Goal: Transaction & Acquisition: Purchase product/service

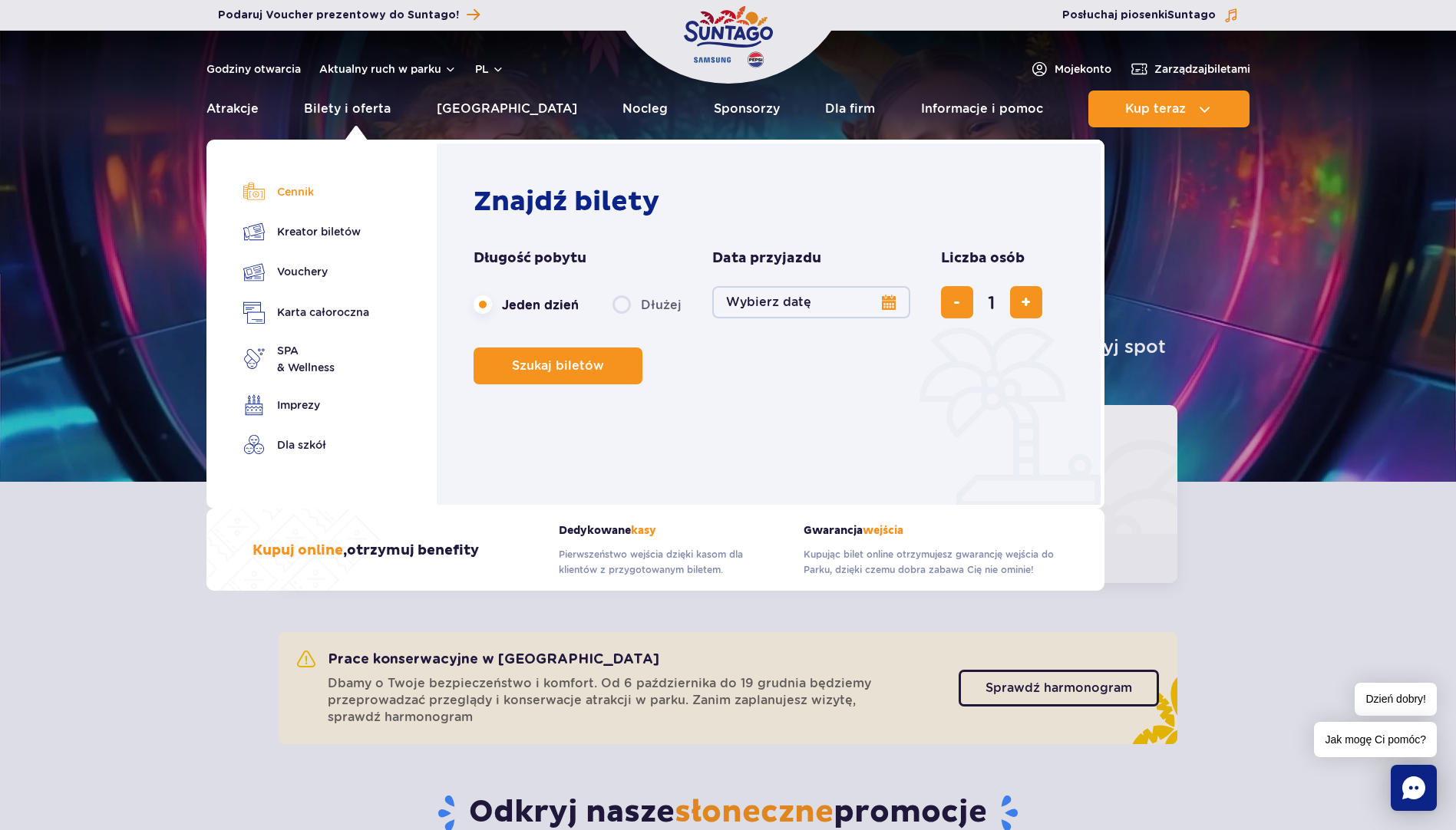
click at [297, 191] on link "Cennik" at bounding box center [306, 192] width 126 height 21
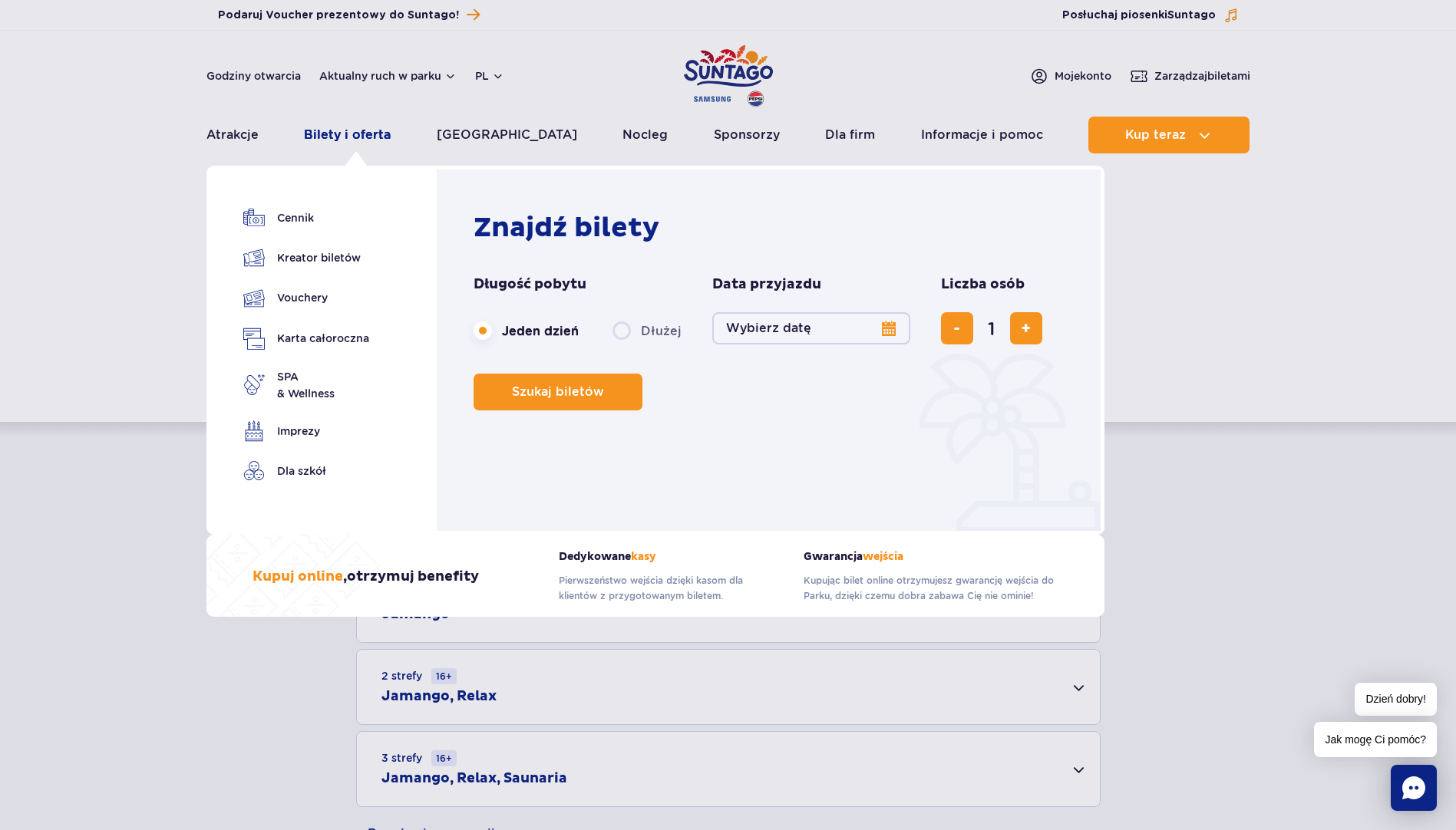
click at [358, 138] on link "Bilety i oferta" at bounding box center [347, 135] width 87 height 37
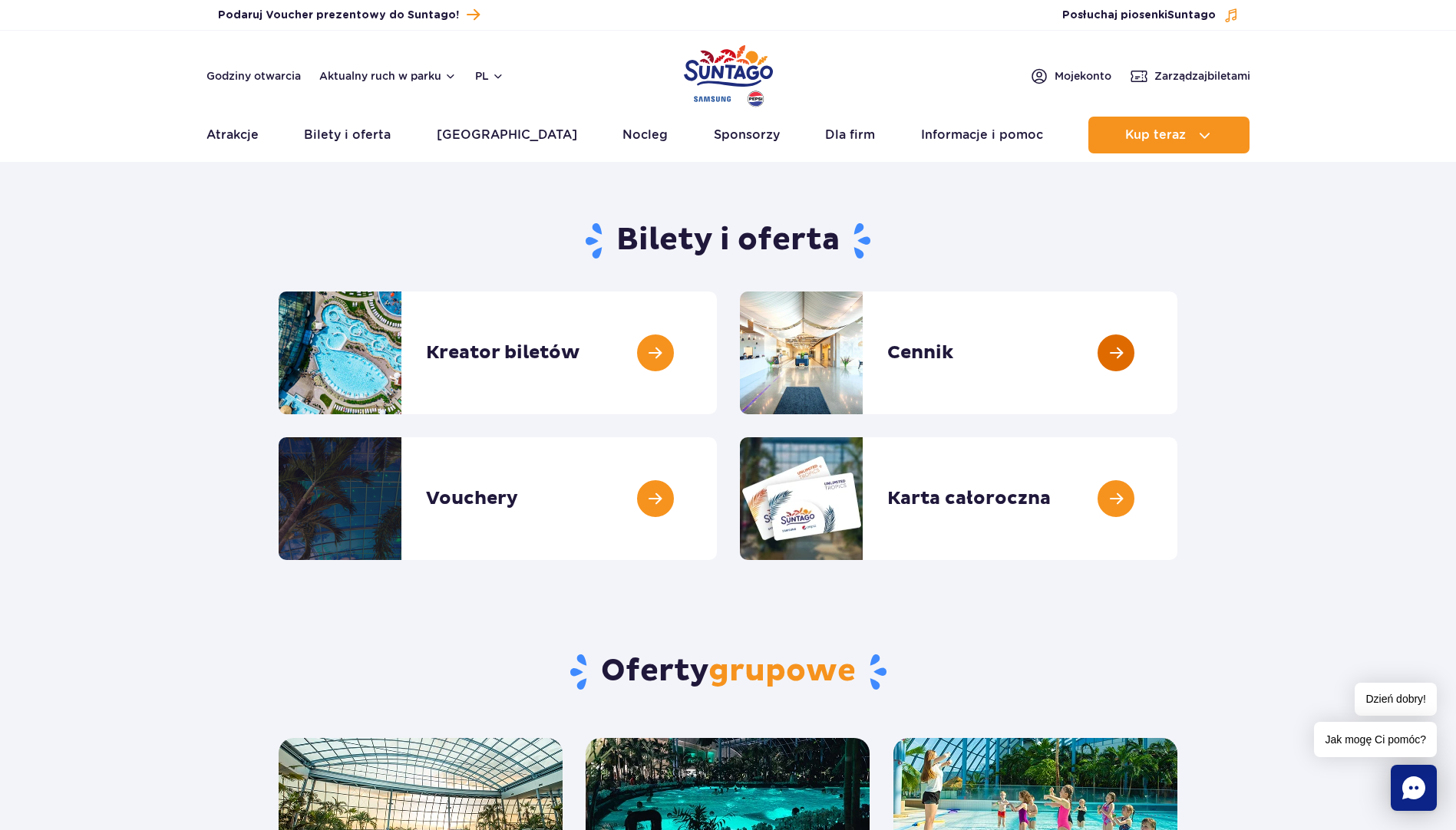
click at [1177, 353] on link at bounding box center [1177, 352] width 0 height 123
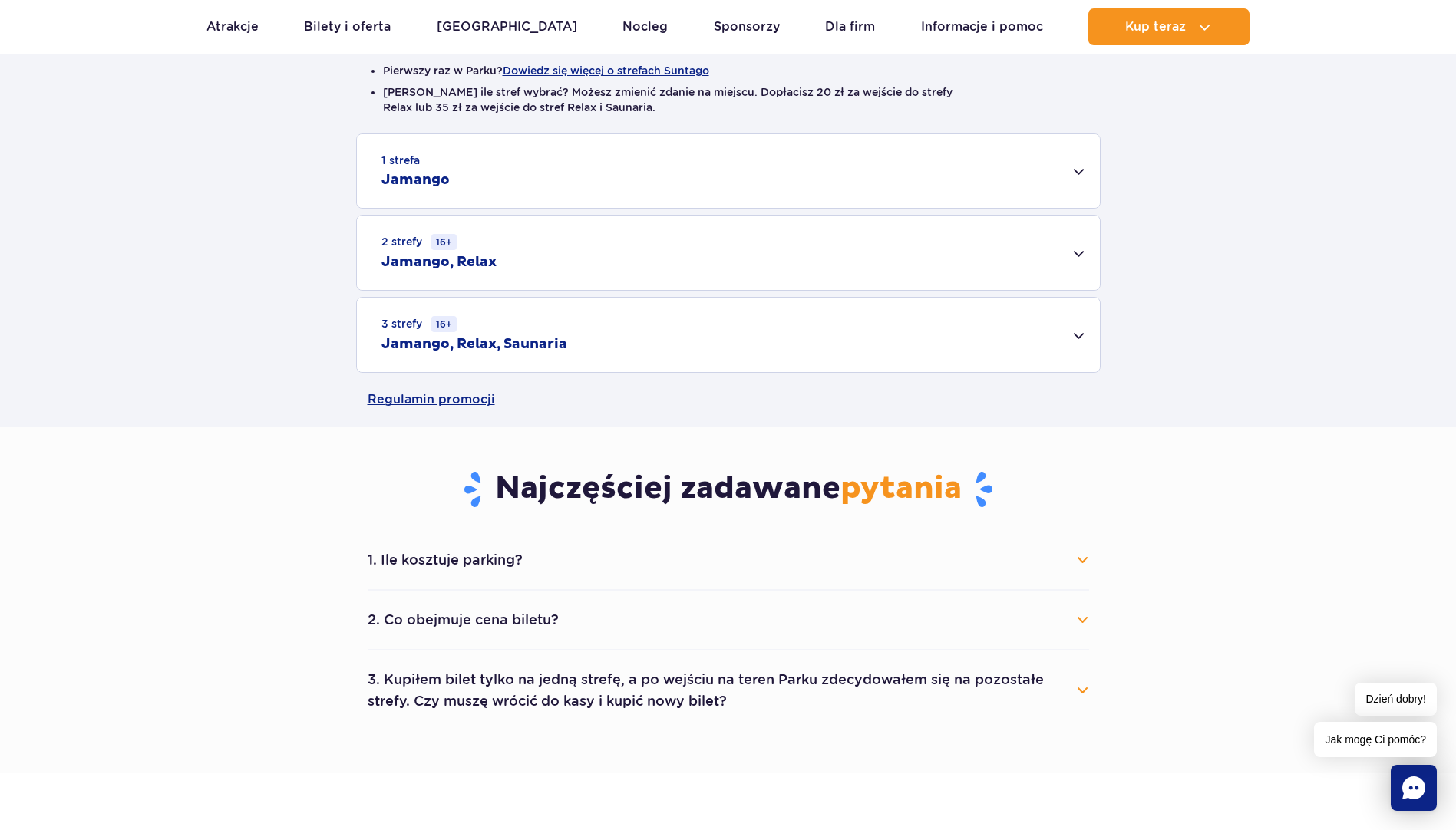
scroll to position [460, 0]
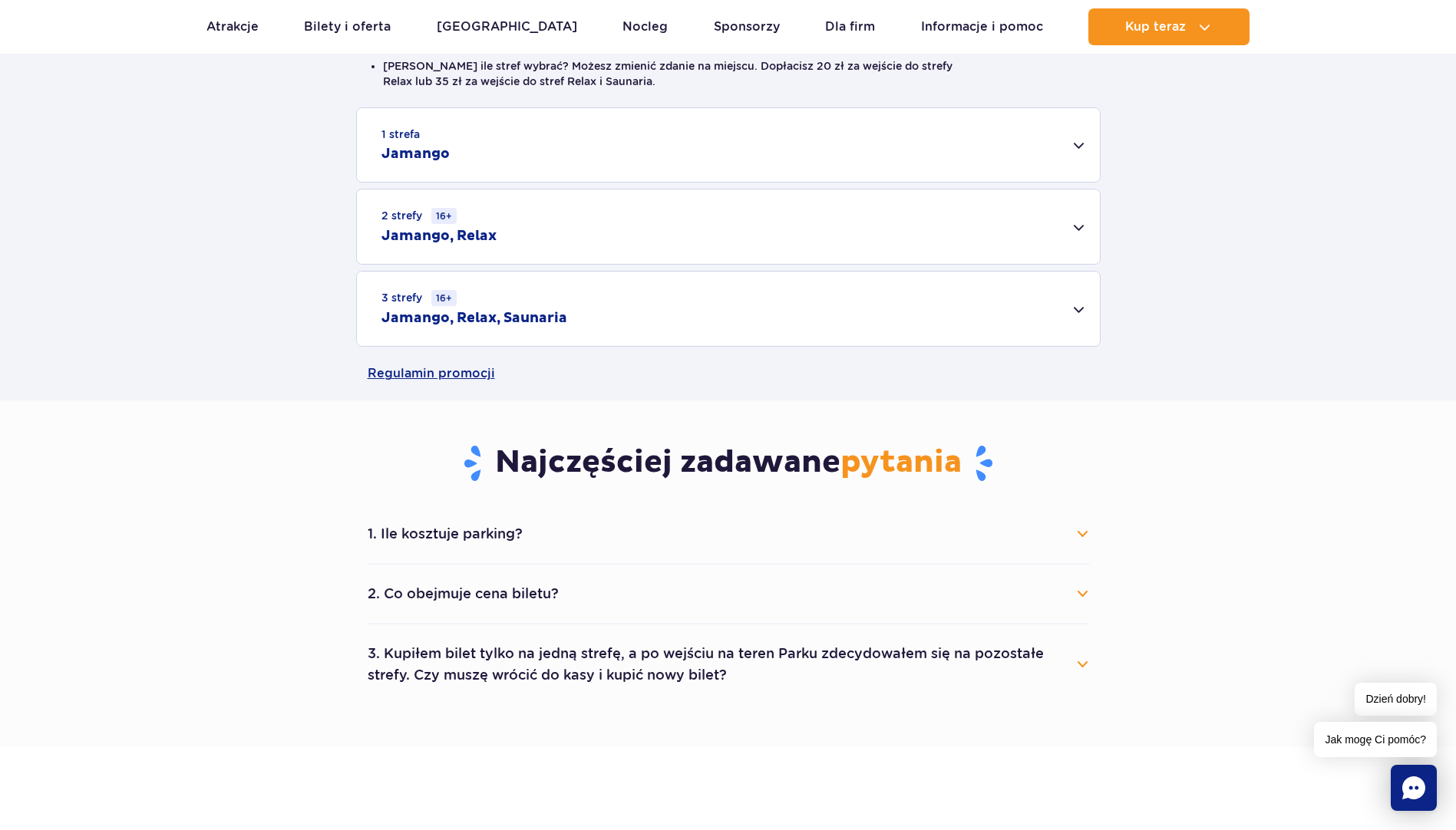
click at [1072, 148] on div "1 strefa Jamango" at bounding box center [728, 145] width 743 height 74
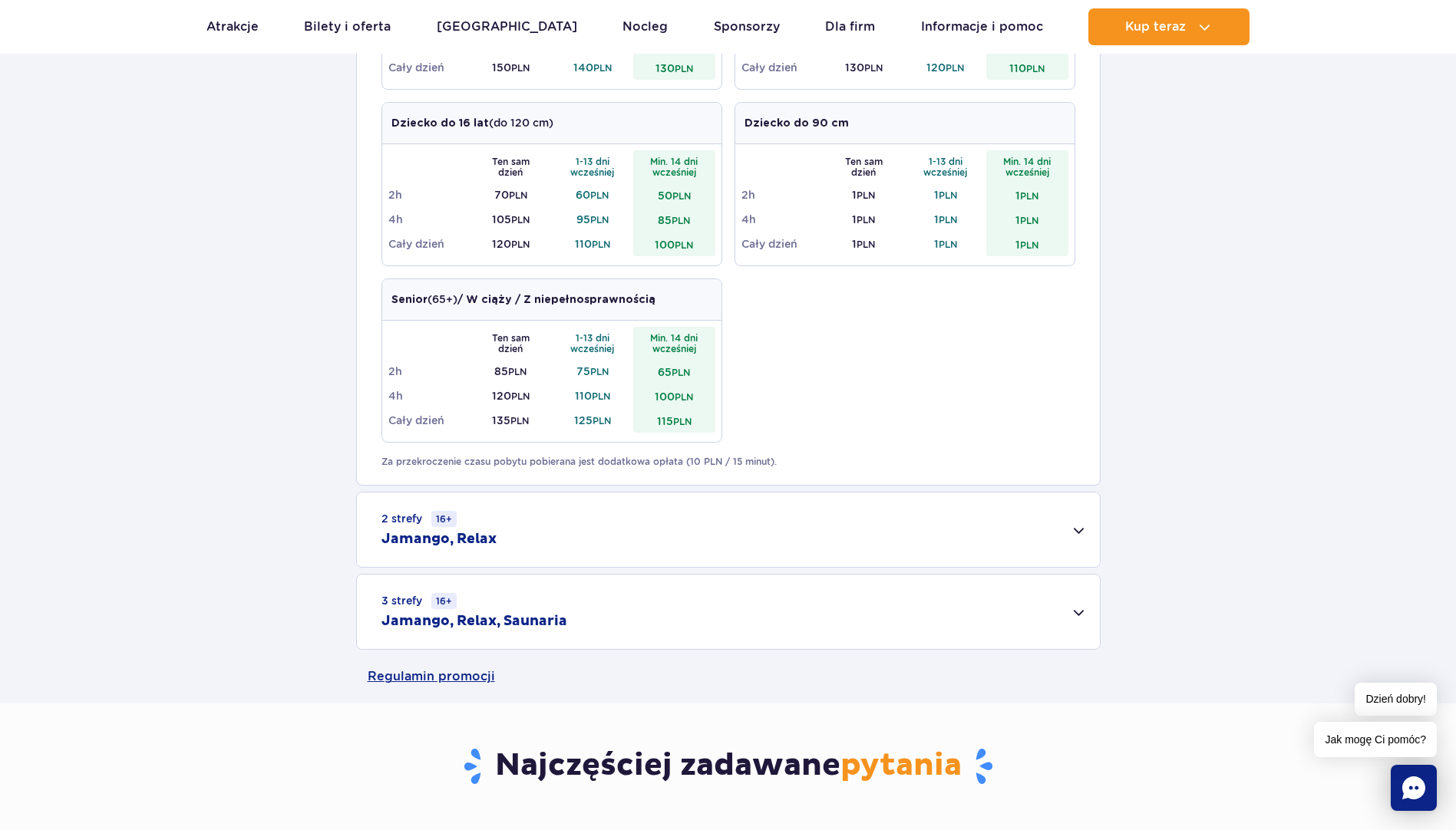
scroll to position [767, 0]
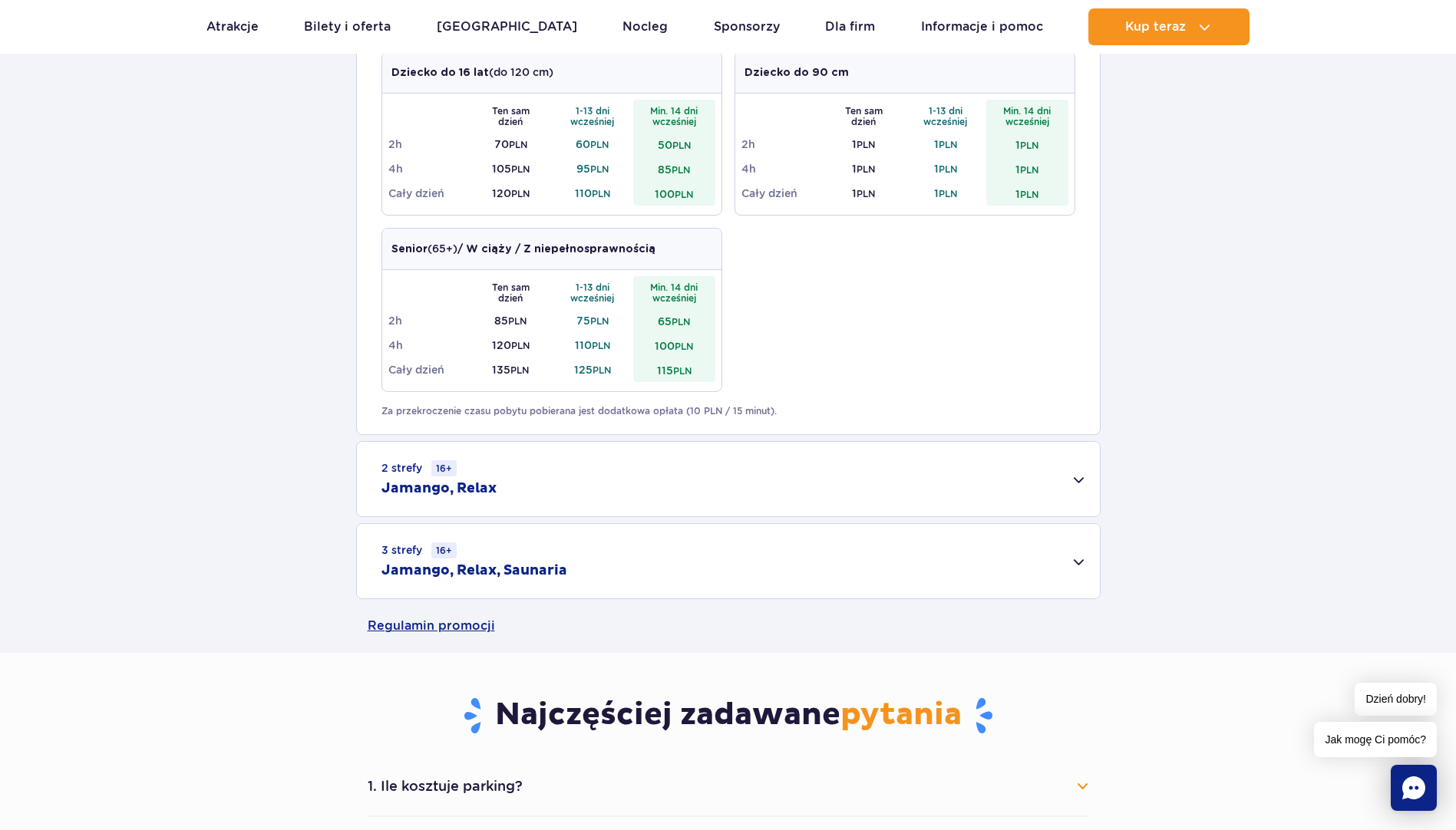
click at [1072, 486] on div "2 strefy 16+ Jamango, Relax" at bounding box center [728, 479] width 743 height 75
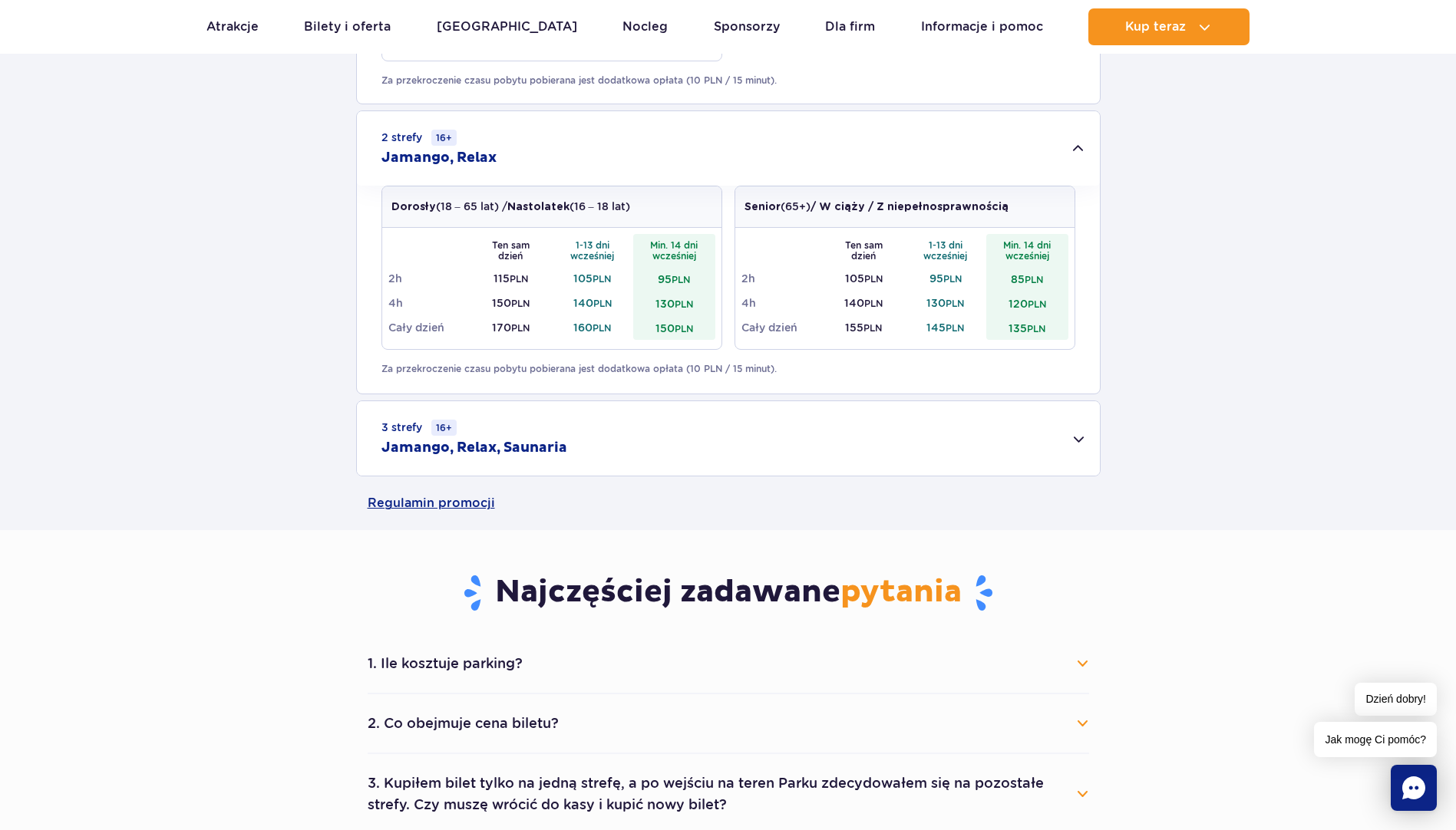
scroll to position [1151, 0]
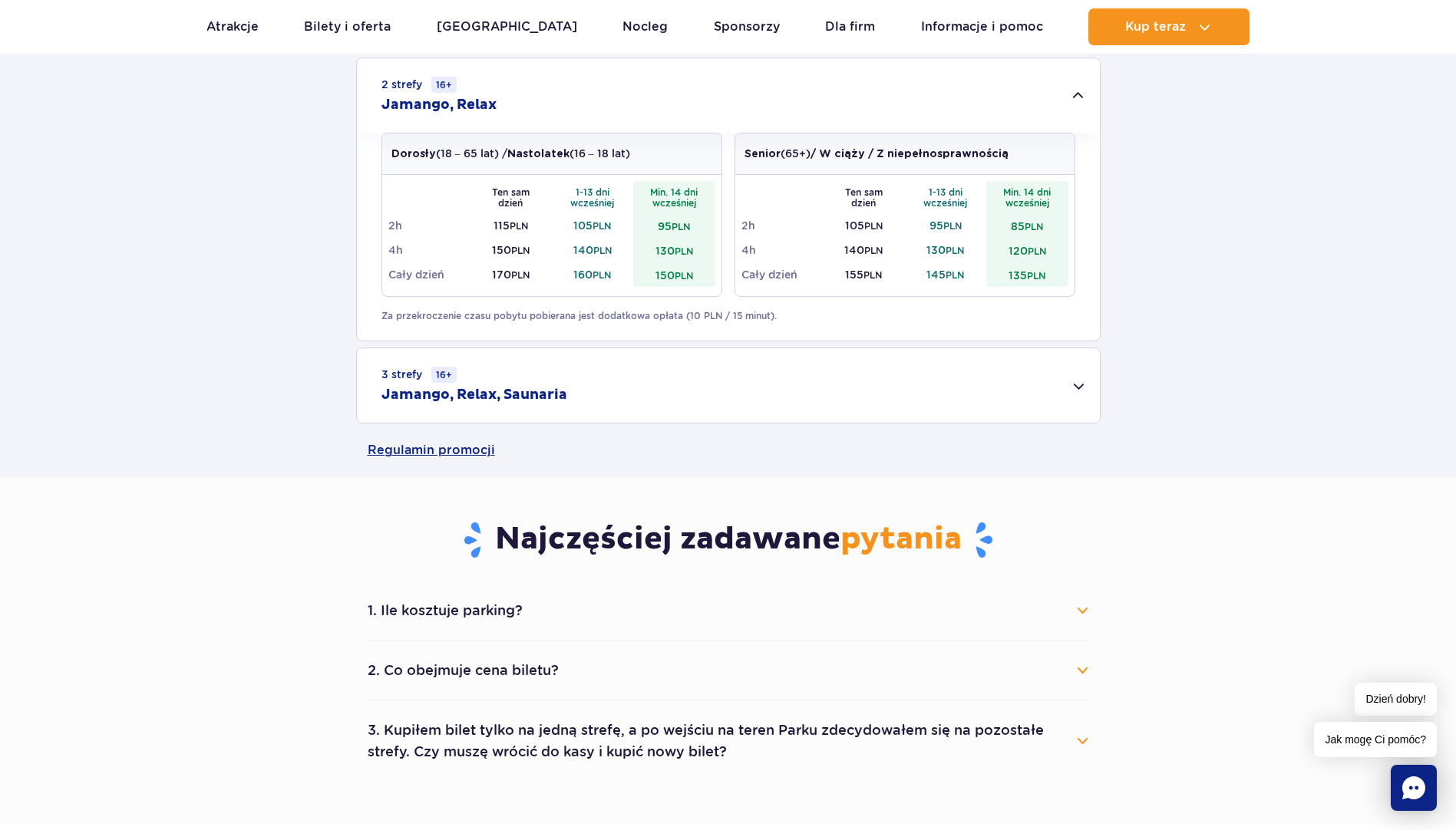
click at [1073, 383] on div "3 strefy 16+ Jamango, Relax, Saunaria" at bounding box center [728, 386] width 743 height 75
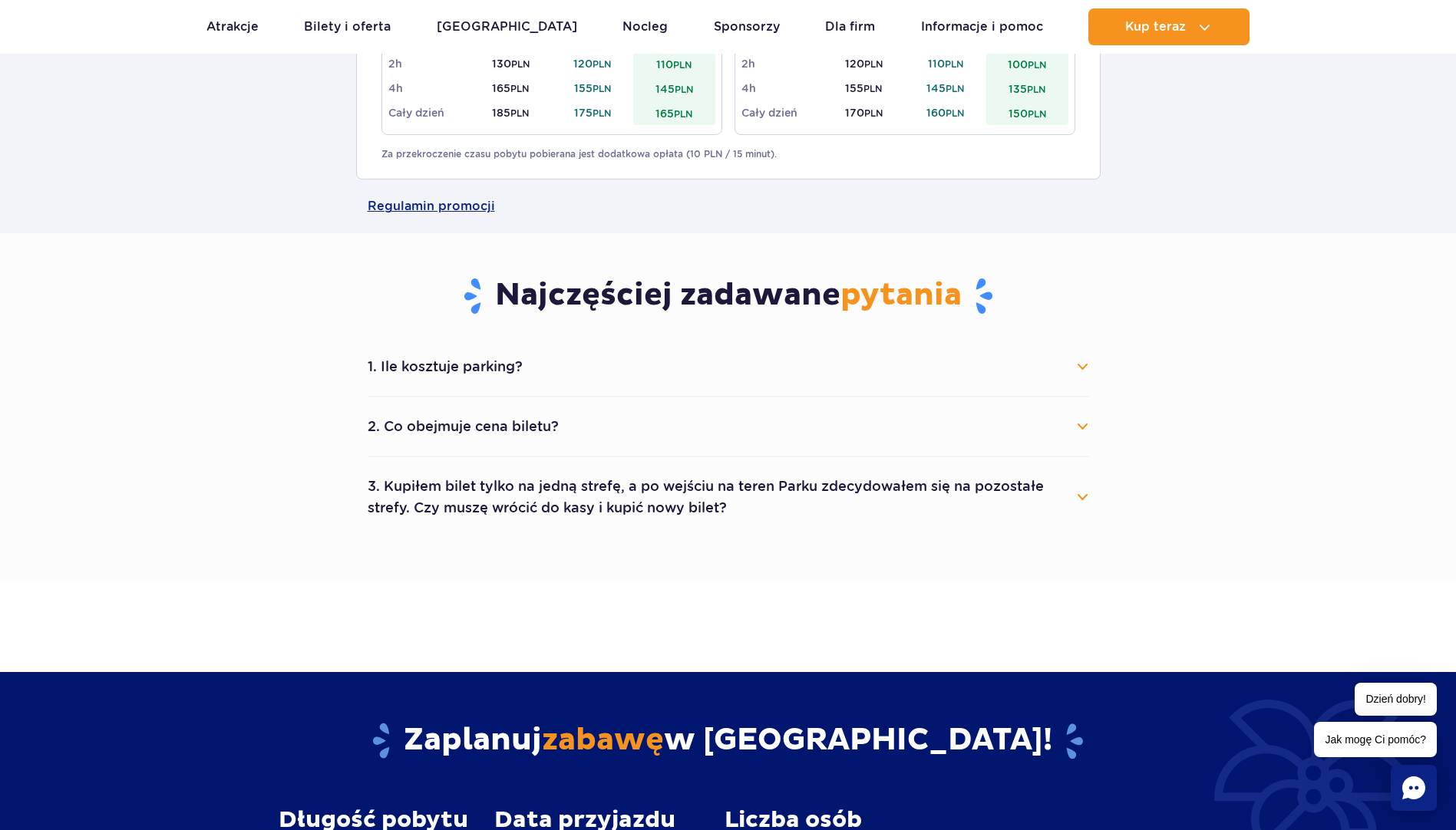
scroll to position [1610, 0]
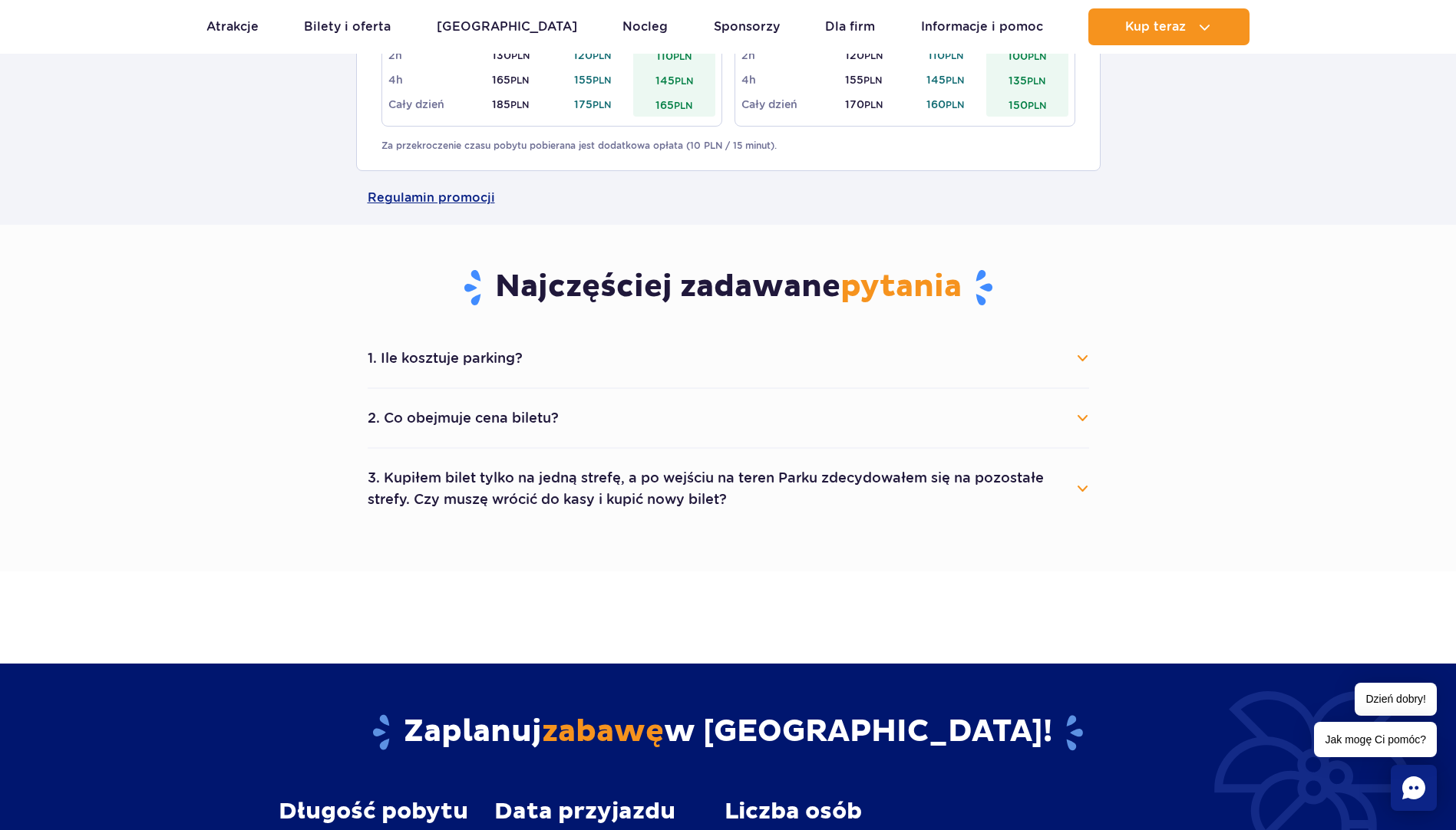
click at [1072, 361] on button "1. Ile kosztuje parking?" at bounding box center [728, 358] width 722 height 34
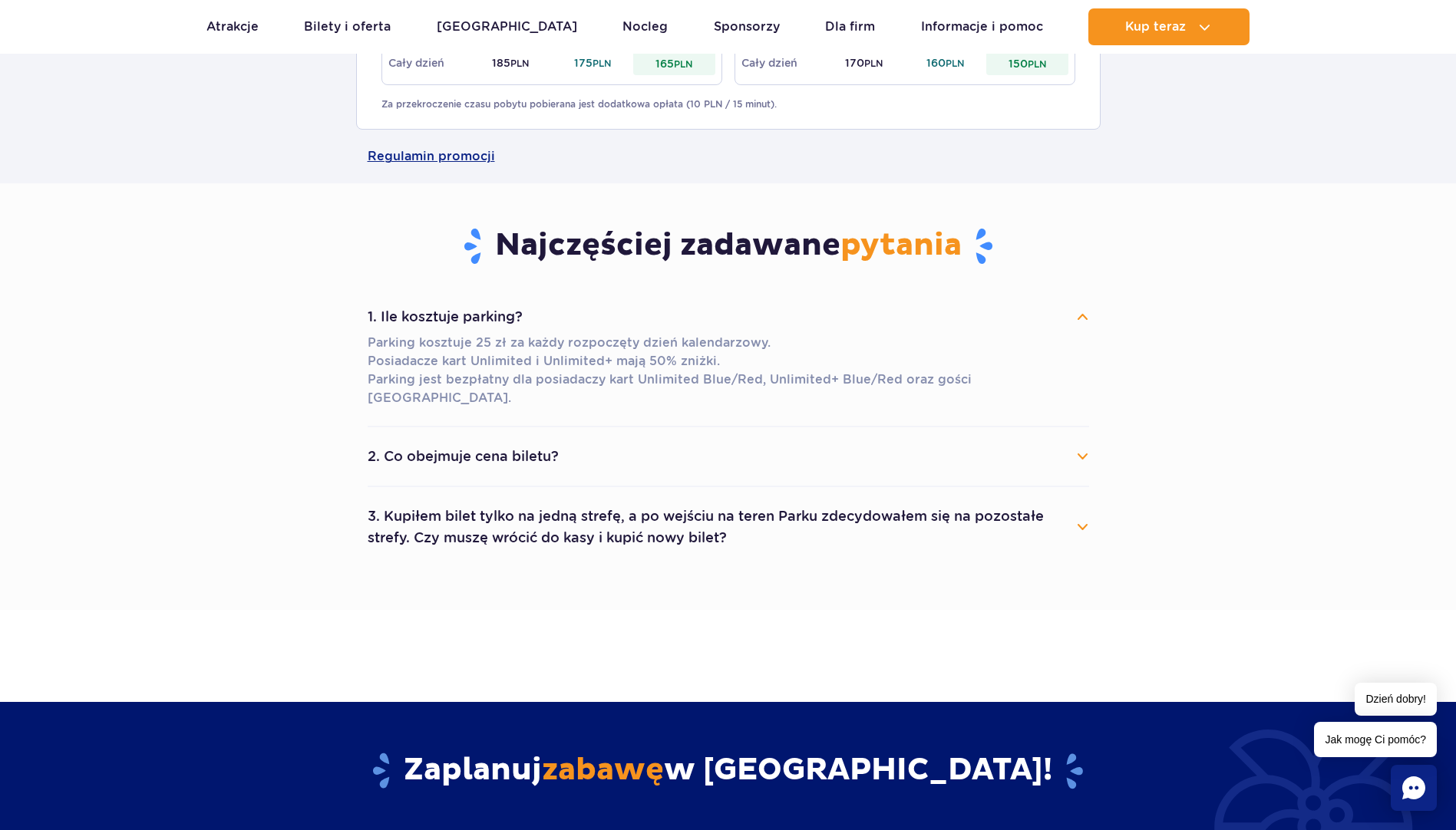
scroll to position [1688, 0]
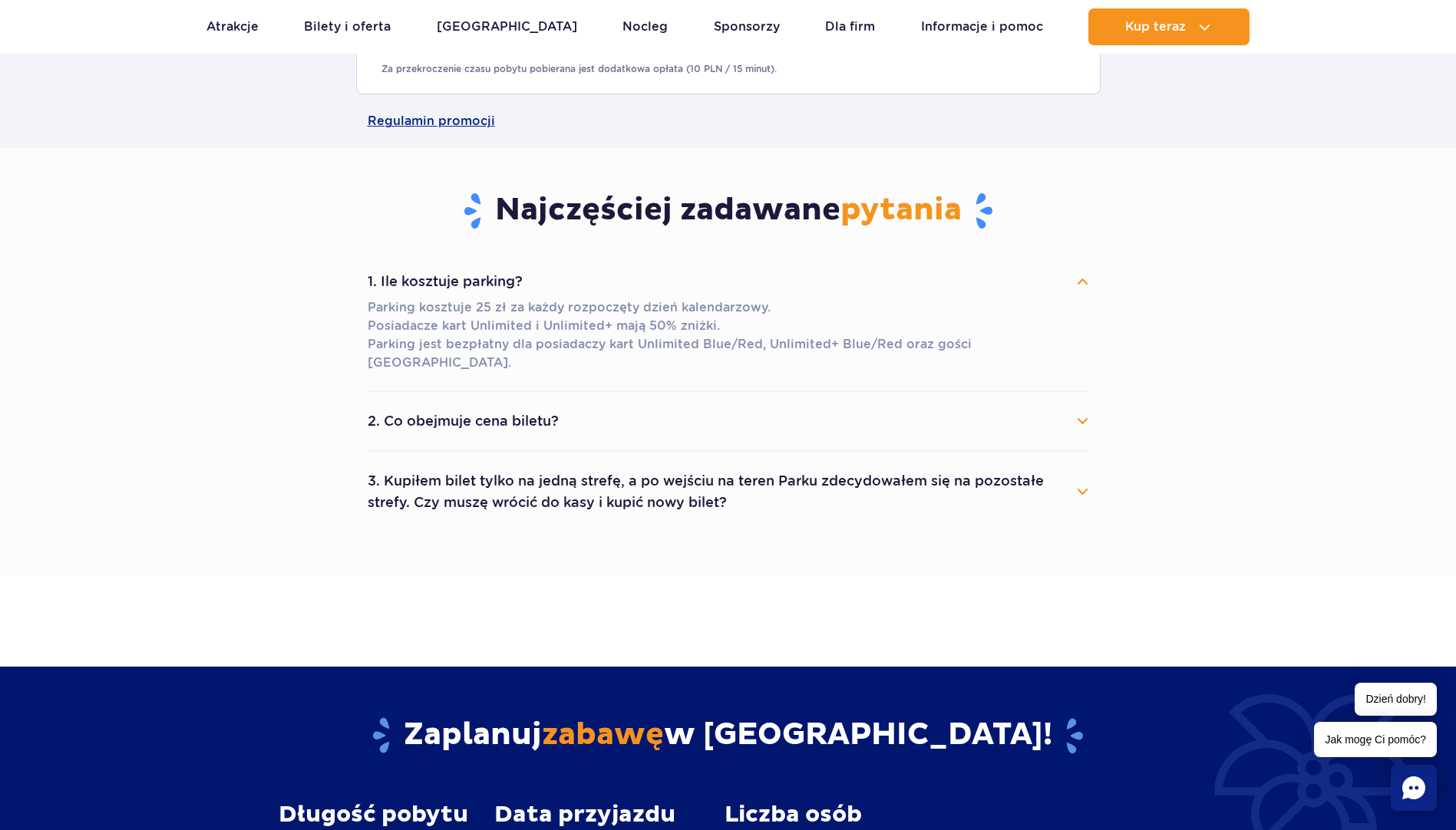
click at [1086, 404] on button "2. Co obejmuje cena biletu?" at bounding box center [728, 421] width 722 height 34
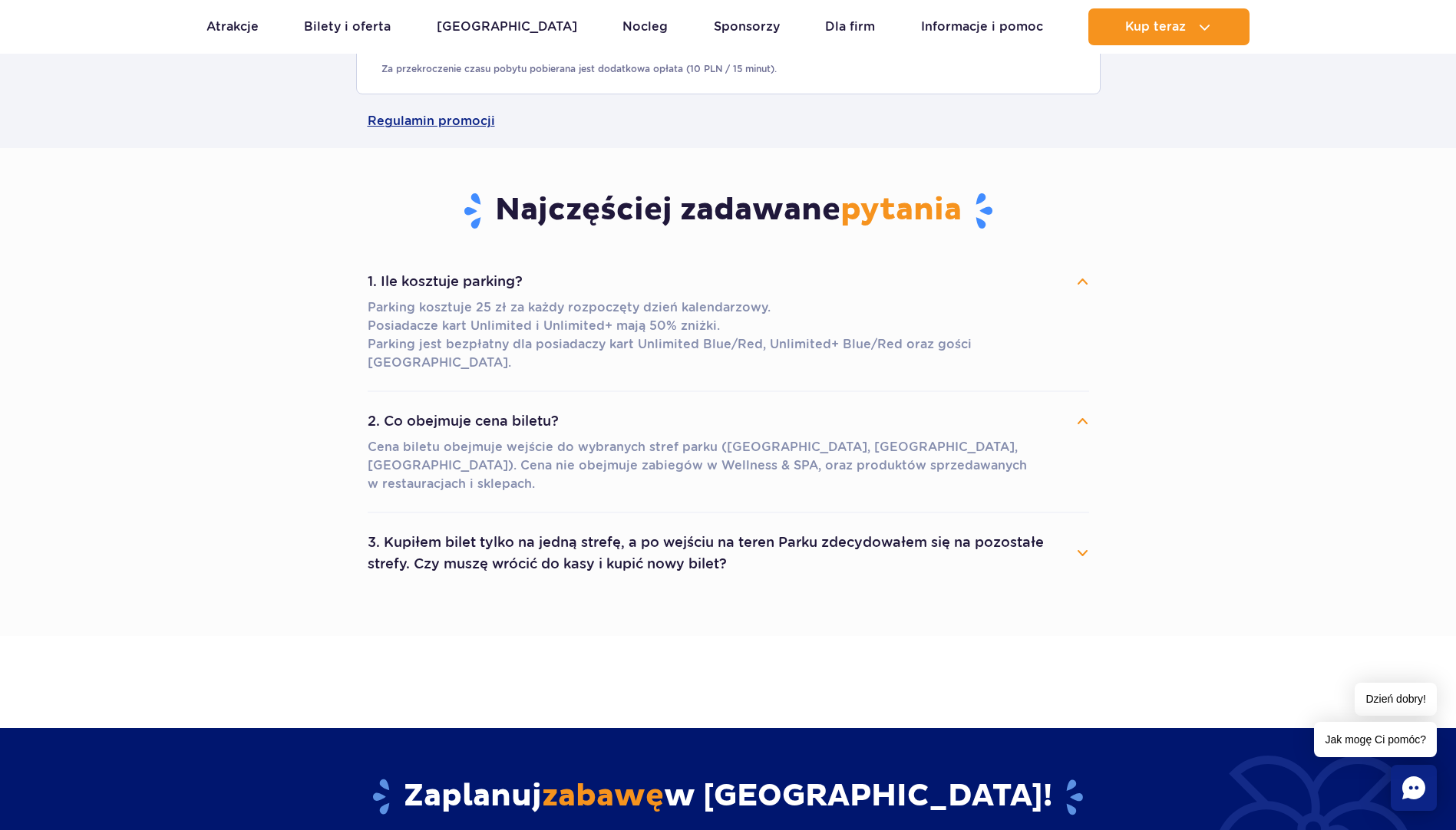
click at [1075, 525] on button "3. Kupiłem bilet tylko na jedną strefę, a po wejściu na teren Parku zdecydowałe…" at bounding box center [728, 553] width 722 height 55
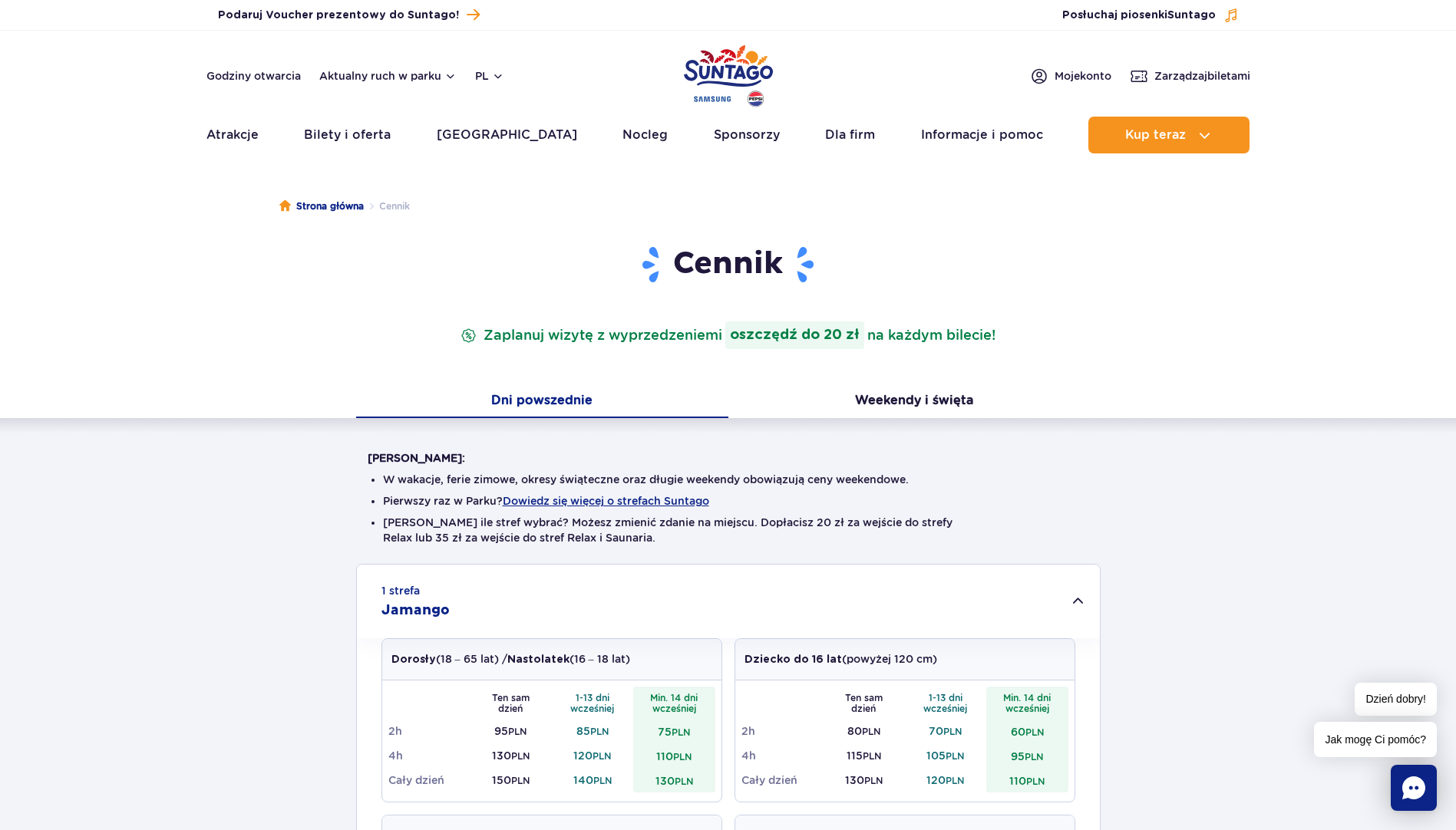
scroll to position [0, 0]
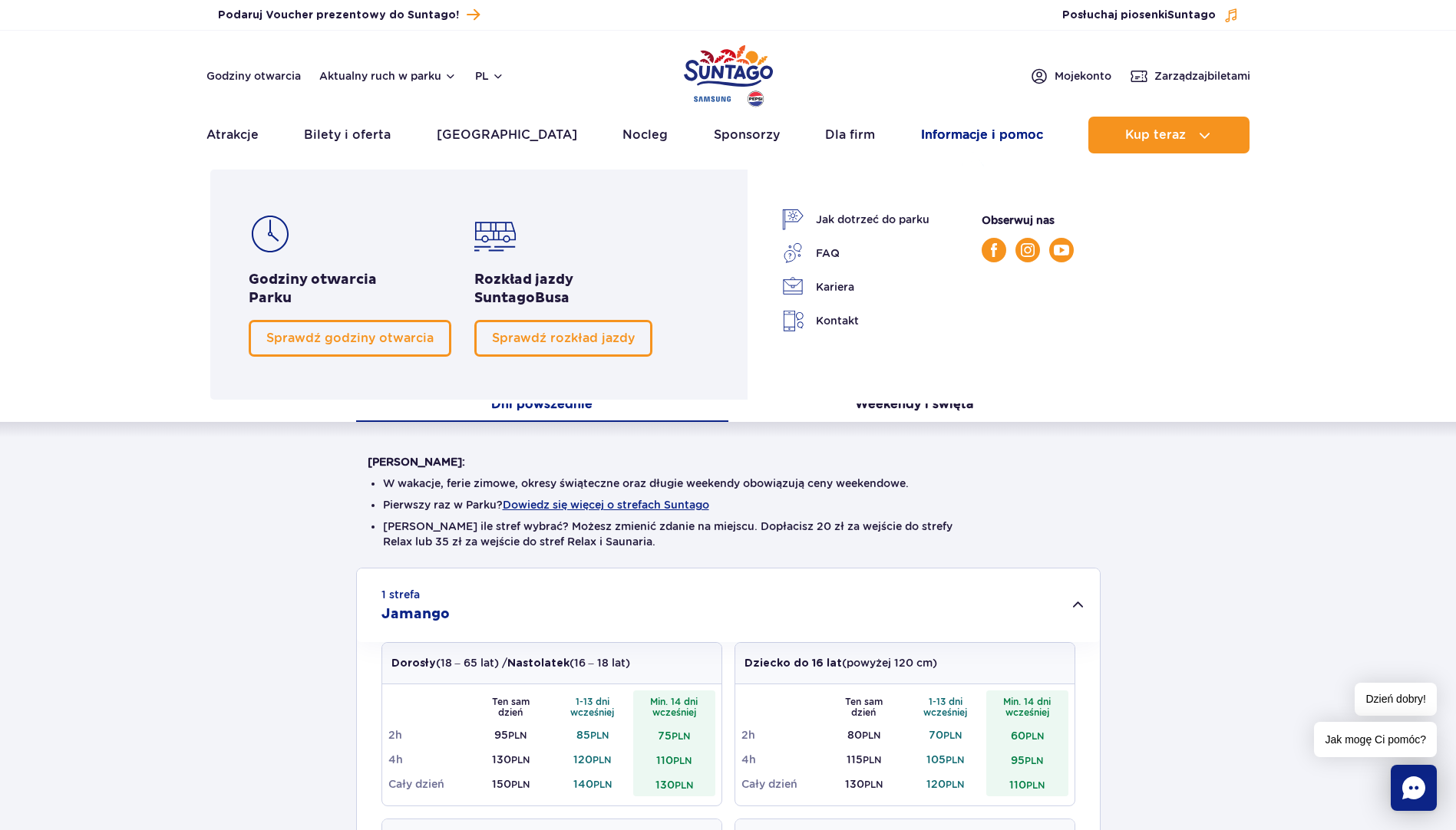
click at [981, 132] on link "Informacje i pomoc" at bounding box center [982, 135] width 122 height 37
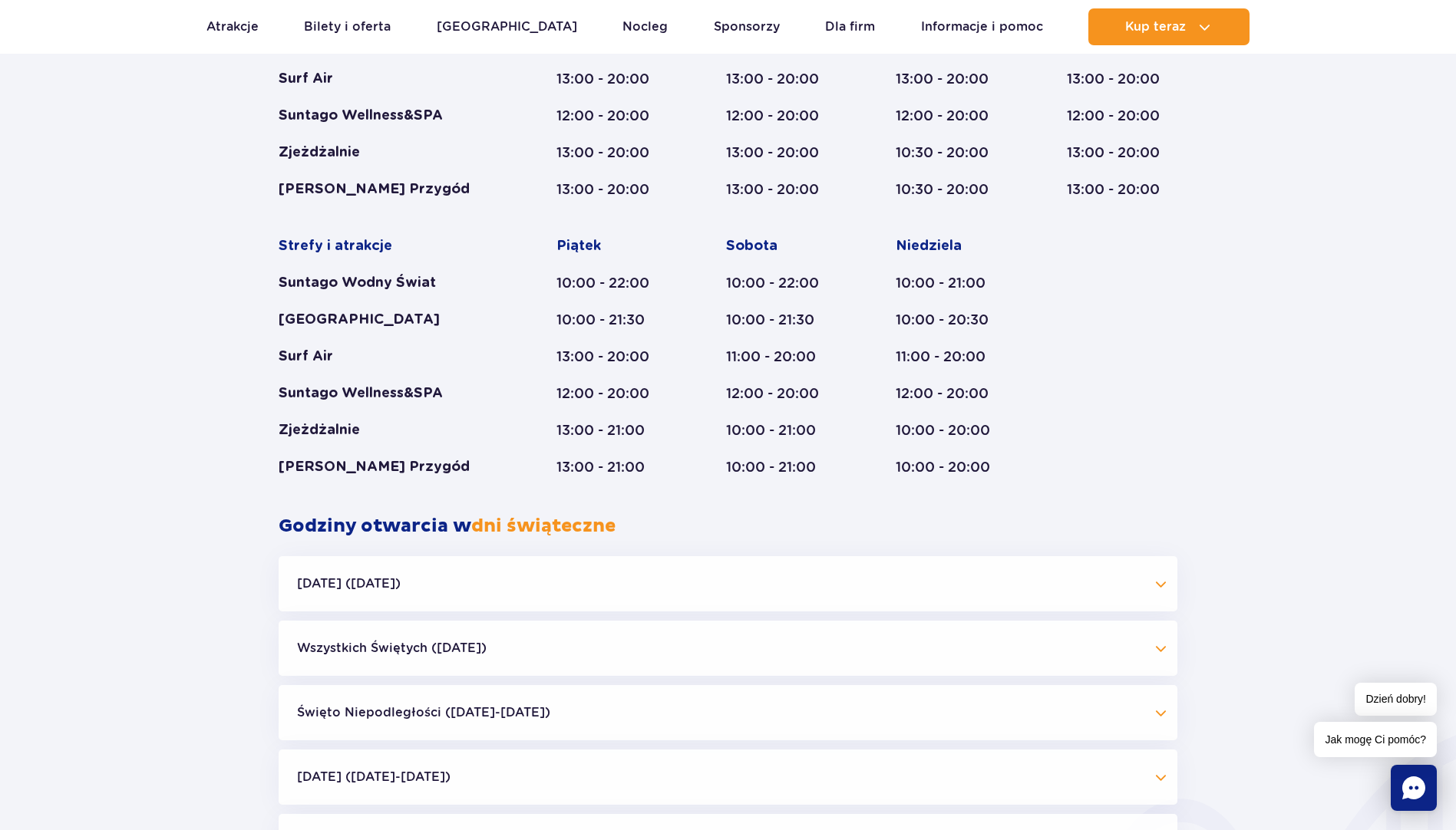
scroll to position [767, 0]
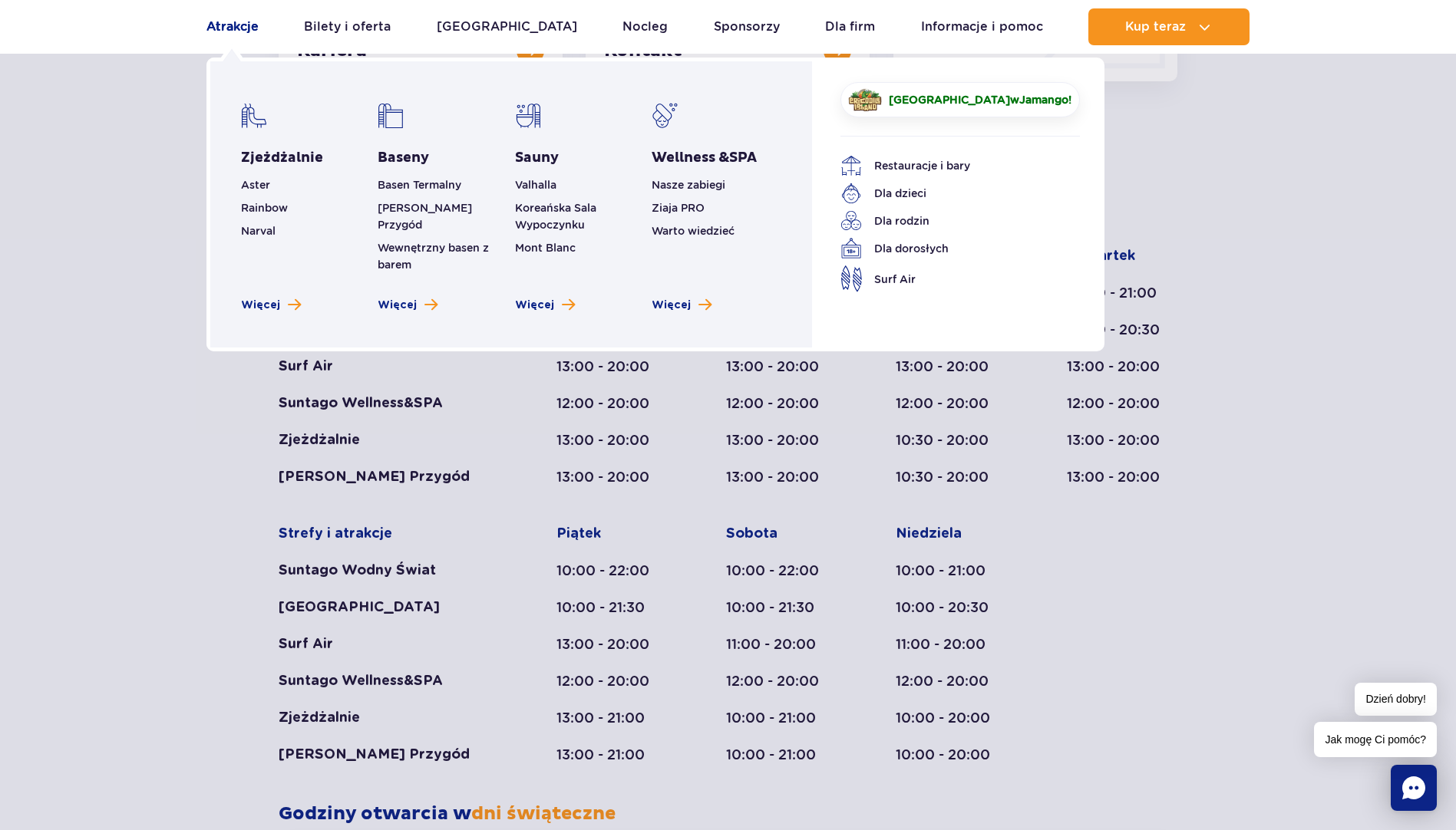
click at [236, 28] on link "Atrakcje" at bounding box center [232, 26] width 52 height 37
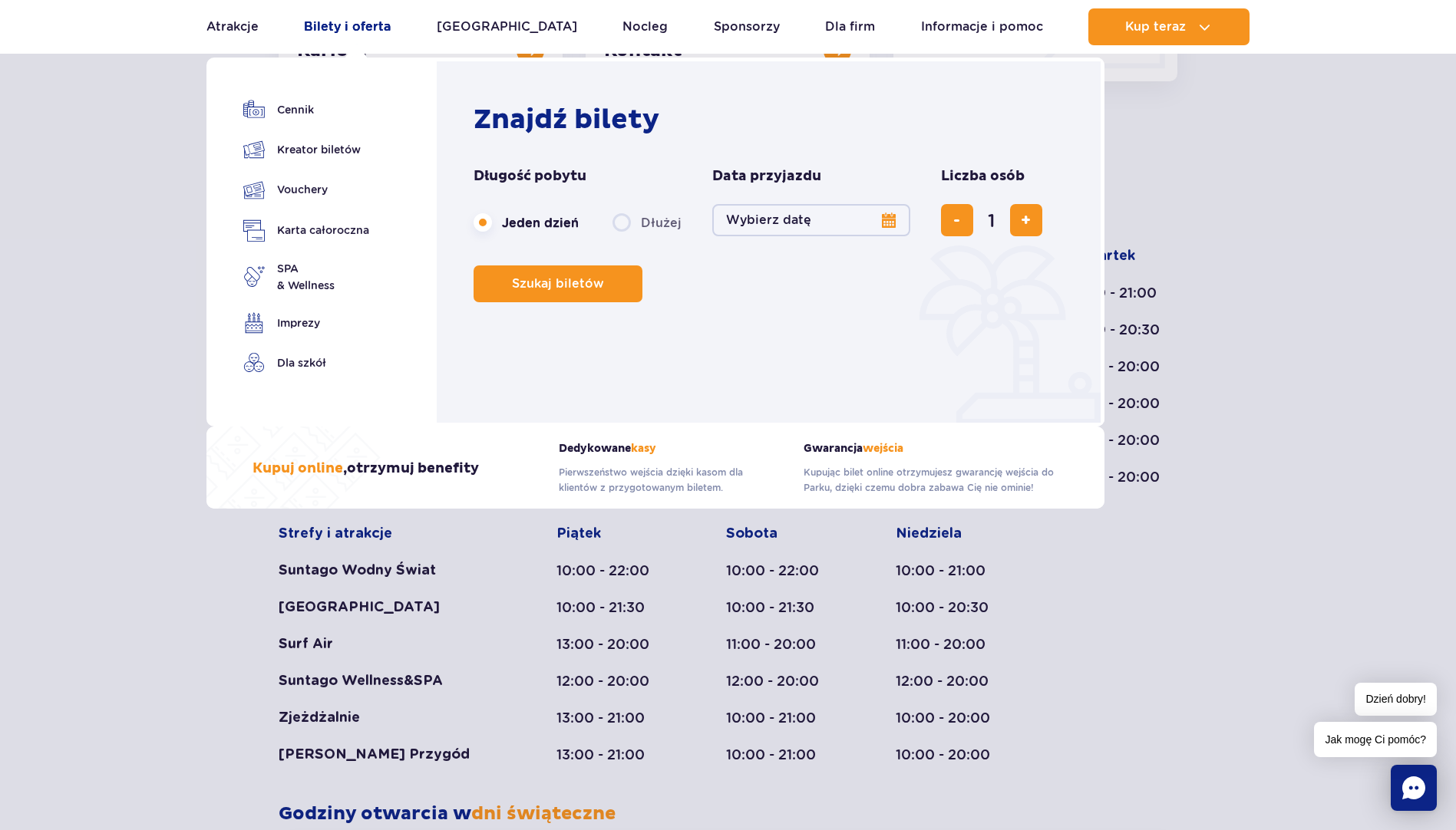
click at [355, 28] on link "Bilety i oferta" at bounding box center [347, 26] width 87 height 37
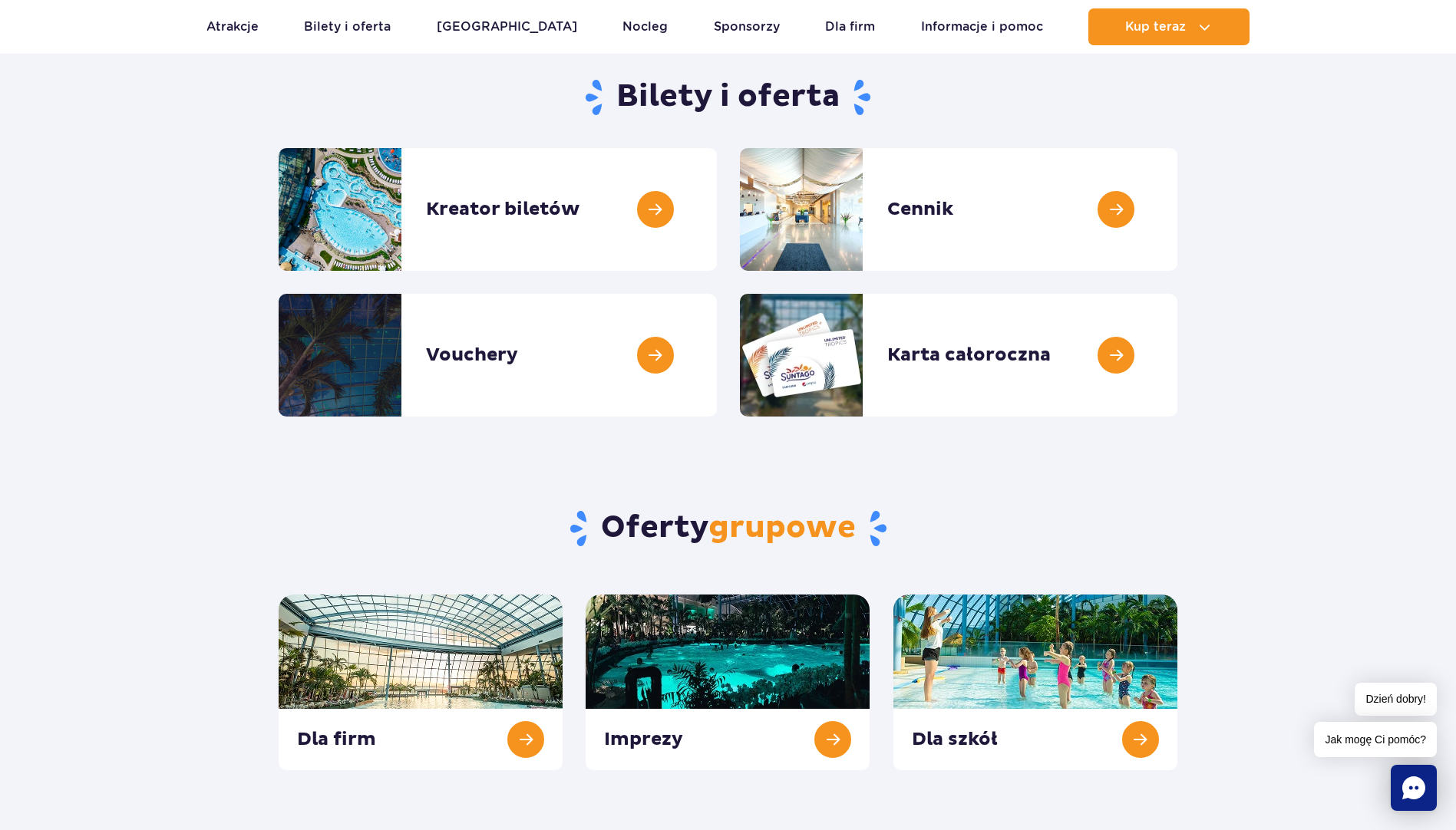
scroll to position [153, 0]
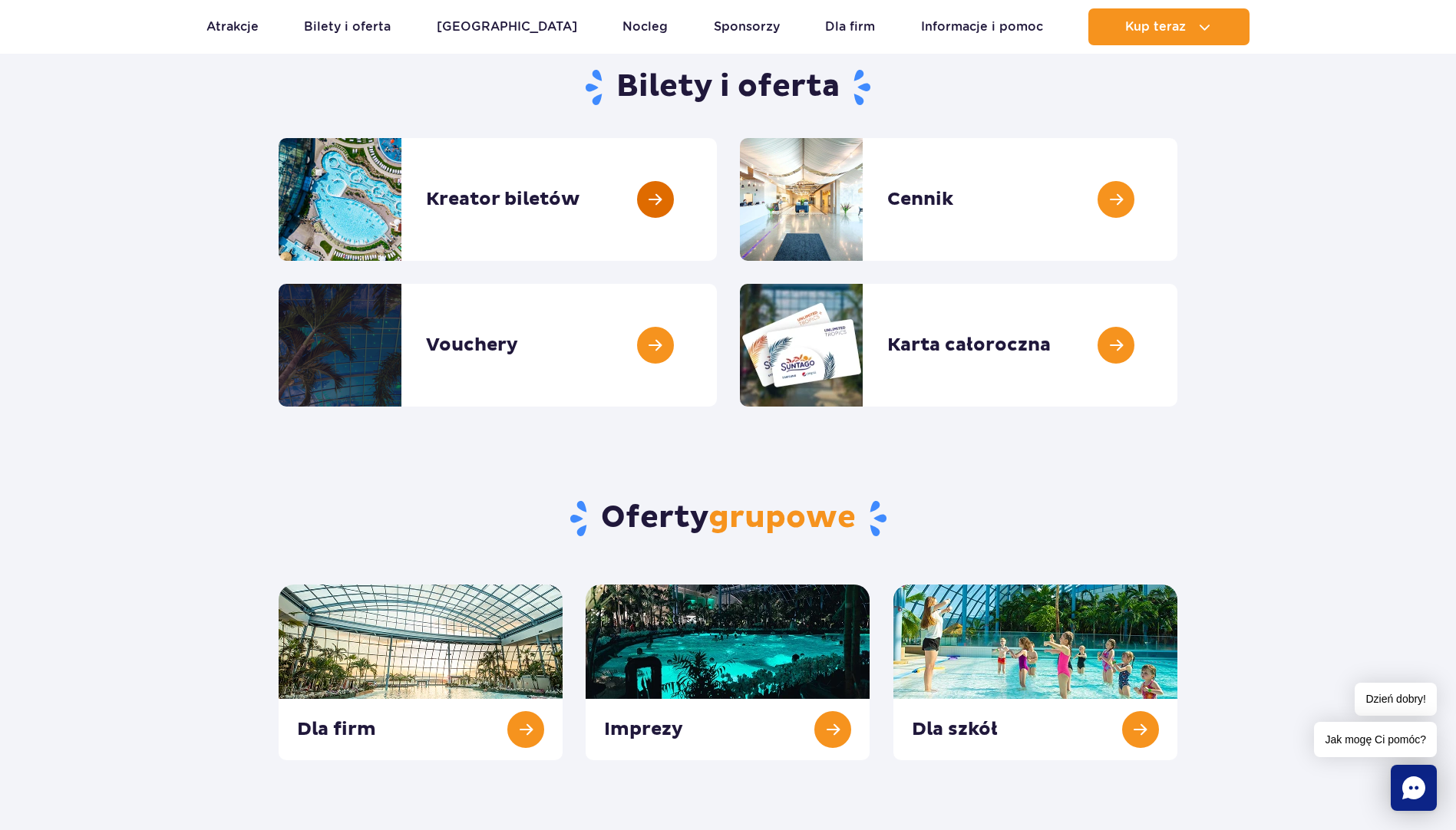
click at [717, 197] on link at bounding box center [717, 199] width 0 height 123
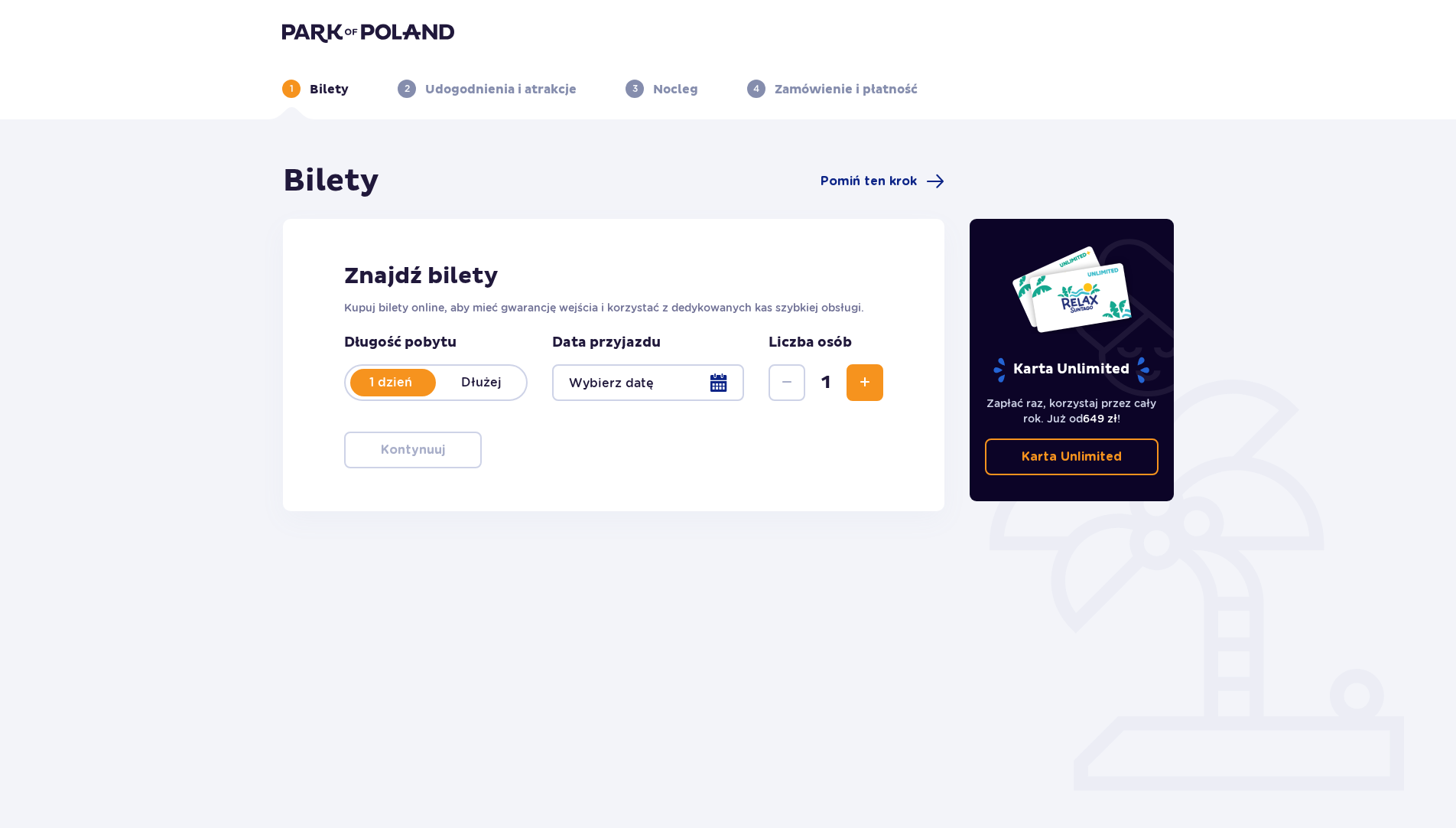
click at [713, 379] on div at bounding box center [648, 382] width 192 height 36
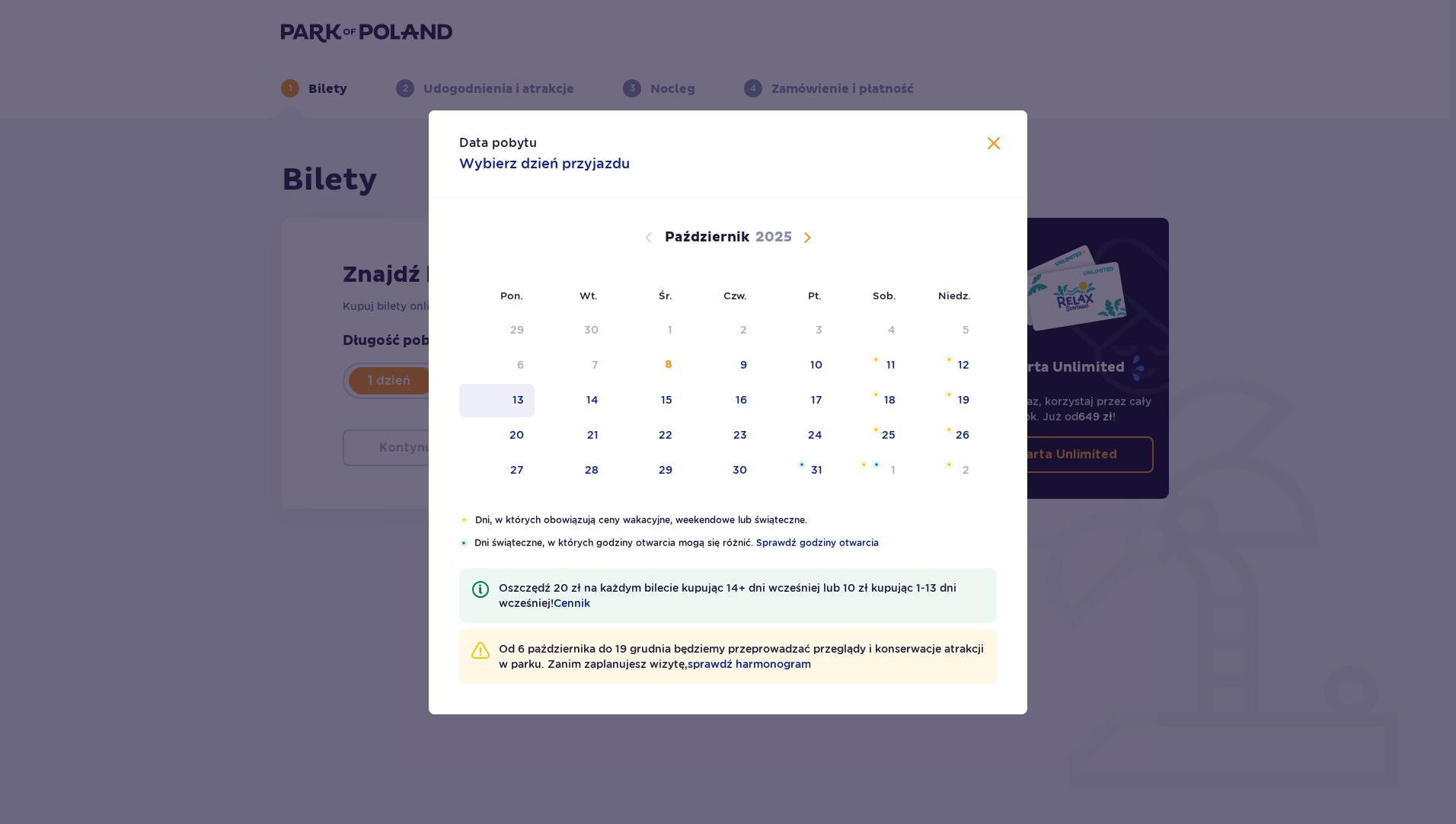
click at [526, 400] on div "13" at bounding box center [497, 401] width 76 height 34
type input "13.10.25"
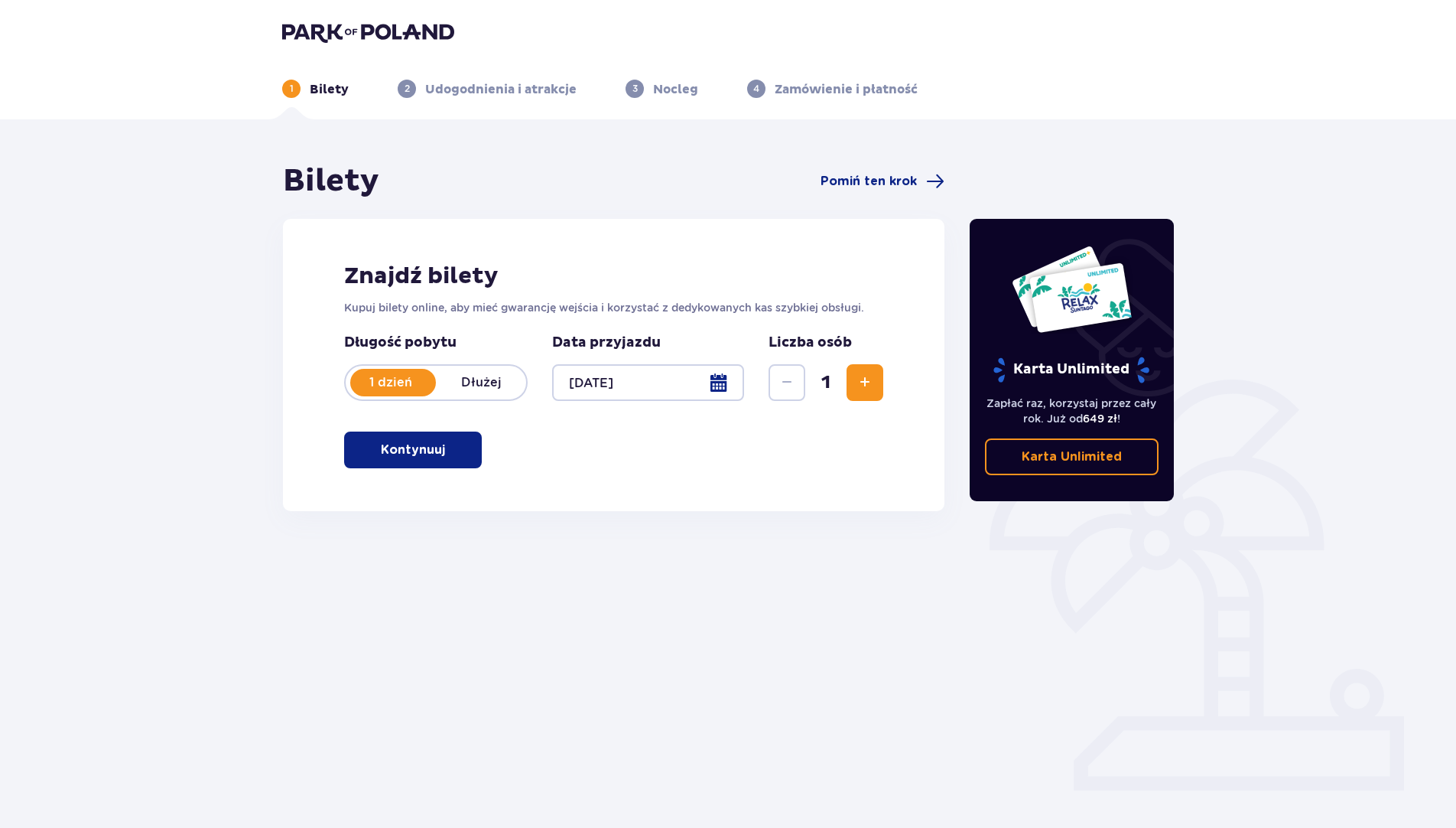
click at [440, 451] on span "button" at bounding box center [448, 450] width 19 height 19
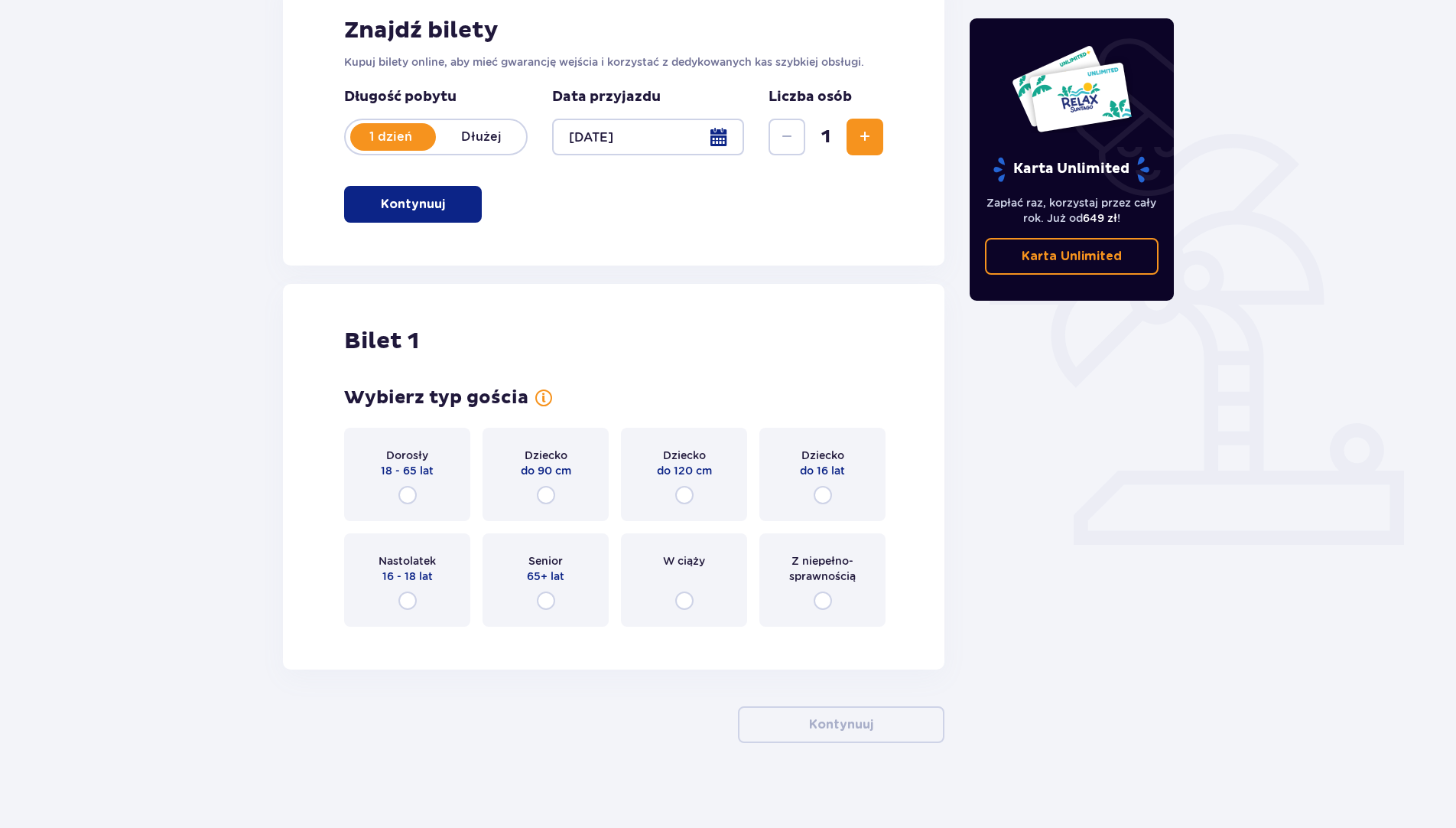
scroll to position [253, 0]
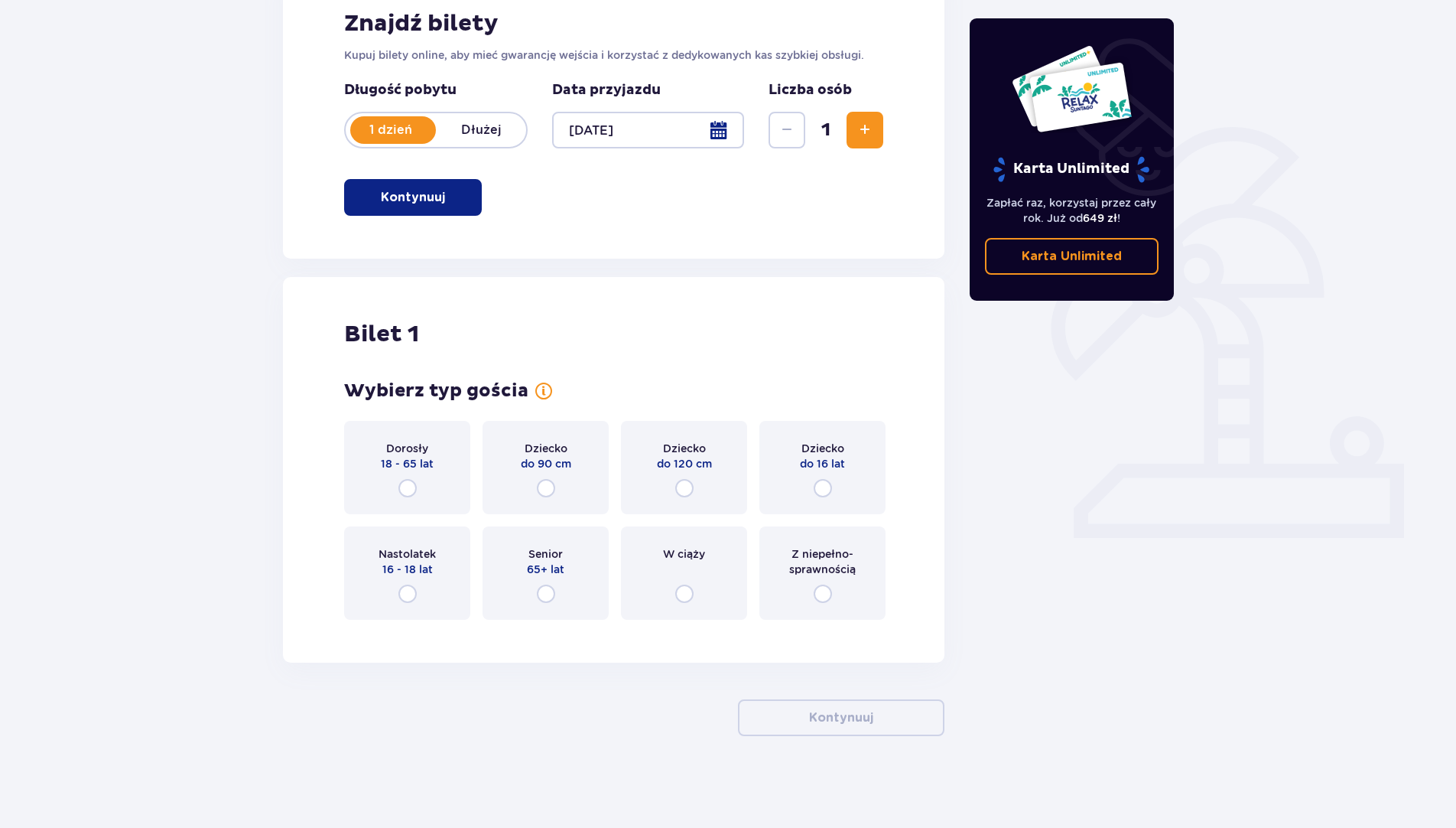
click at [406, 482] on input "radio" at bounding box center [407, 488] width 19 height 19
radio input "true"
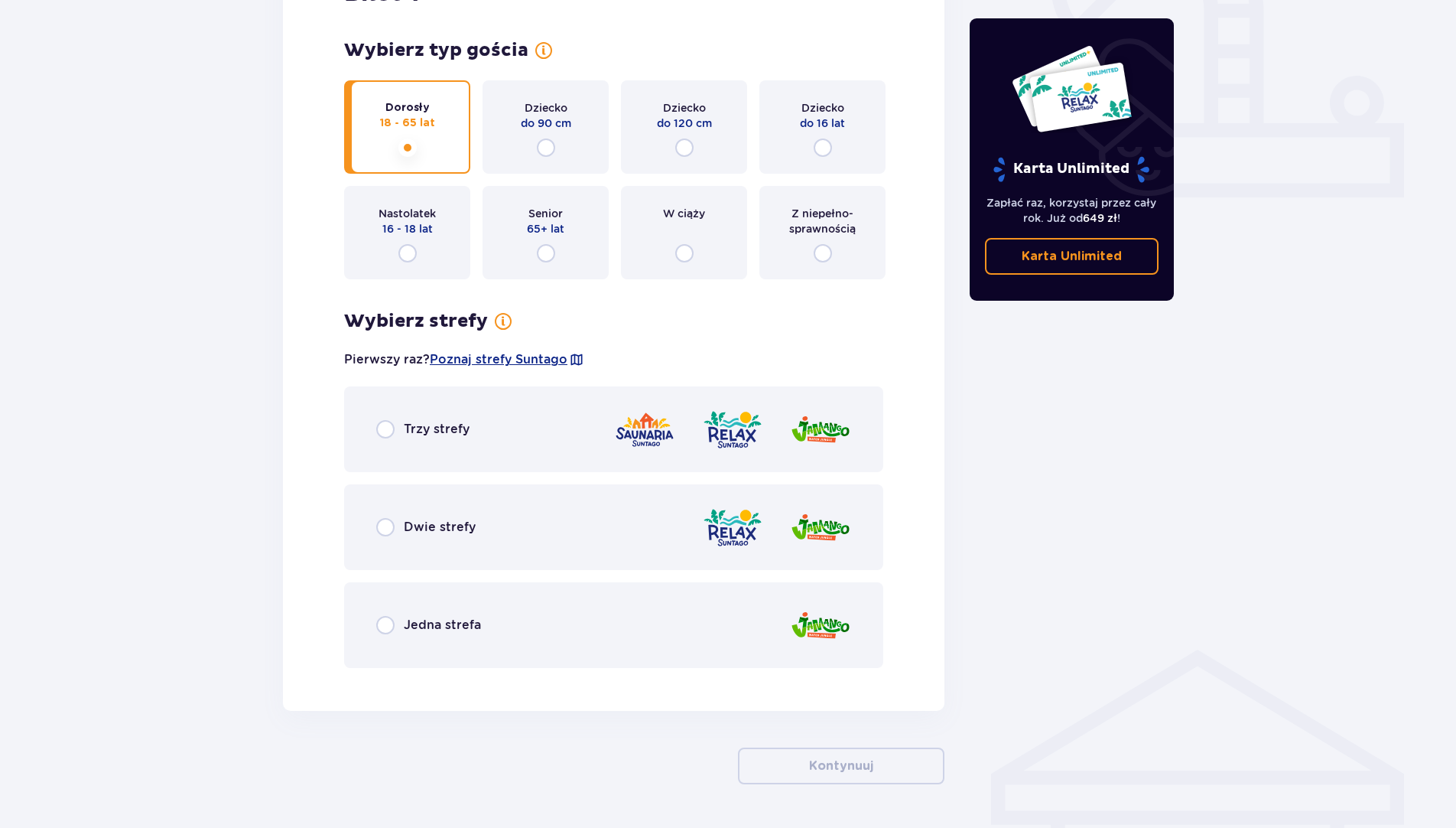
scroll to position [642, 0]
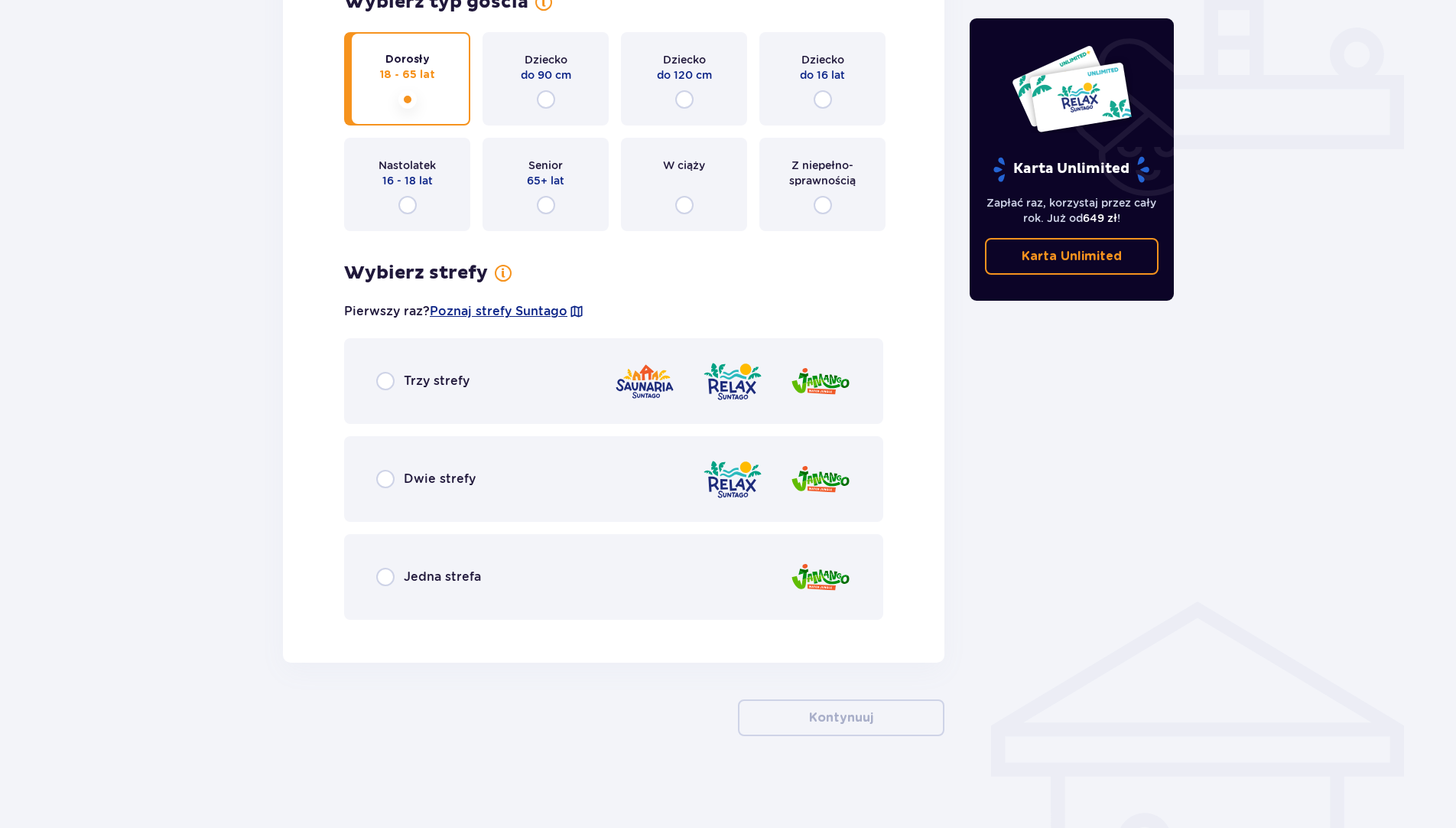
click at [385, 476] on input "radio" at bounding box center [385, 479] width 19 height 19
radio input "true"
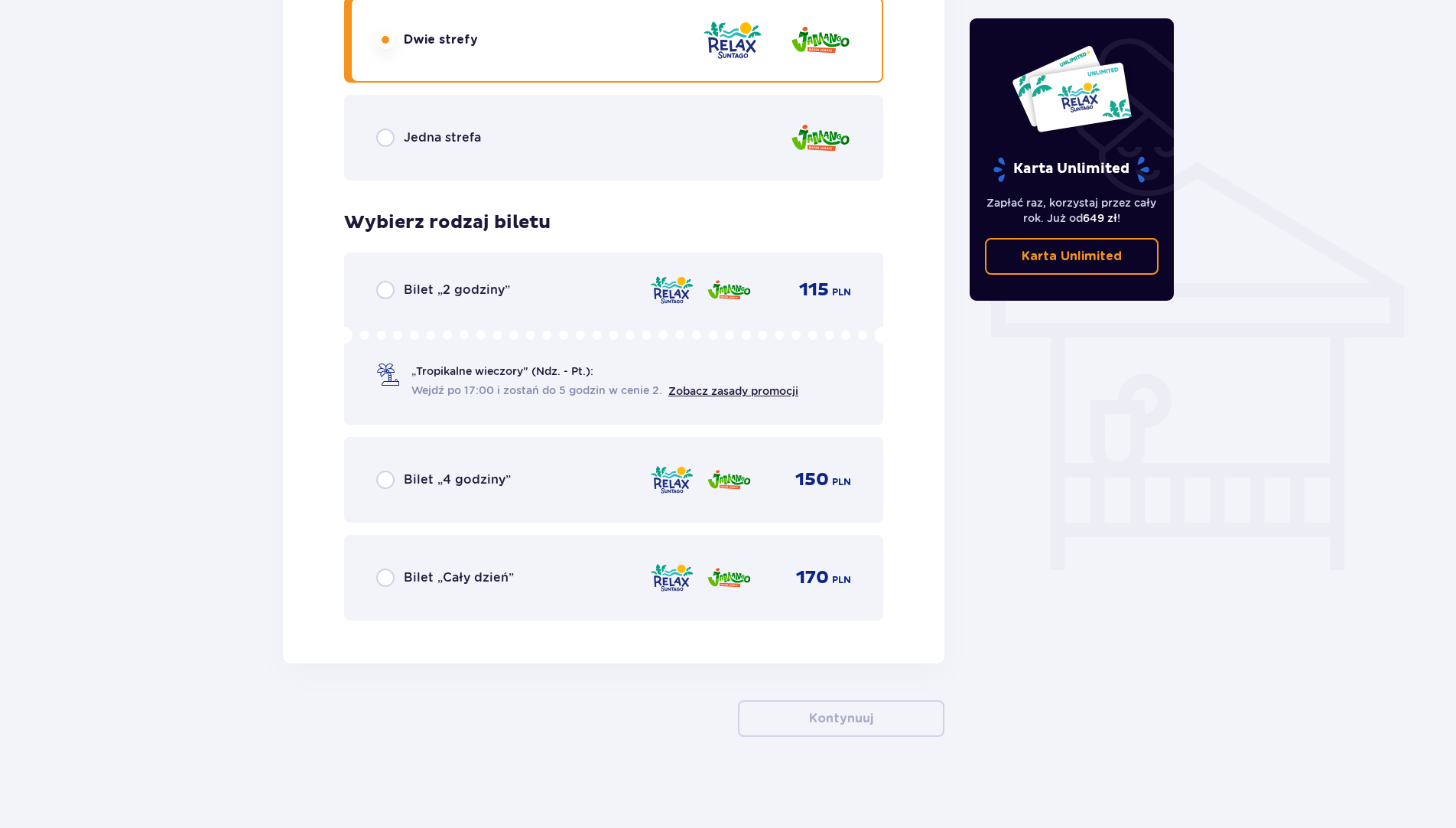
scroll to position [1082, 0]
click at [383, 284] on input "radio" at bounding box center [385, 289] width 19 height 19
radio input "true"
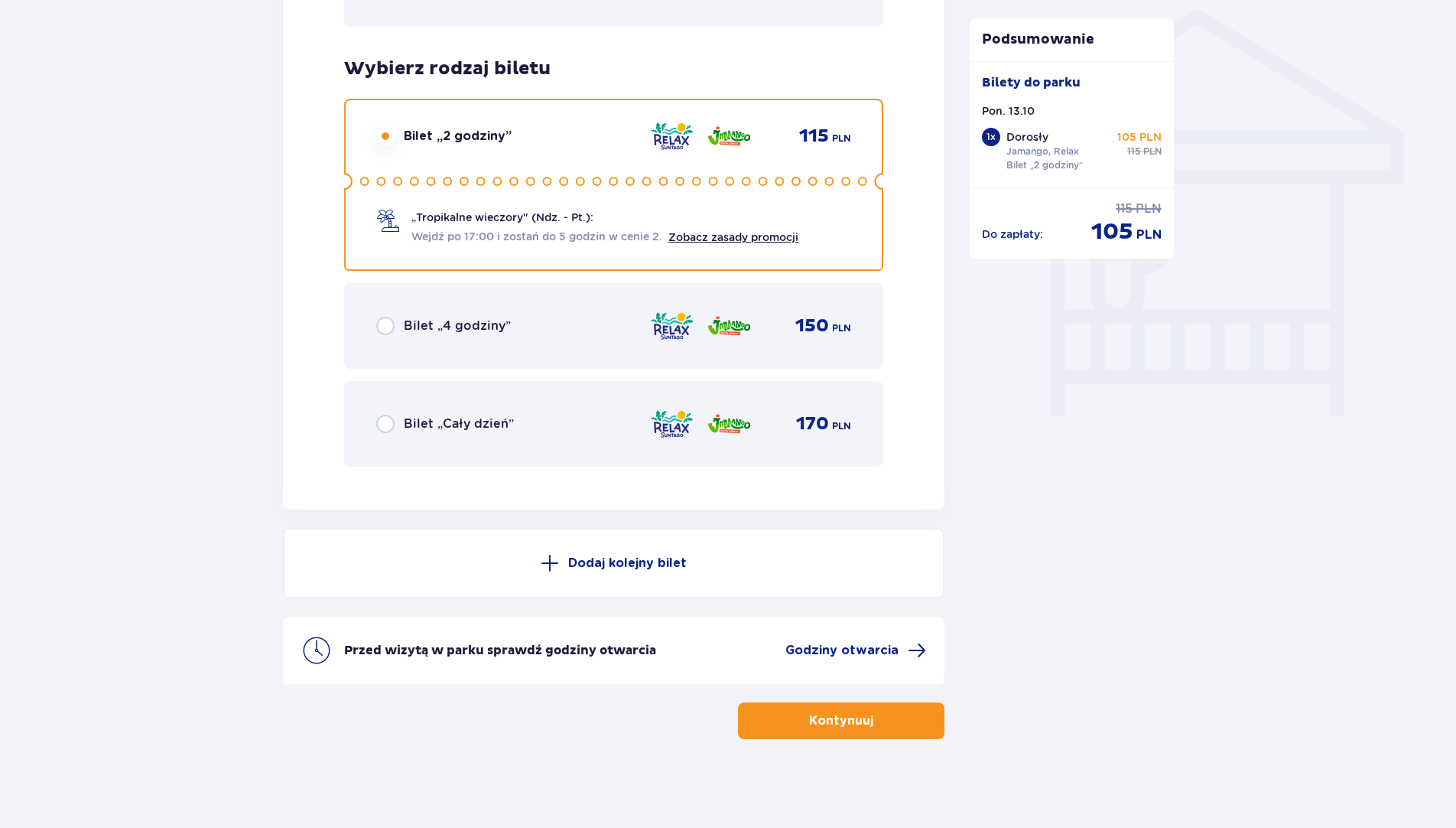
scroll to position [1237, 0]
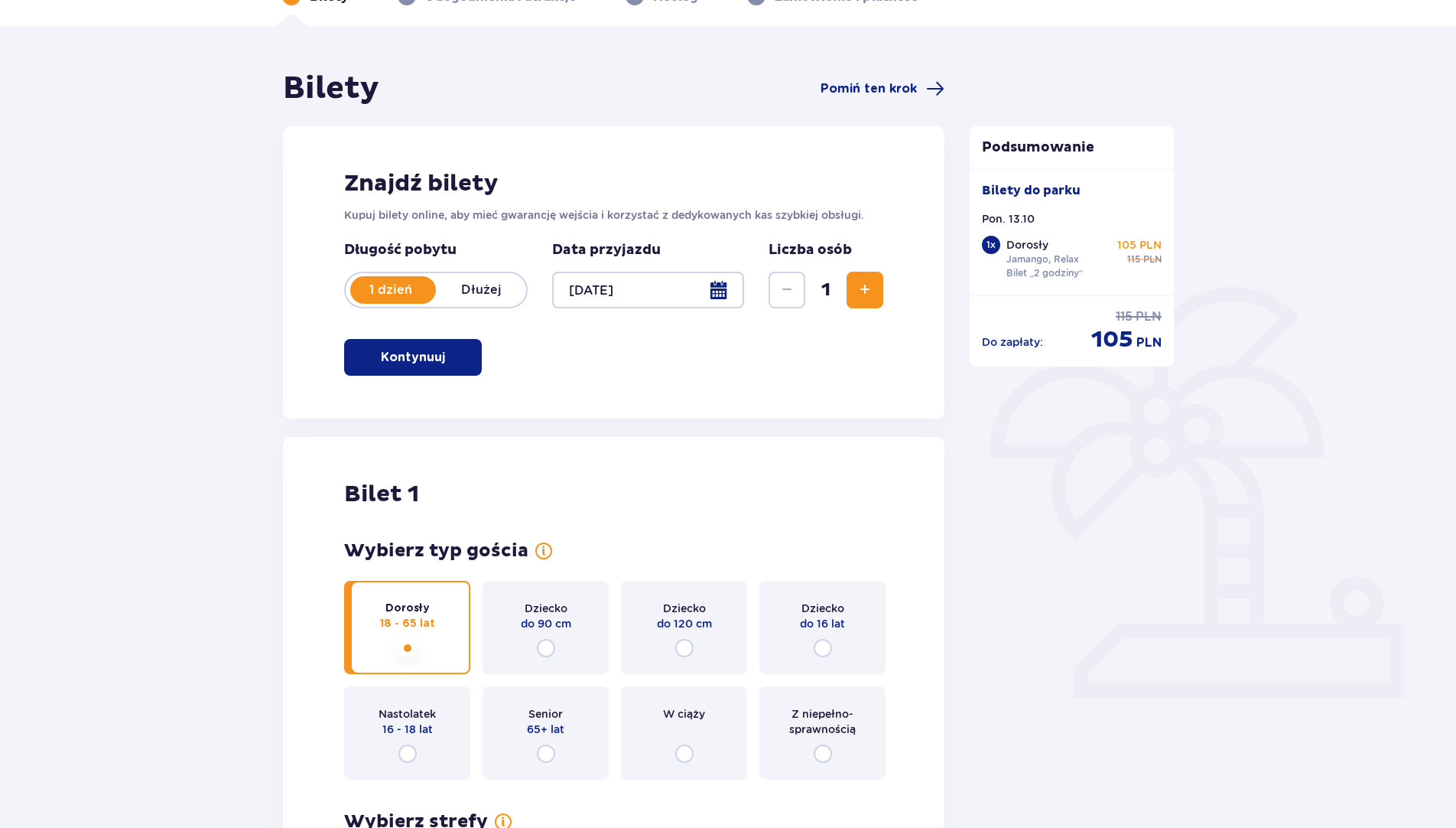
scroll to position [90, 0]
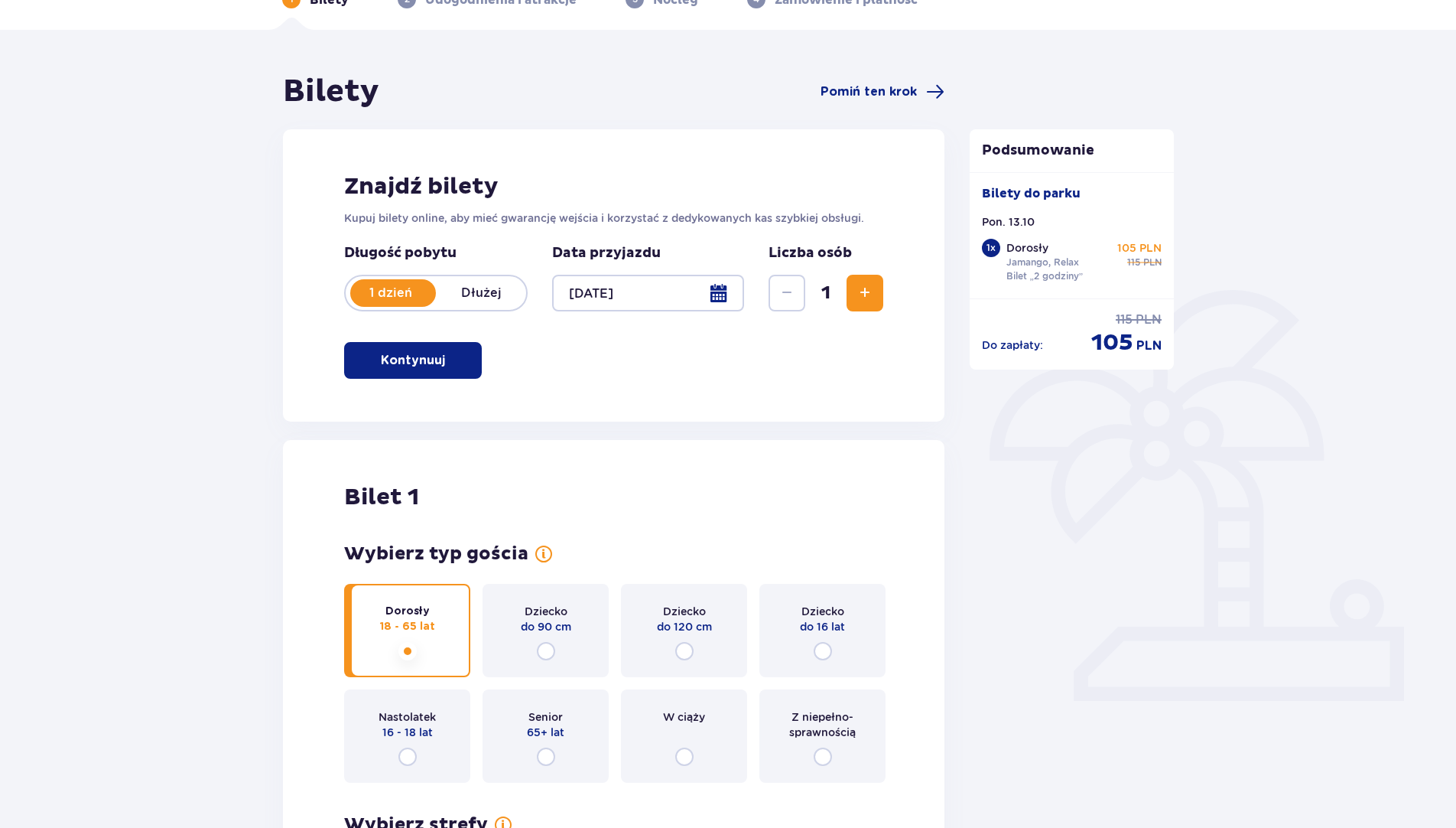
click at [867, 294] on span "Zwiększ" at bounding box center [865, 292] width 19 height 19
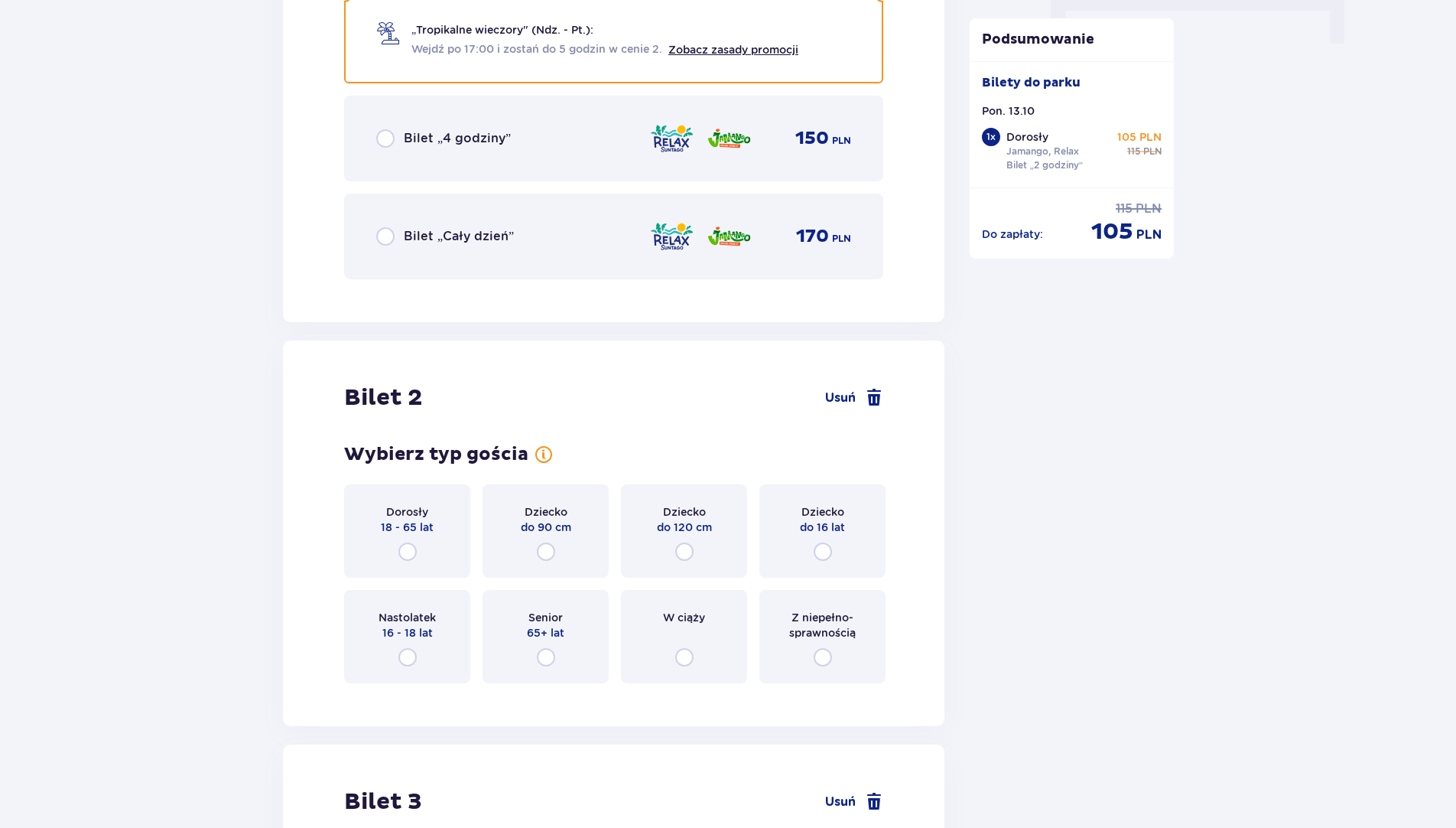
scroll to position [1621, 0]
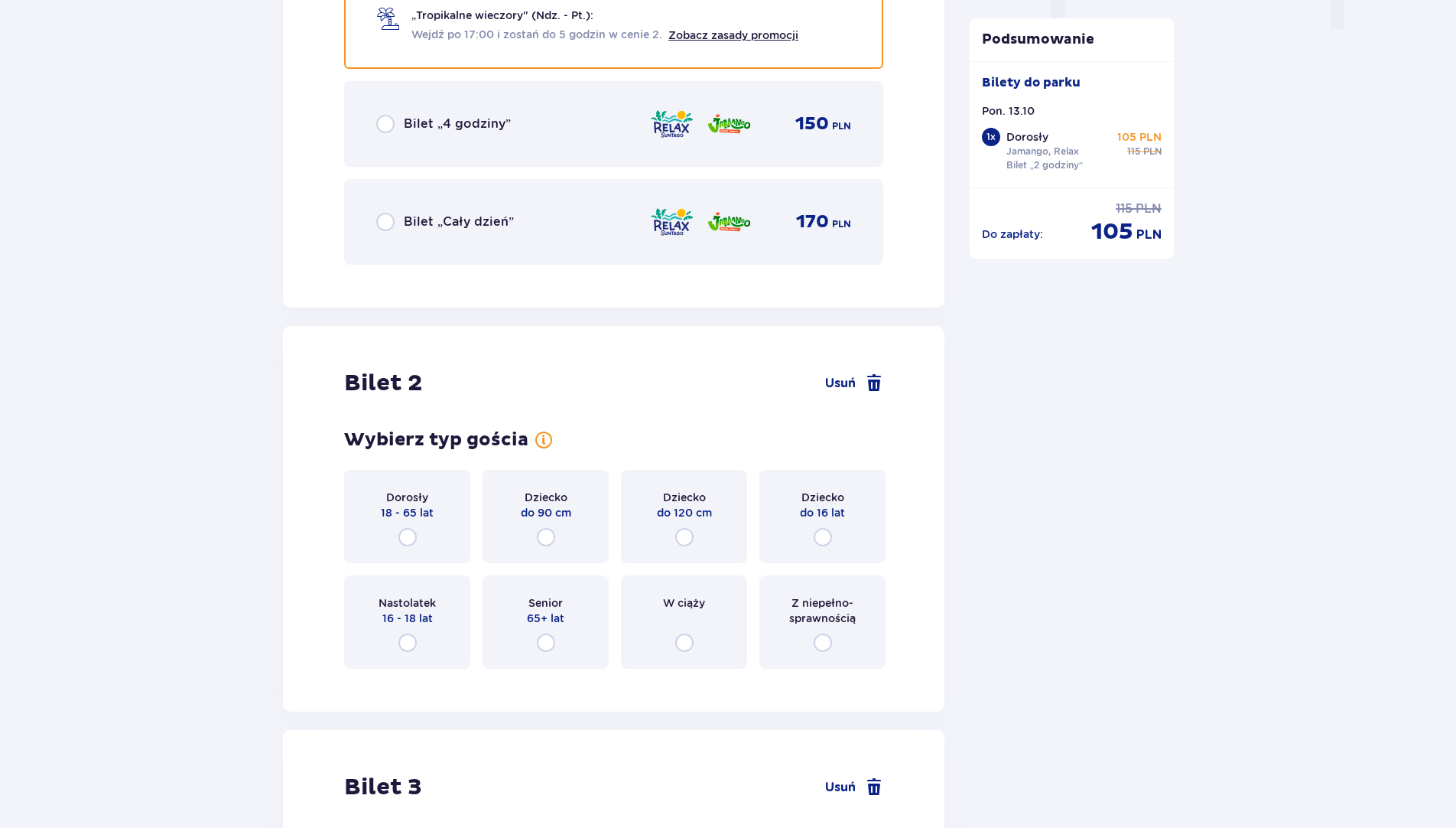
click at [410, 534] on input "radio" at bounding box center [407, 537] width 19 height 19
radio input "true"
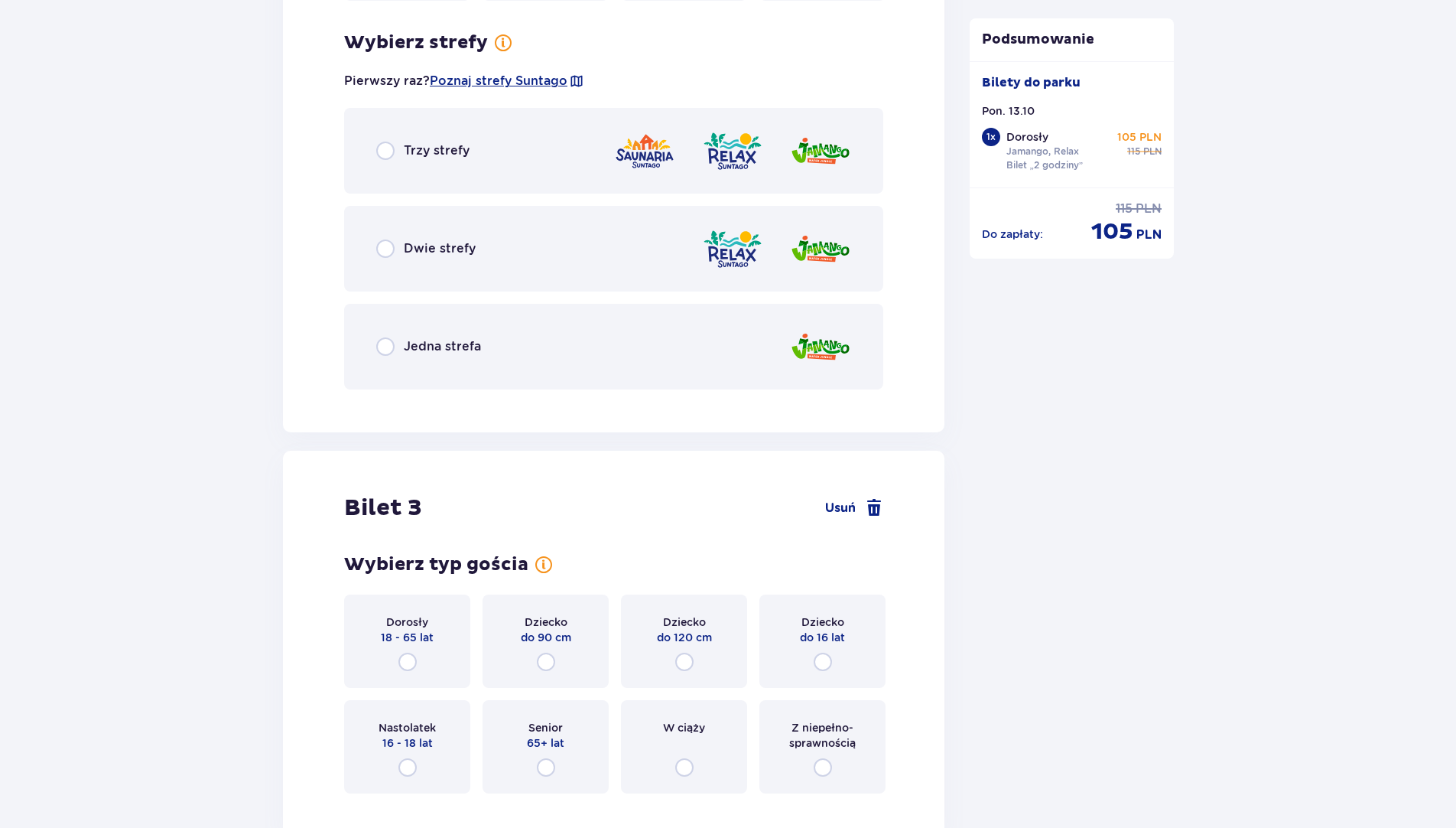
scroll to position [2303, 0]
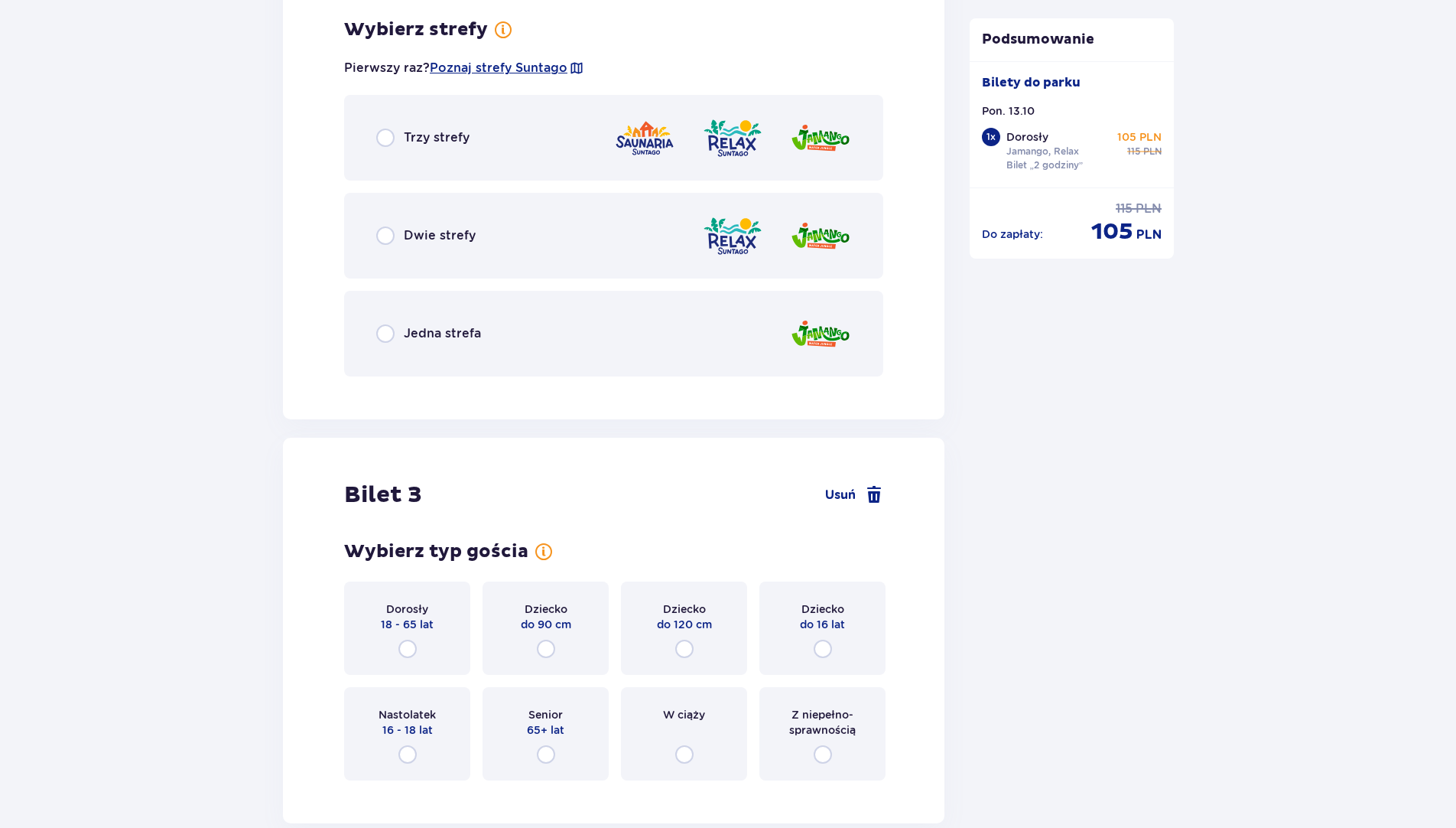
click at [388, 233] on input "radio" at bounding box center [385, 236] width 19 height 19
radio input "true"
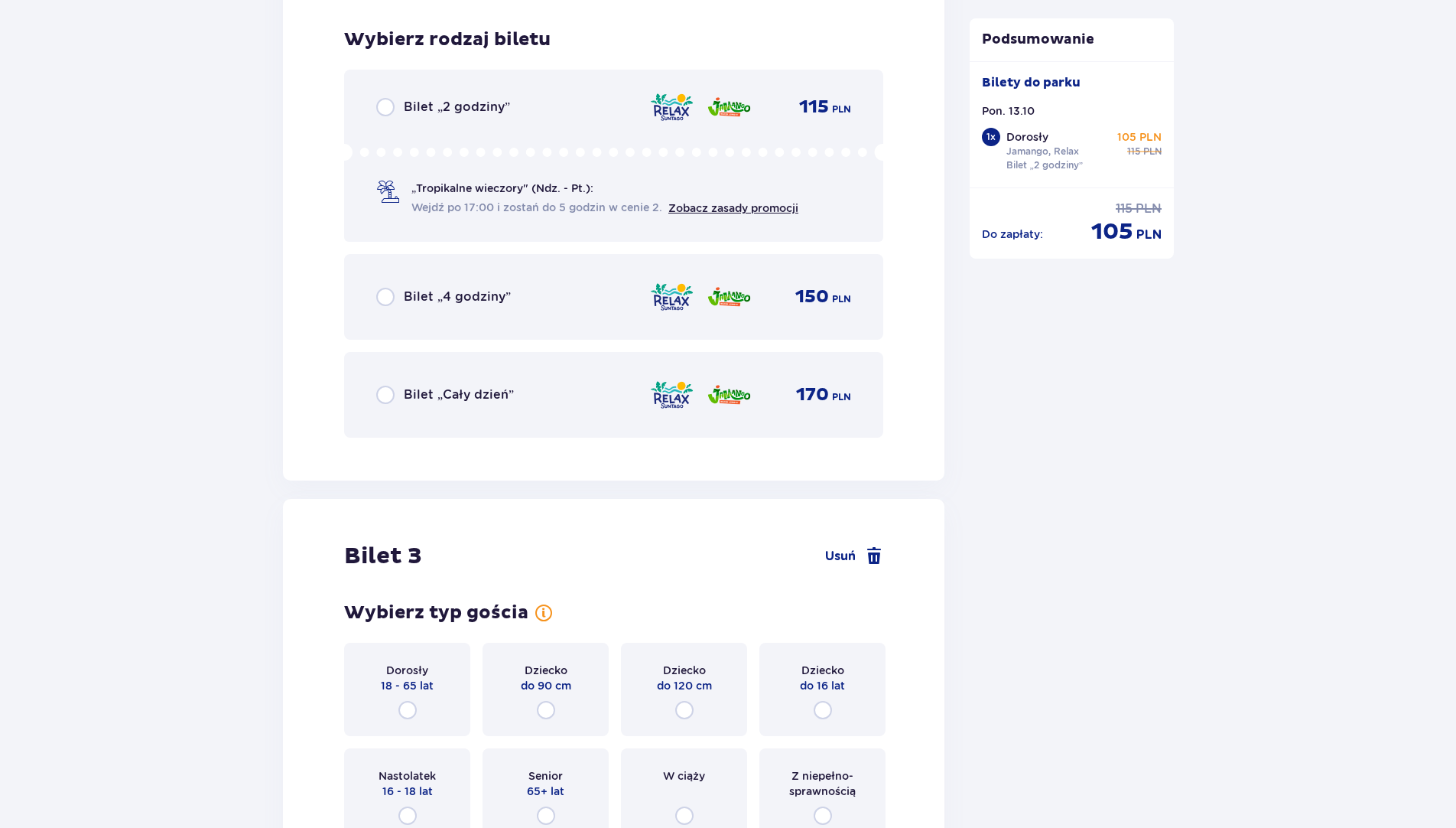
scroll to position [2691, 0]
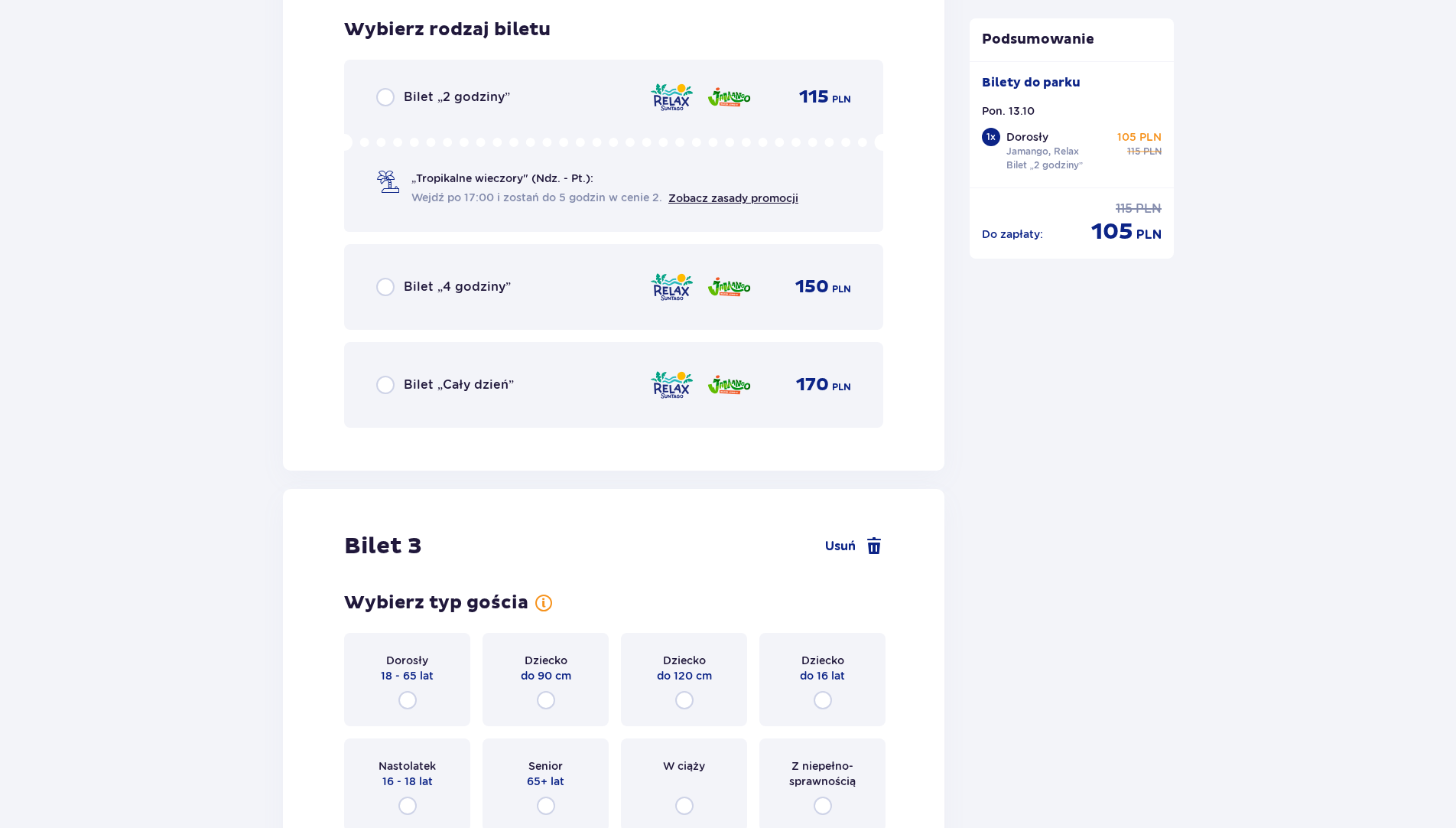
click at [382, 90] on input "radio" at bounding box center [385, 97] width 19 height 19
radio input "true"
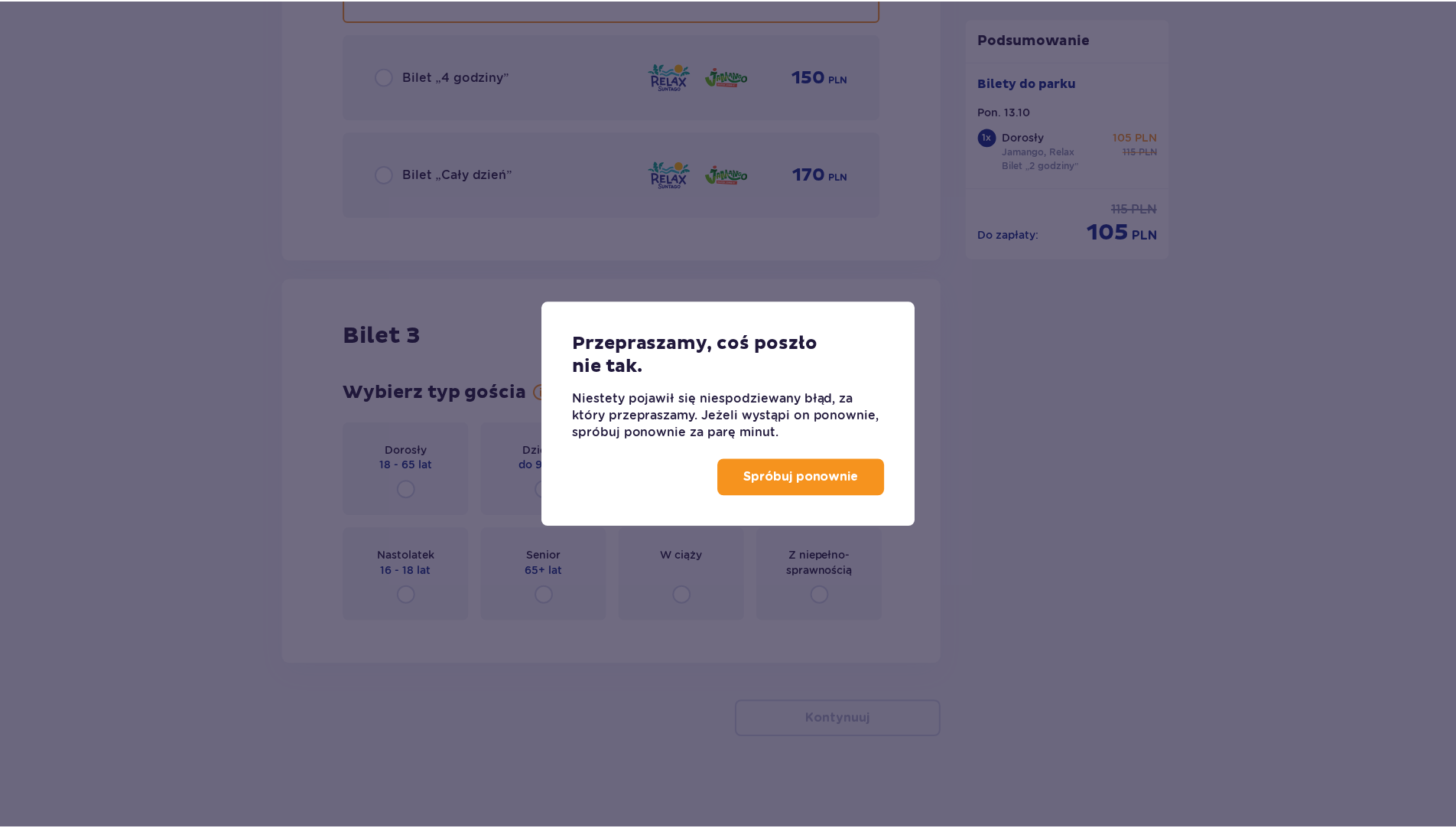
scroll to position [2903, 0]
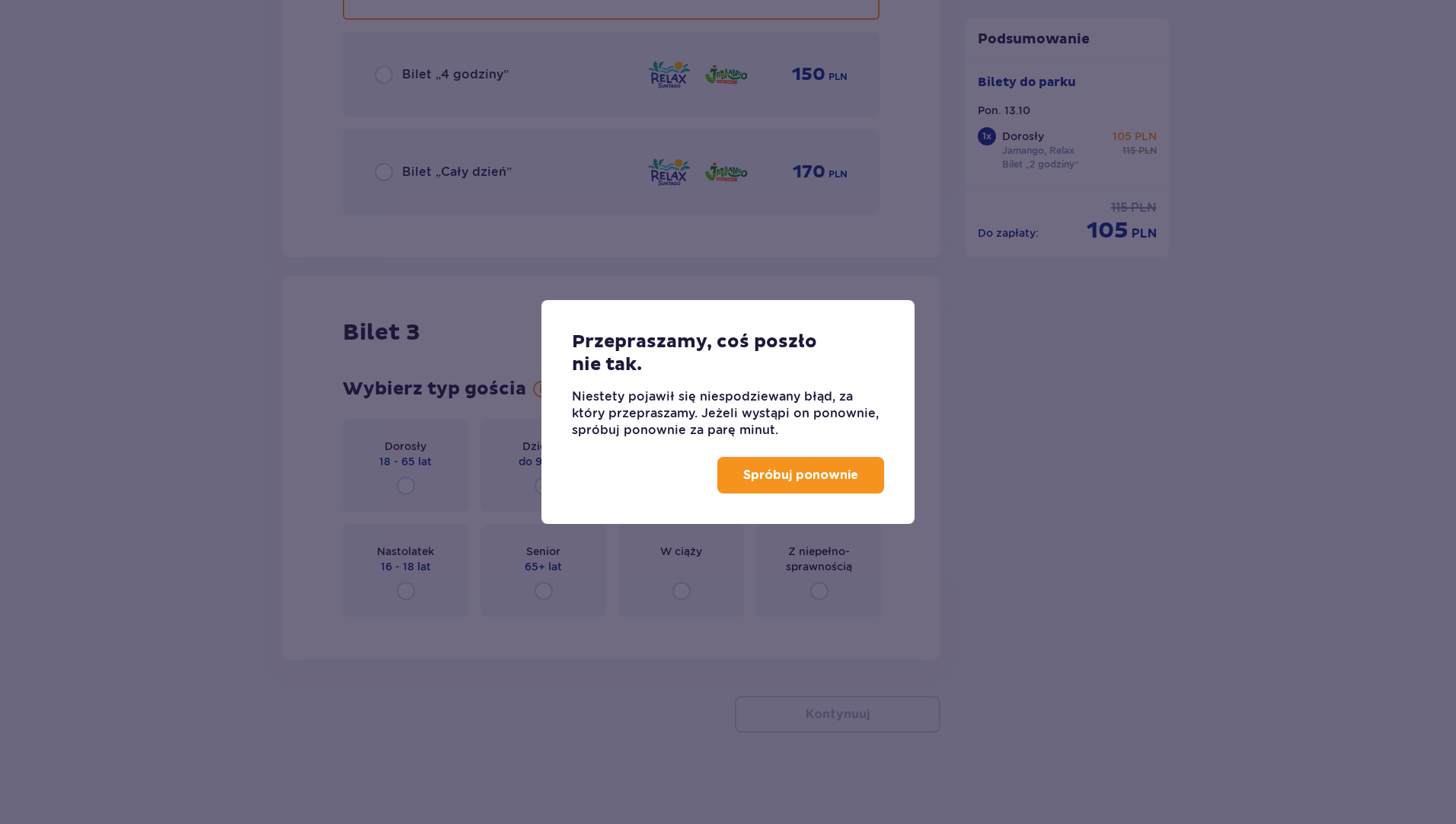
click at [814, 468] on p "Spróbuj ponownie" at bounding box center [801, 475] width 115 height 17
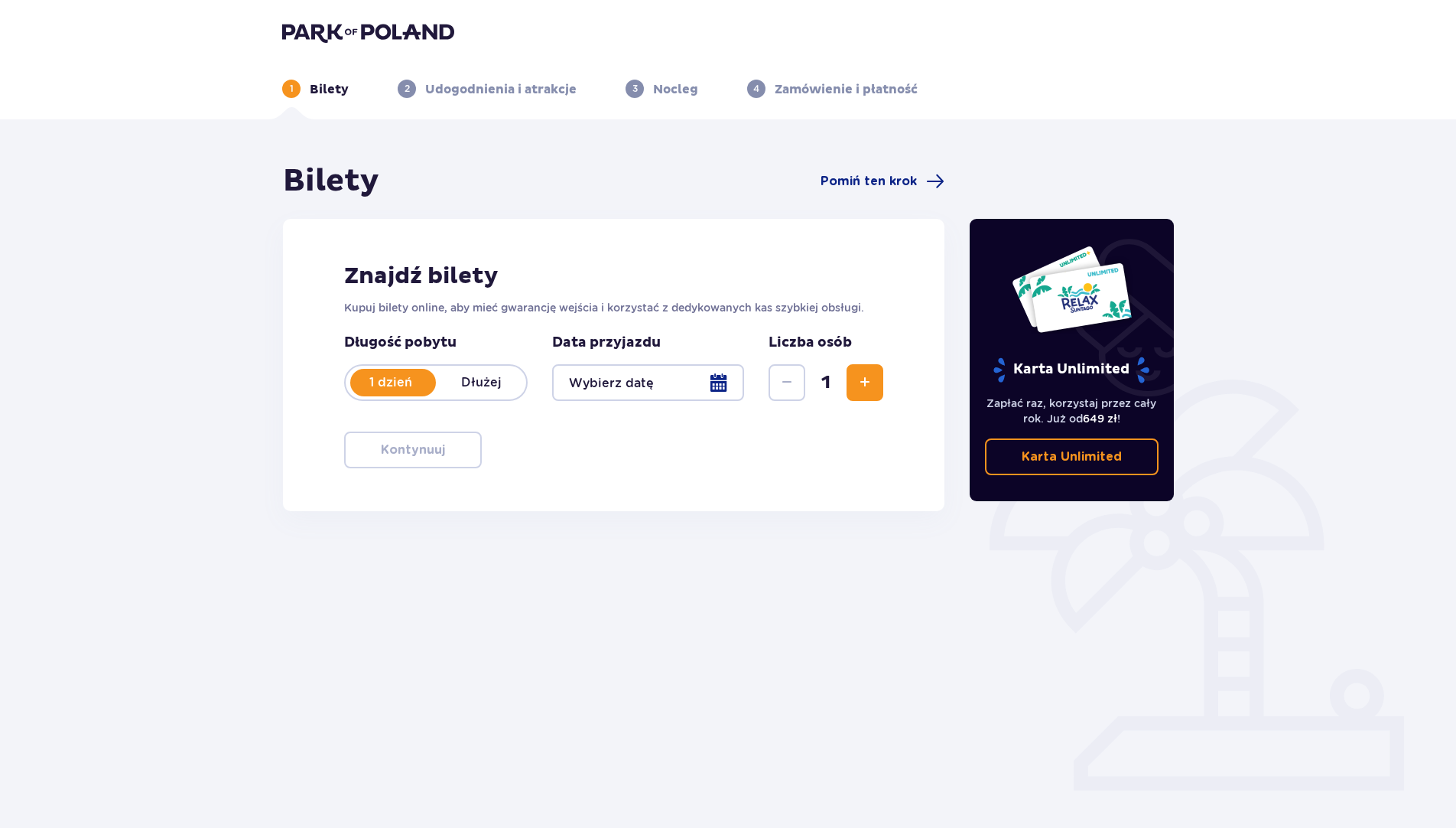
click at [713, 379] on div at bounding box center [648, 382] width 192 height 36
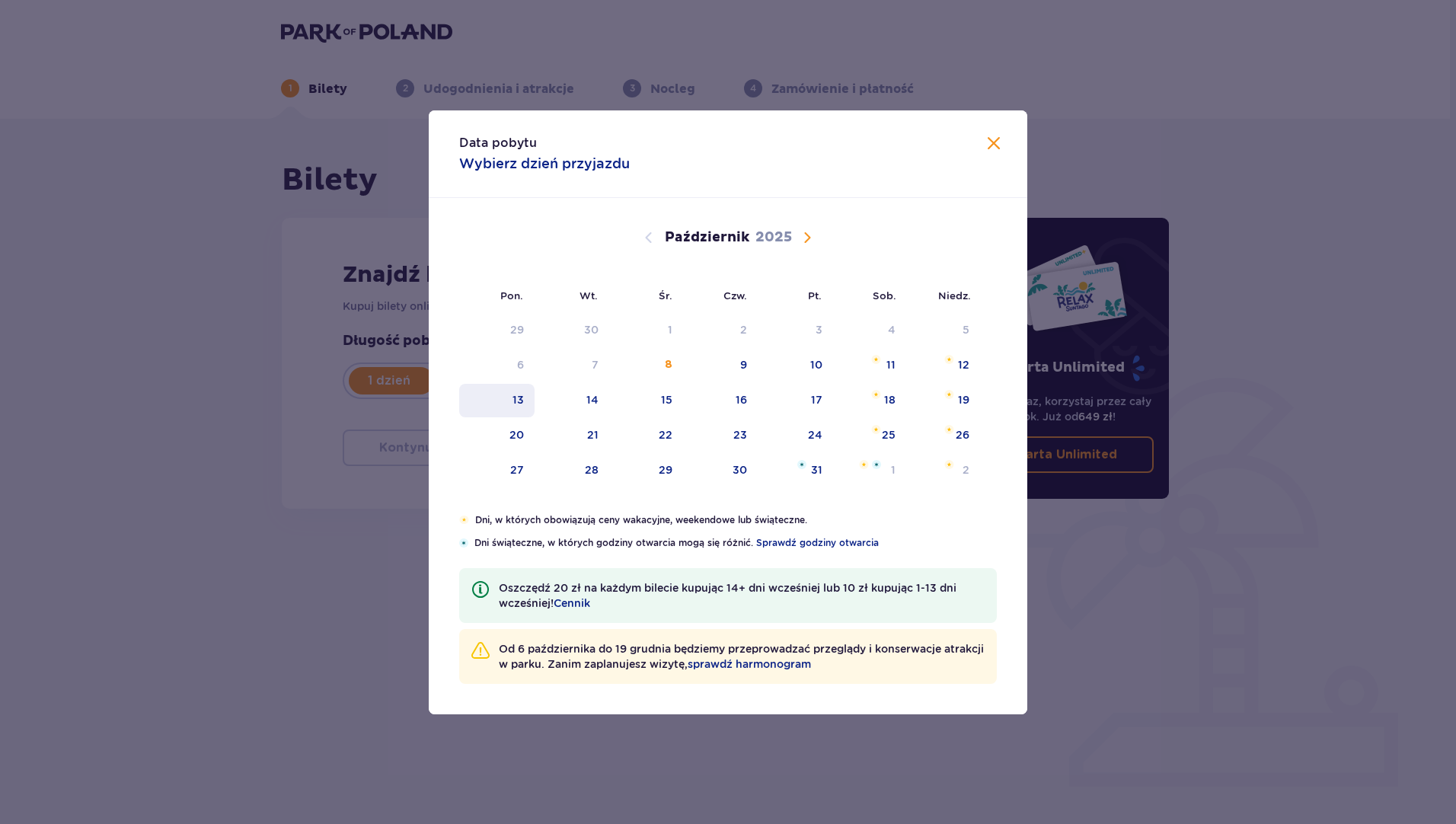
click at [513, 392] on div "13" at bounding box center [518, 399] width 11 height 15
type input "[DATE]"
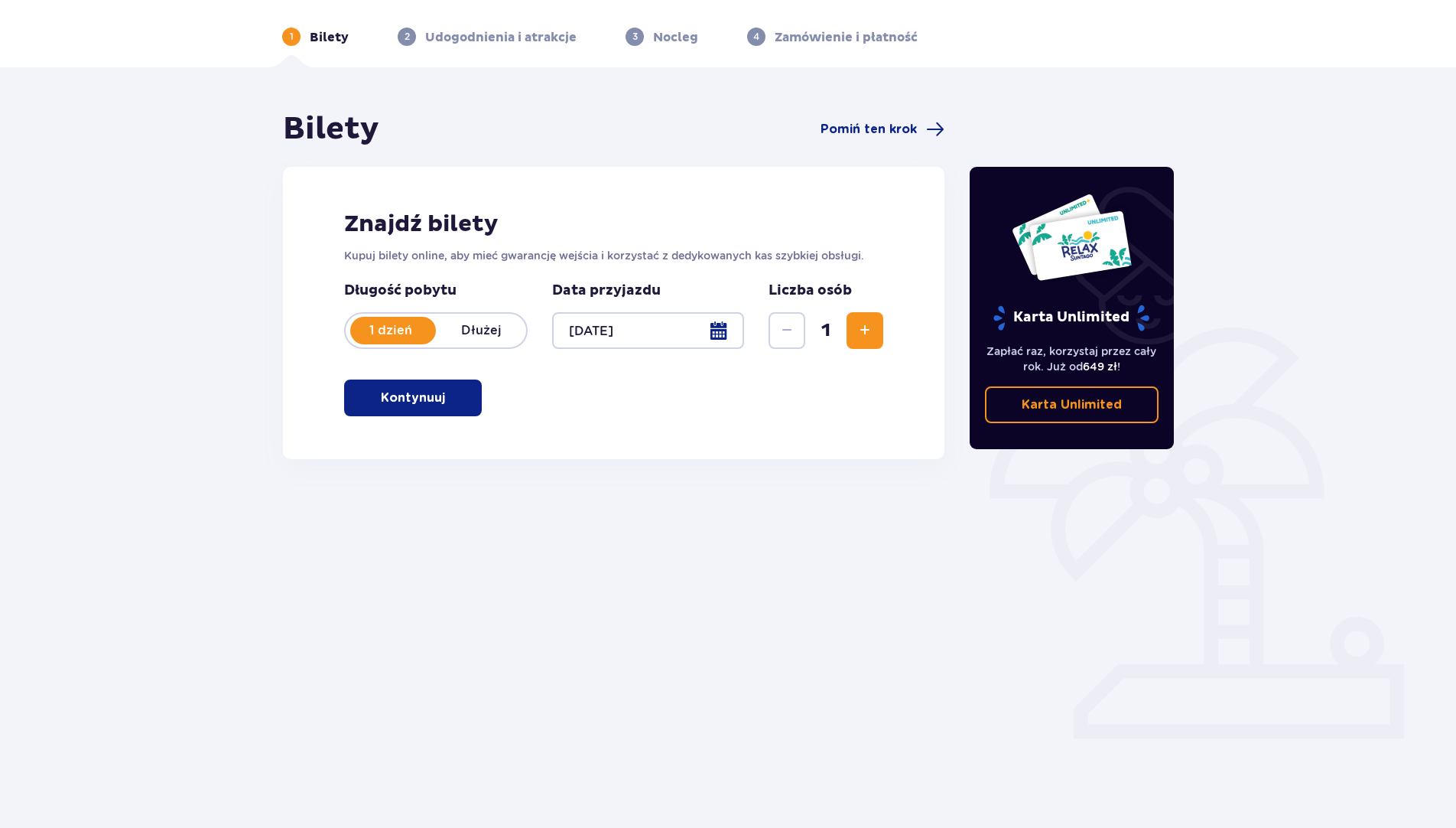
scroll to position [55, 0]
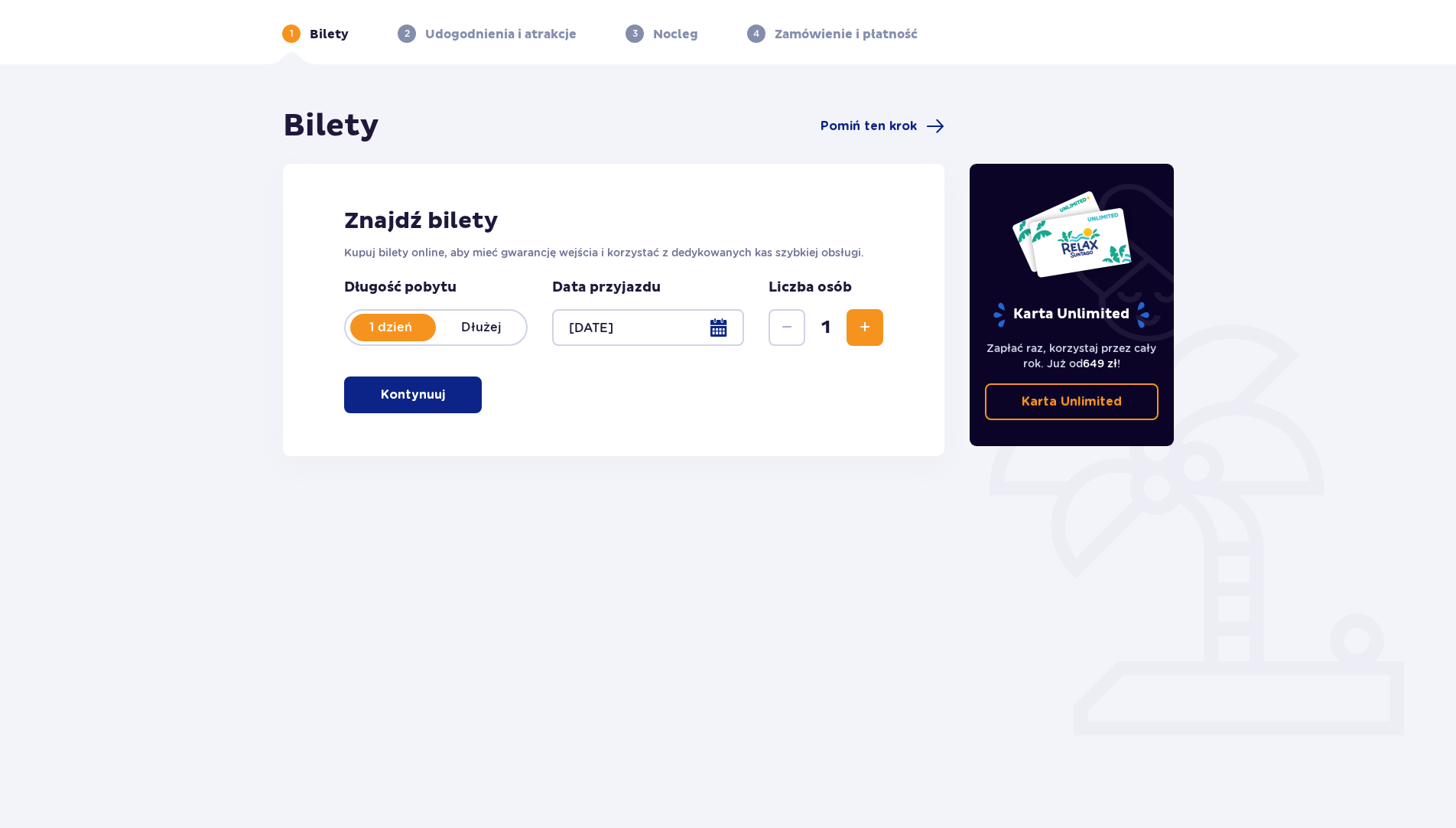
click at [428, 400] on p "Kontynuuj" at bounding box center [412, 395] width 64 height 17
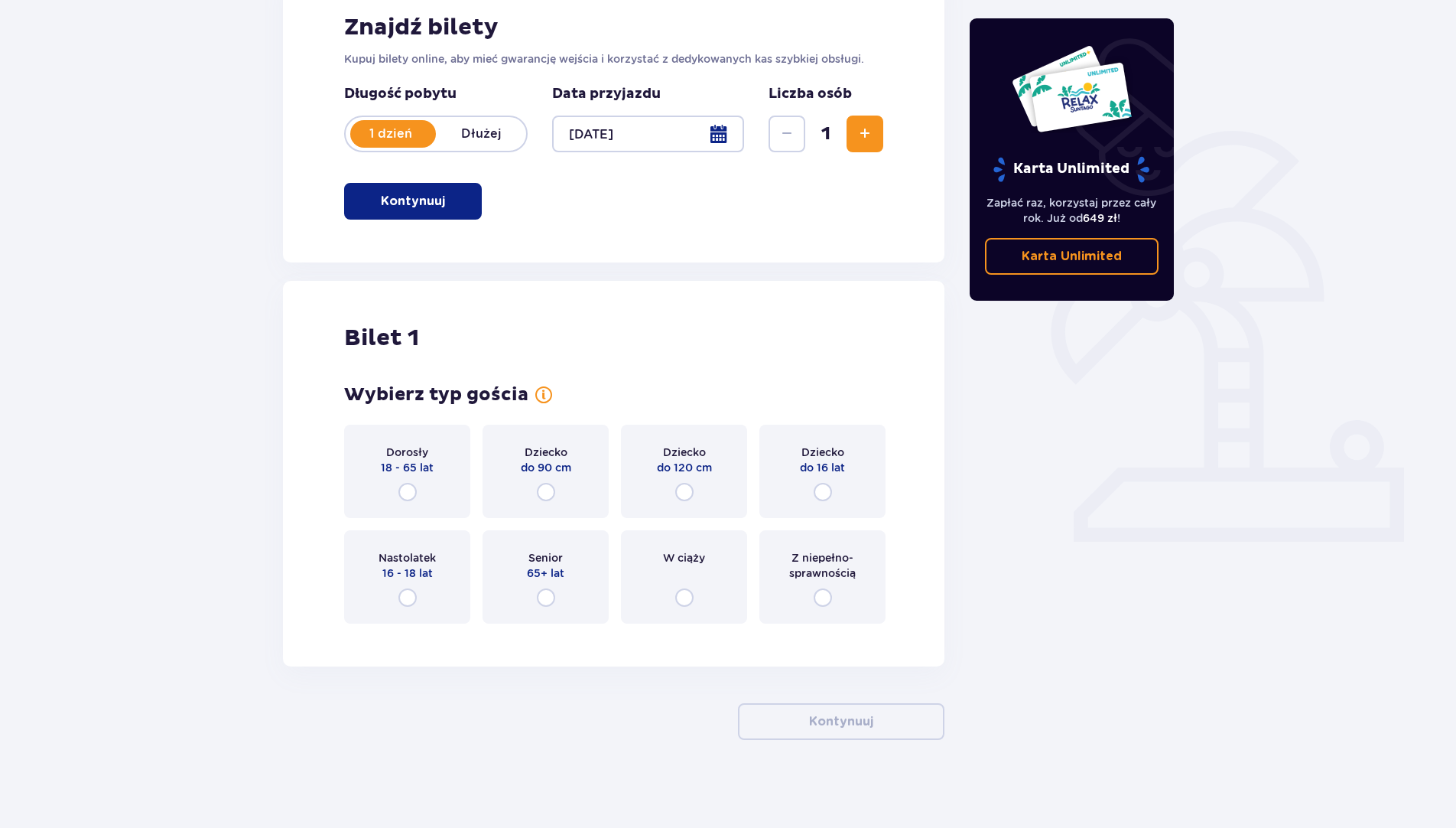
scroll to position [253, 0]
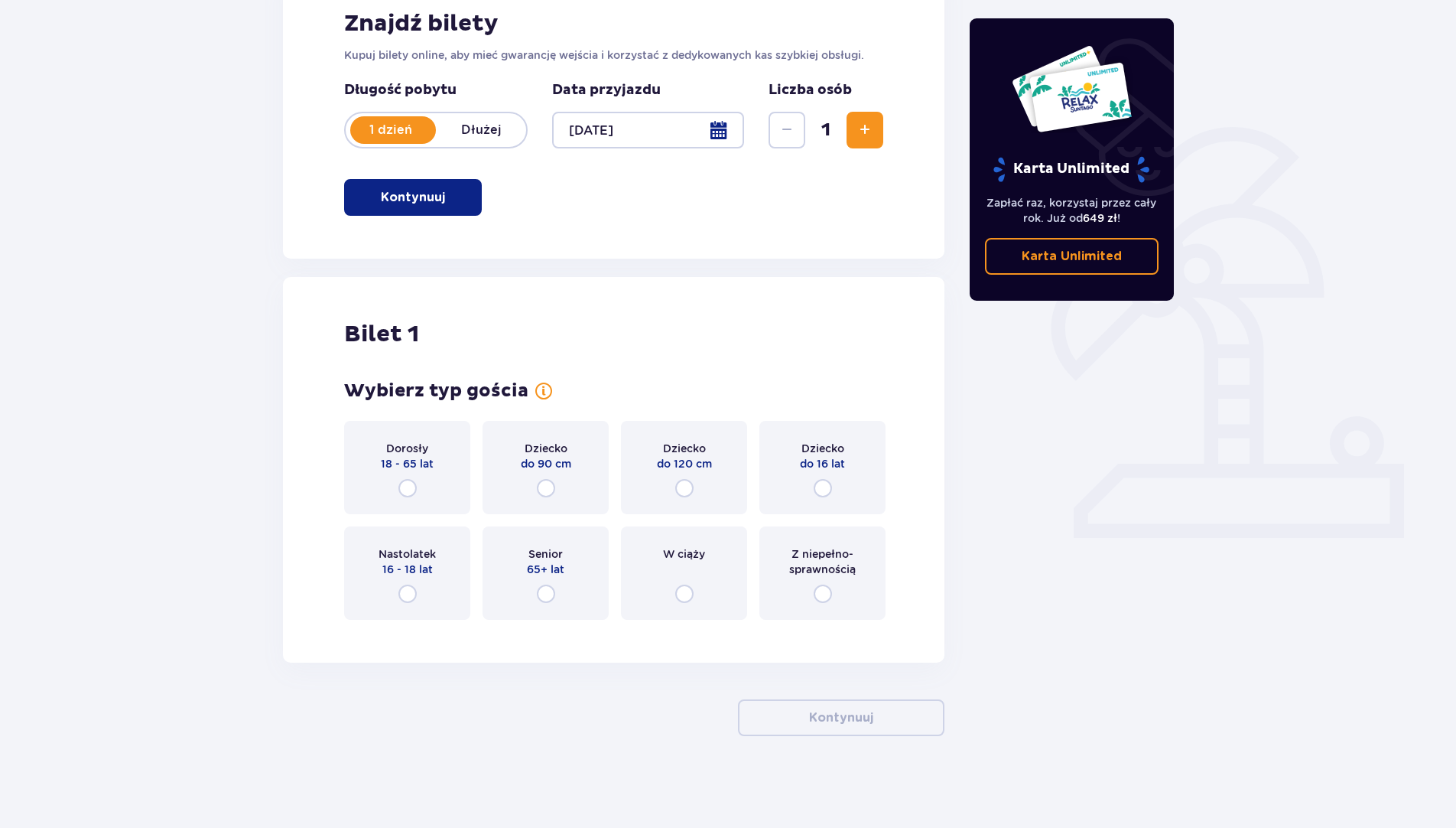
click at [405, 490] on input "radio" at bounding box center [407, 488] width 19 height 19
radio input "true"
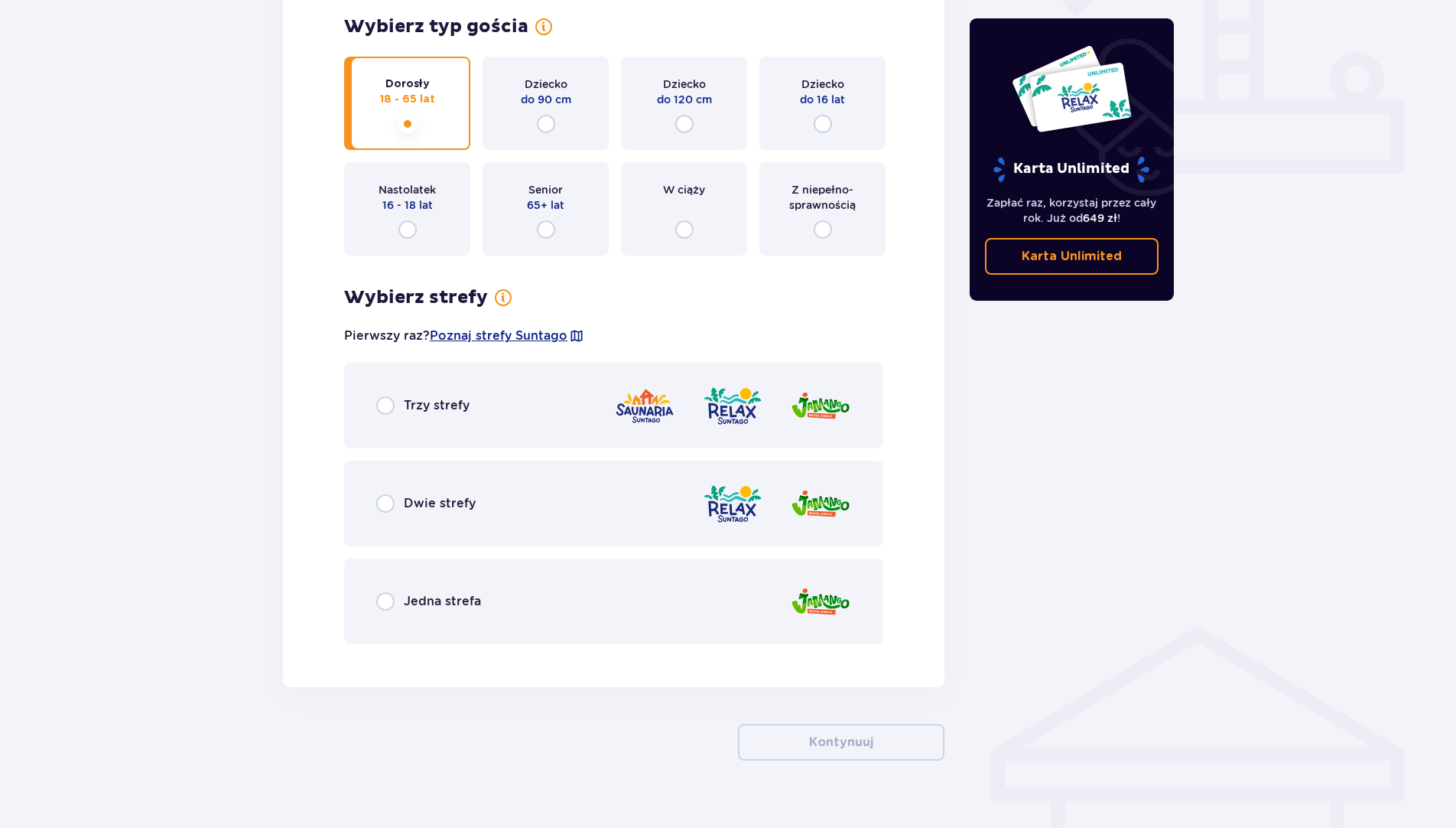
scroll to position [642, 0]
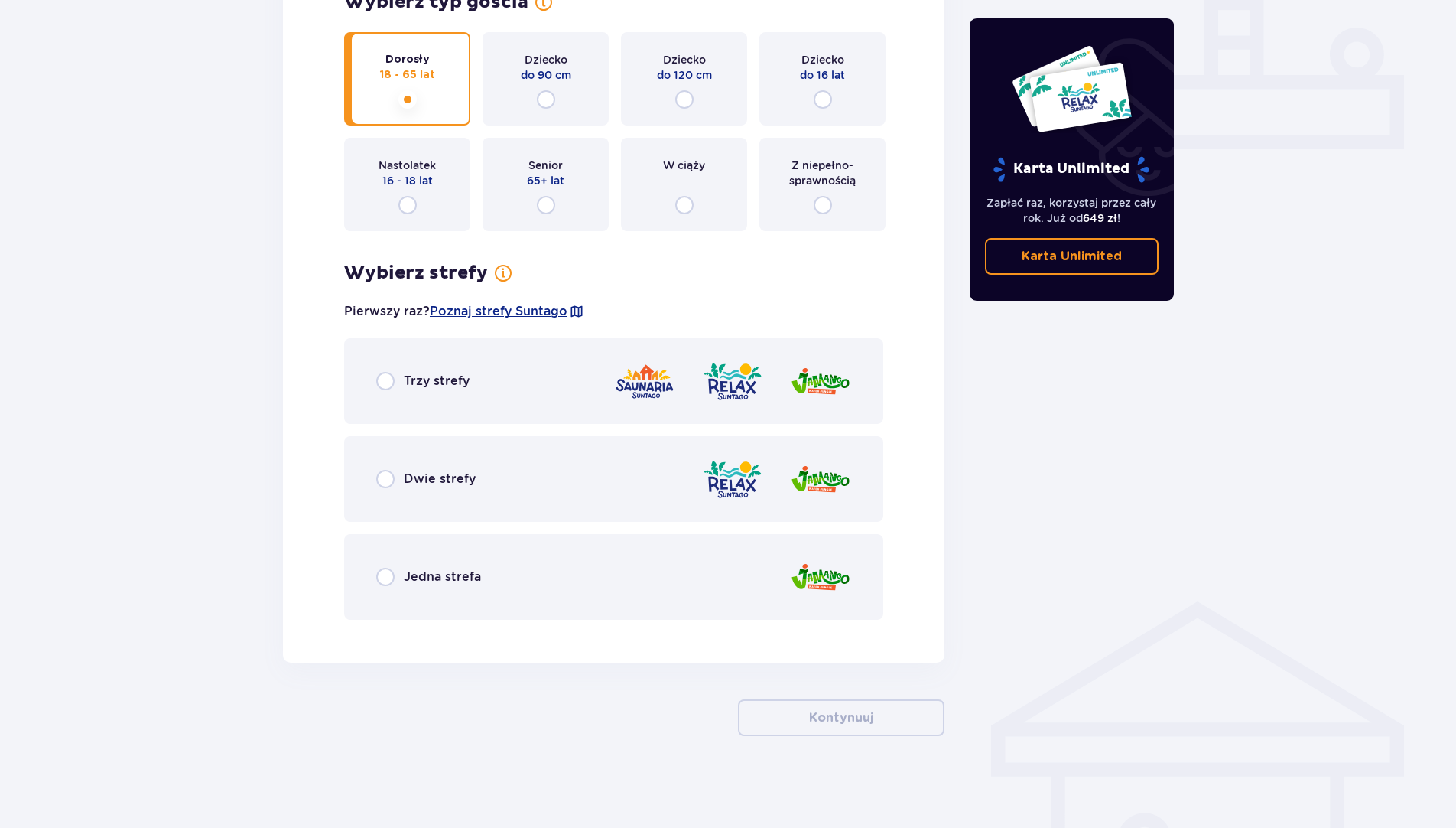
click at [390, 475] on input "radio" at bounding box center [385, 479] width 19 height 19
radio input "true"
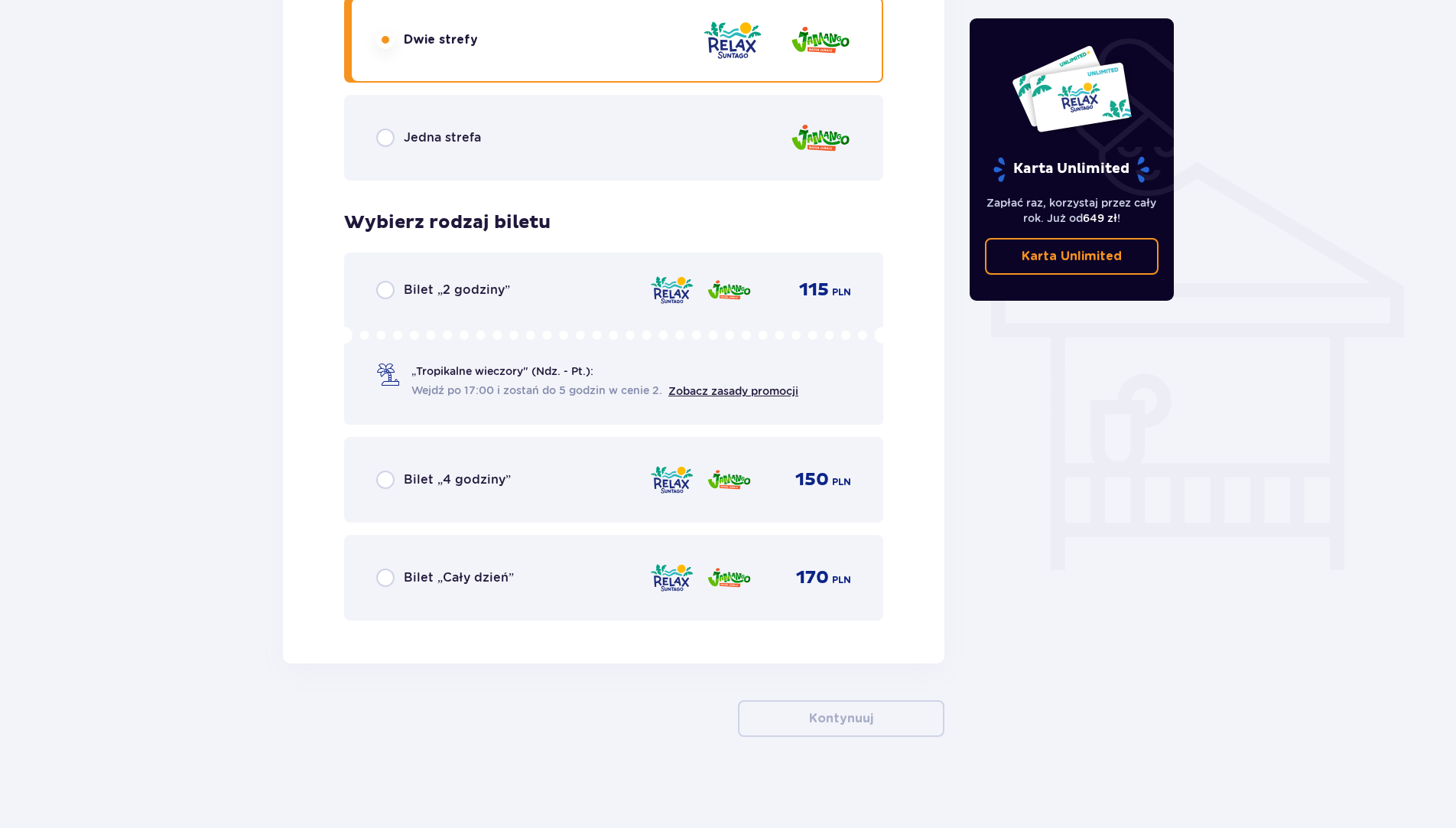
scroll to position [1082, 0]
click at [387, 287] on input "radio" at bounding box center [385, 289] width 19 height 19
radio input "true"
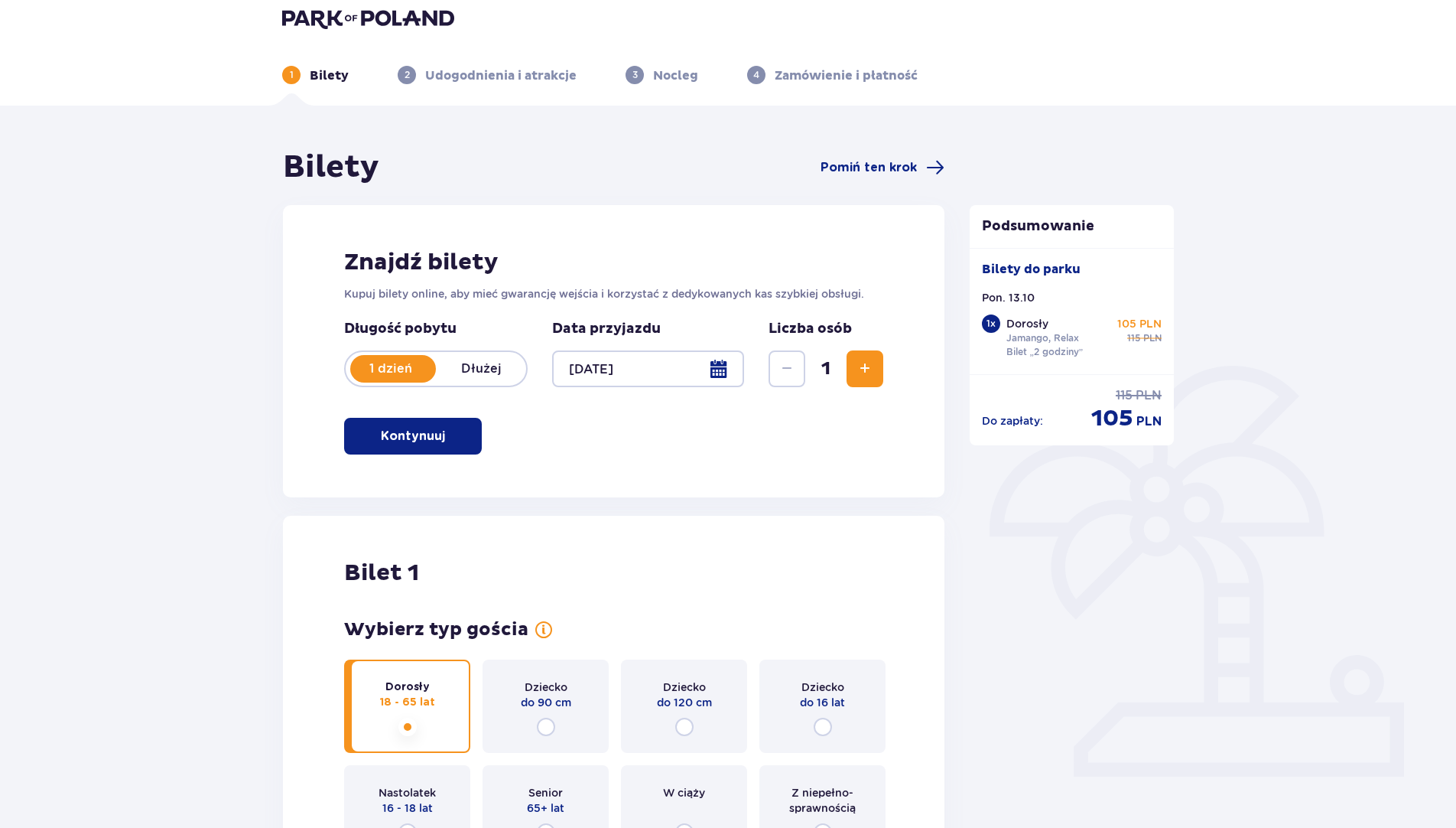
scroll to position [13, 0]
click at [865, 368] on span "Zwiększ" at bounding box center [865, 369] width 19 height 19
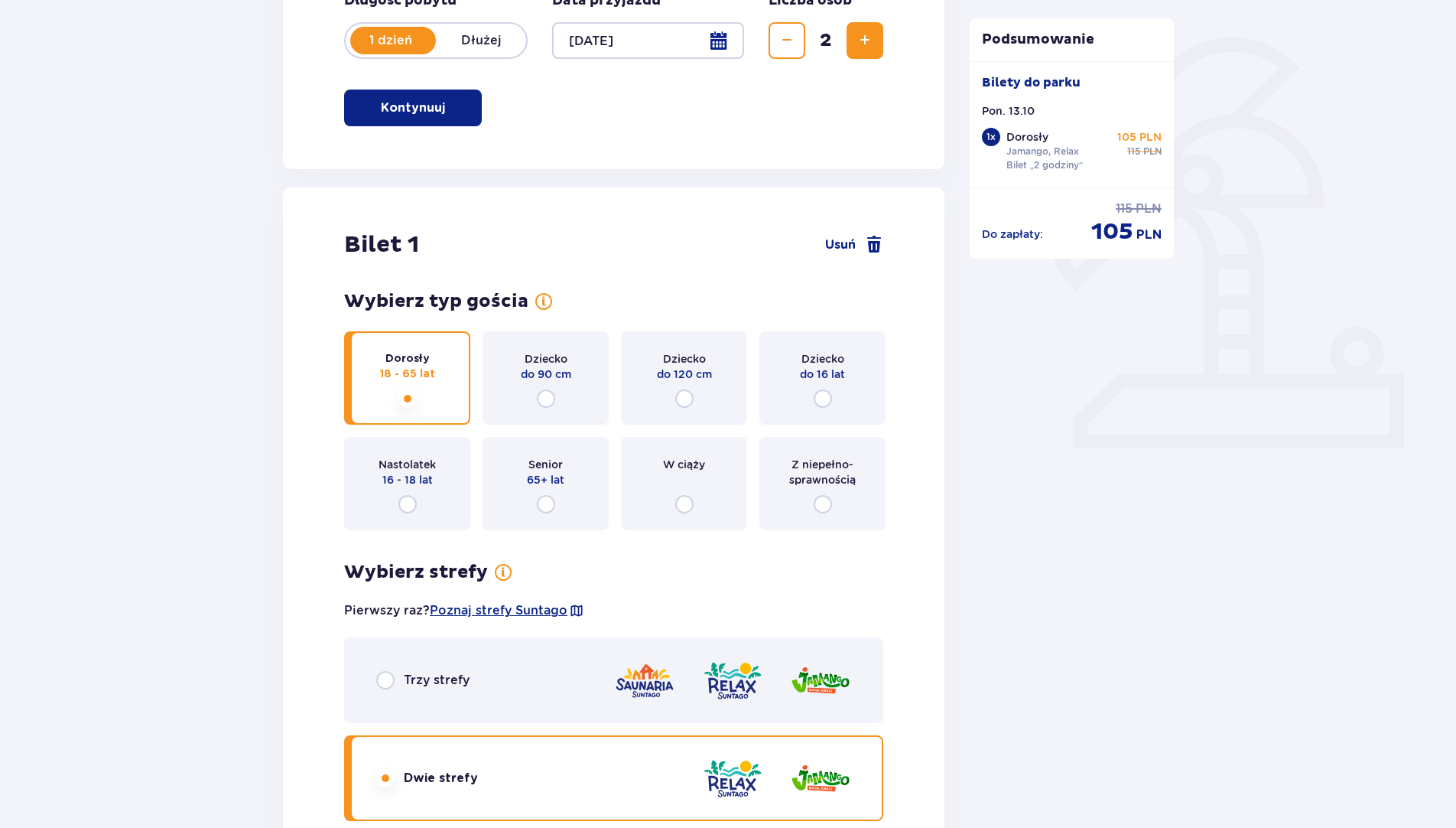
scroll to position [338, 0]
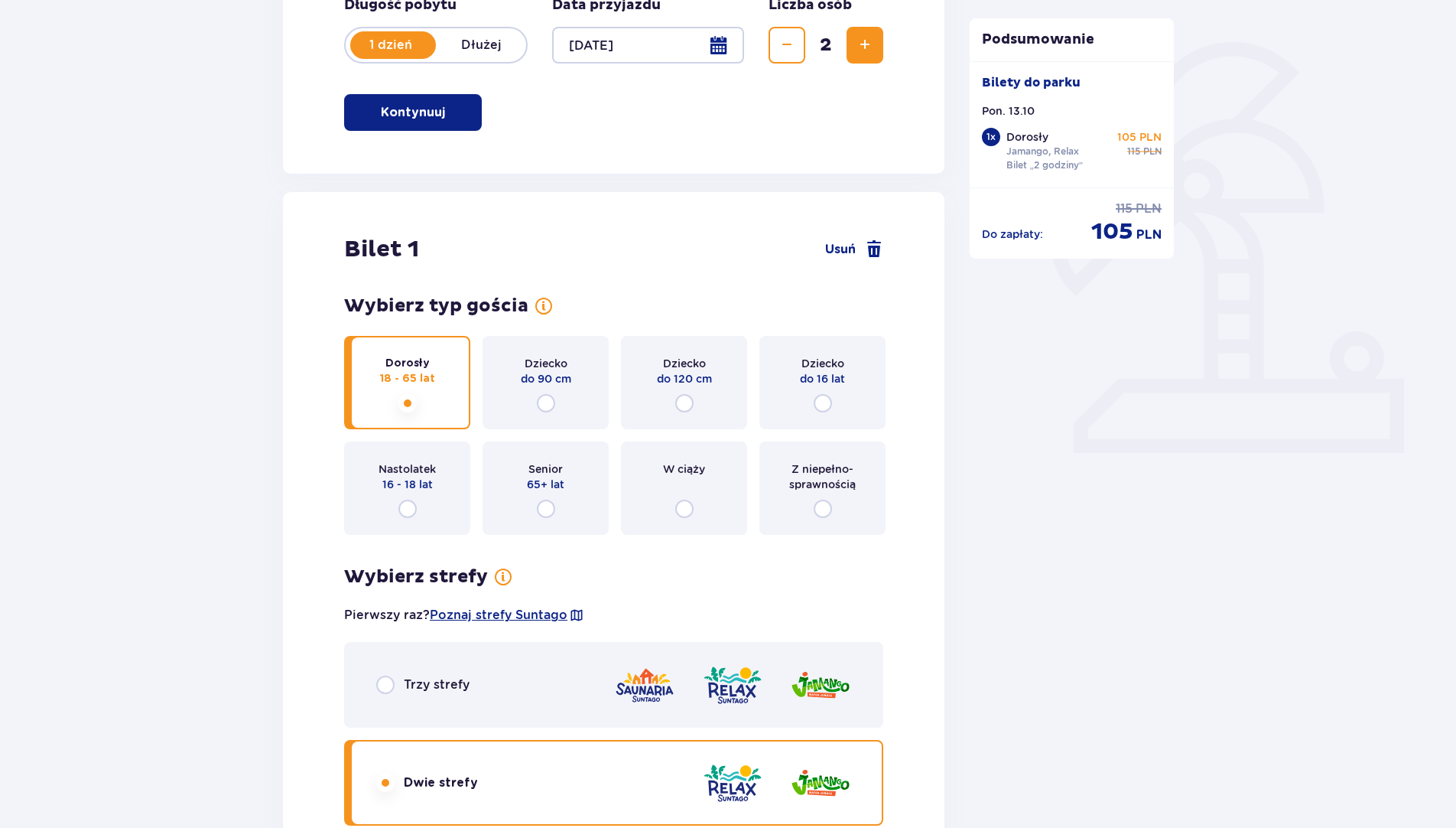
click at [865, 41] on span "Zwiększ" at bounding box center [865, 45] width 19 height 19
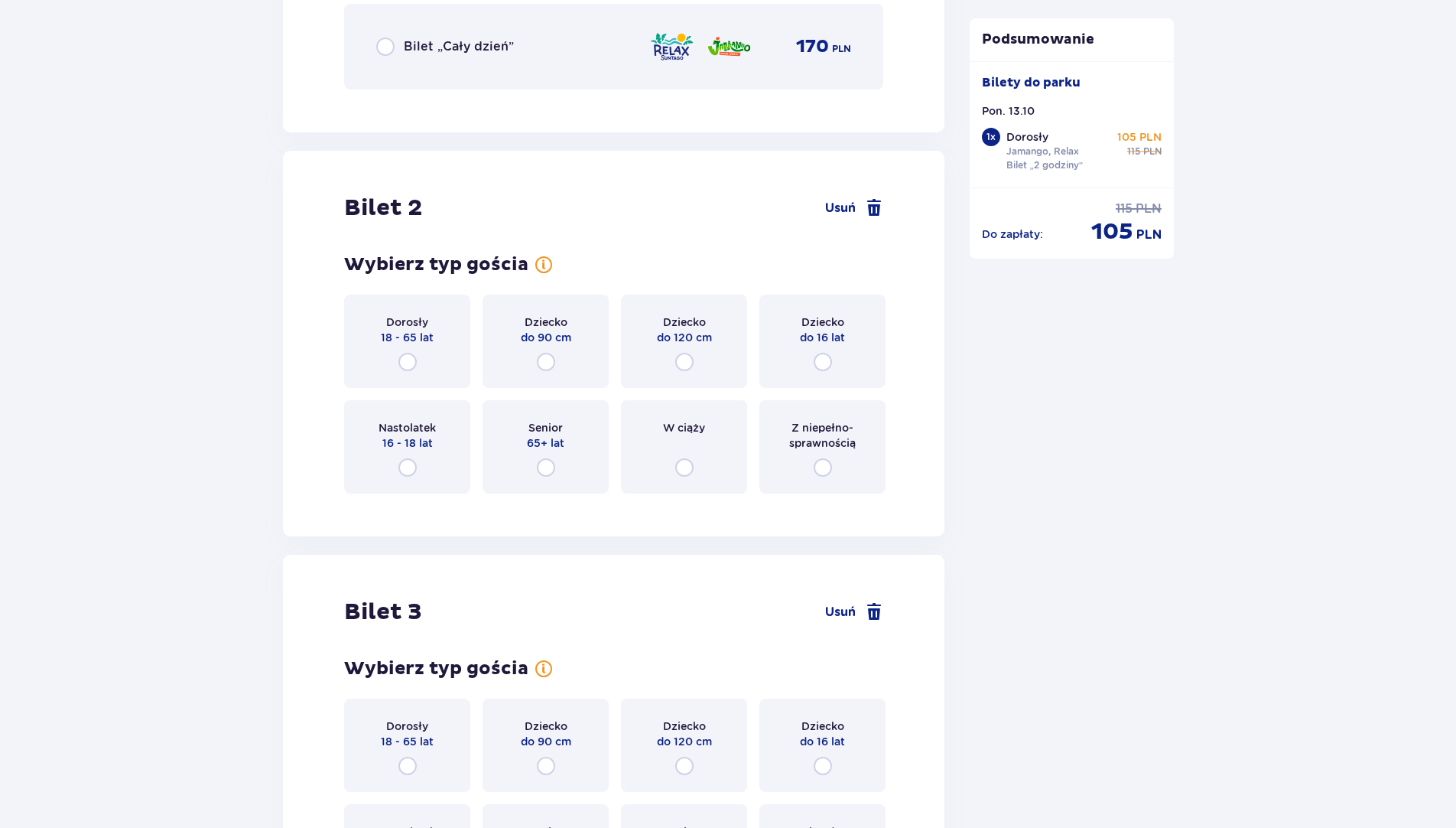
scroll to position [1774, 0]
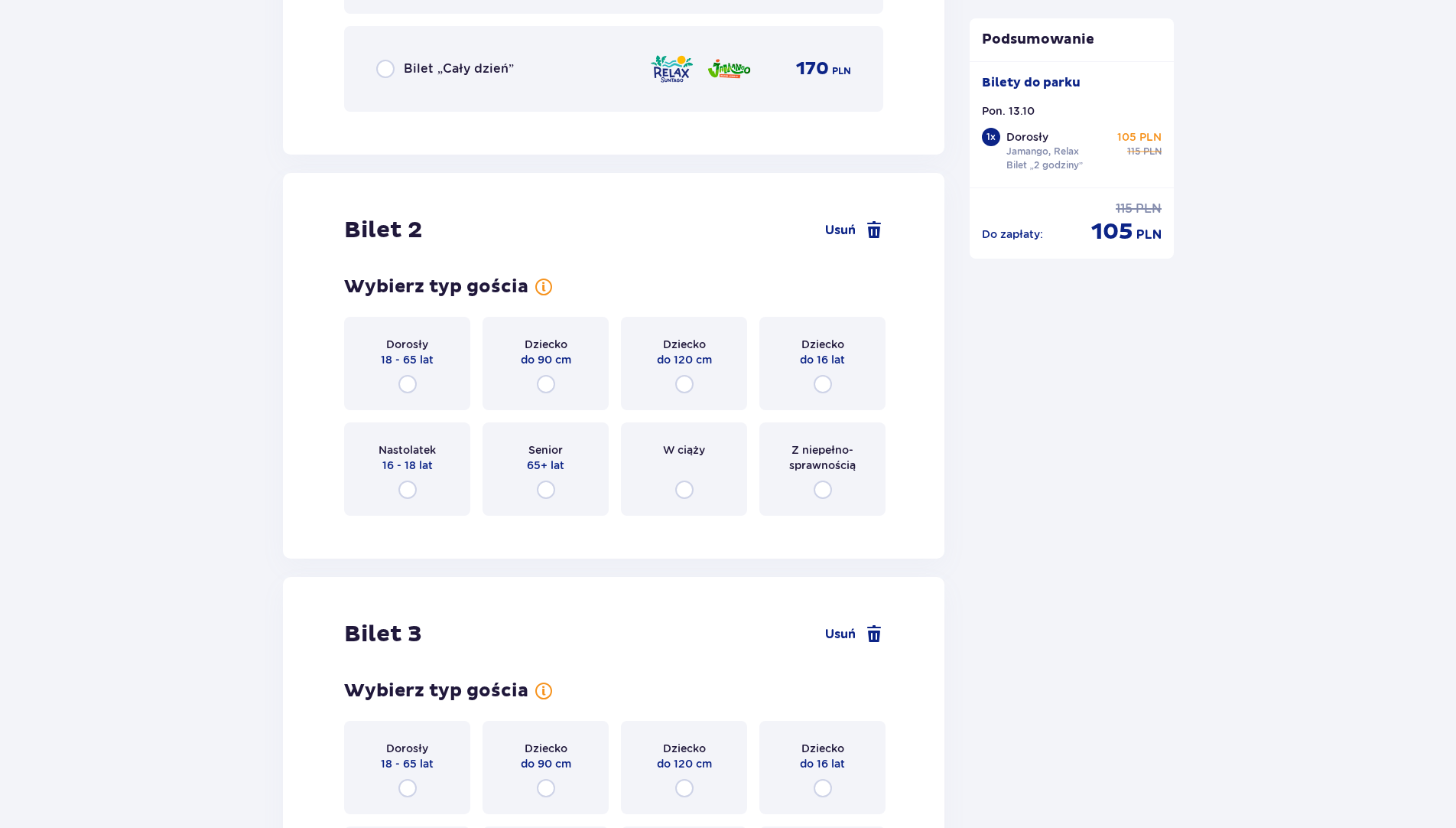
click at [414, 387] on input "radio" at bounding box center [407, 384] width 19 height 19
radio input "true"
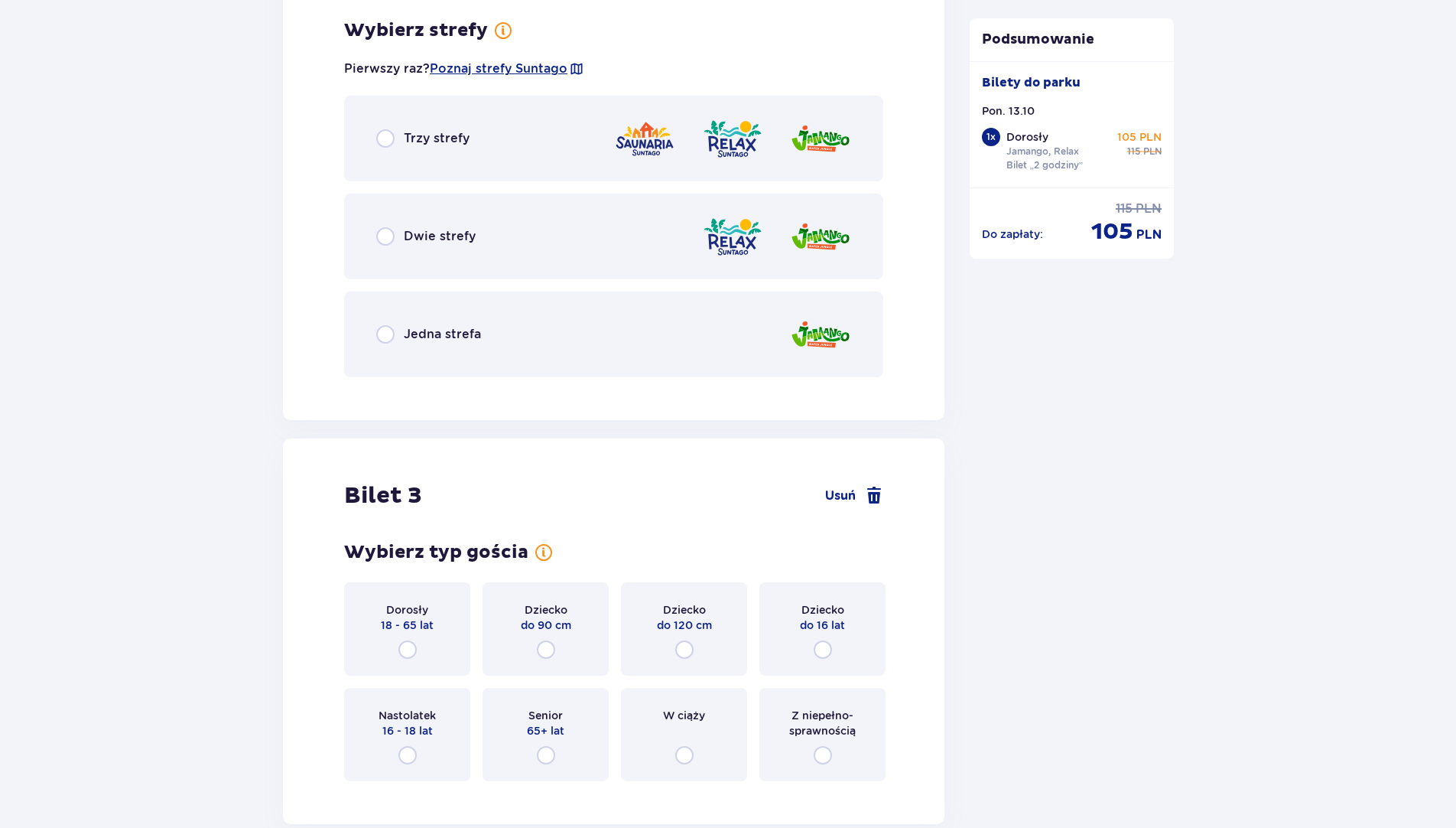
scroll to position [2303, 0]
click at [390, 239] on input "radio" at bounding box center [385, 236] width 19 height 19
radio input "true"
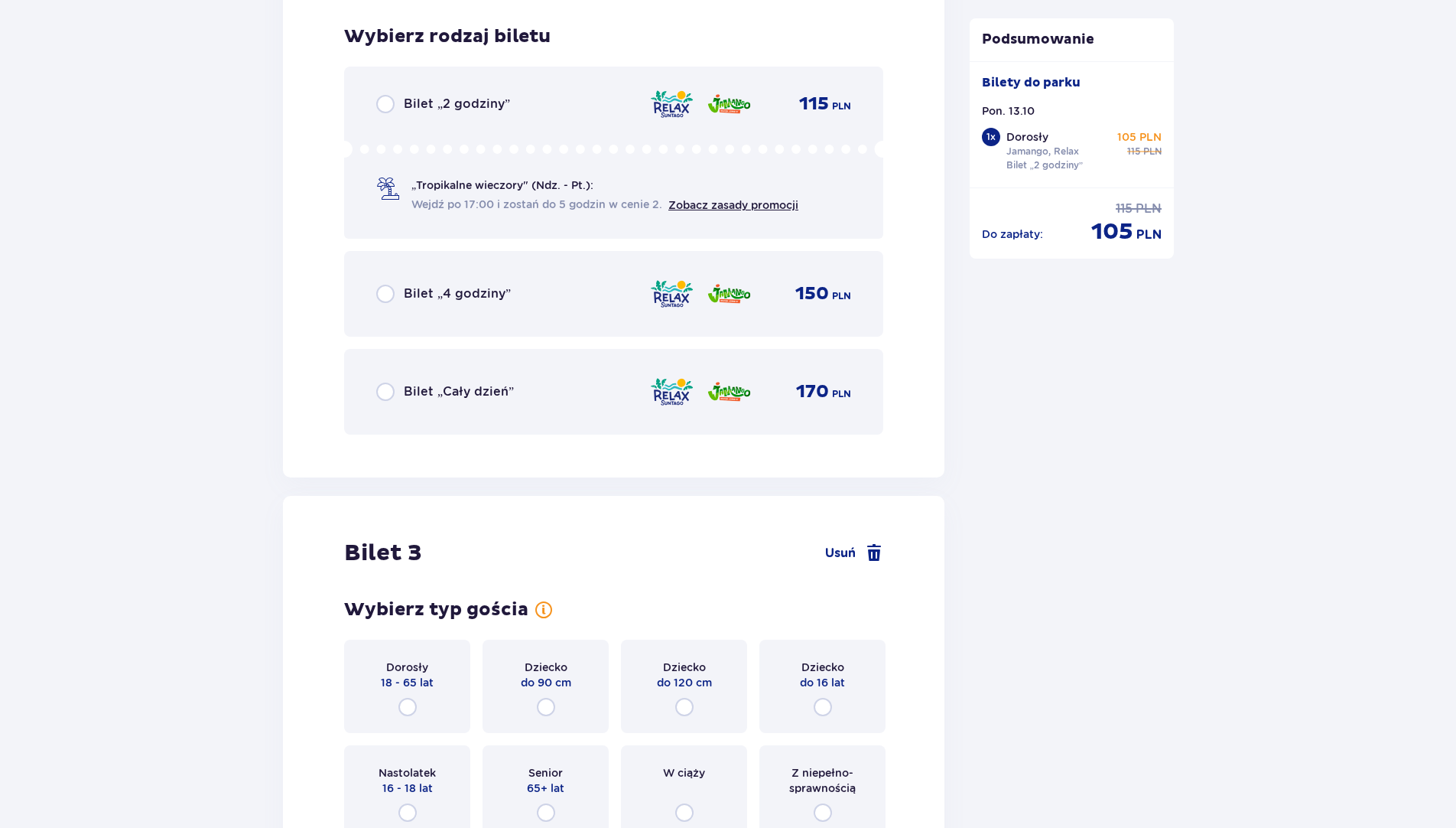
scroll to position [2691, 0]
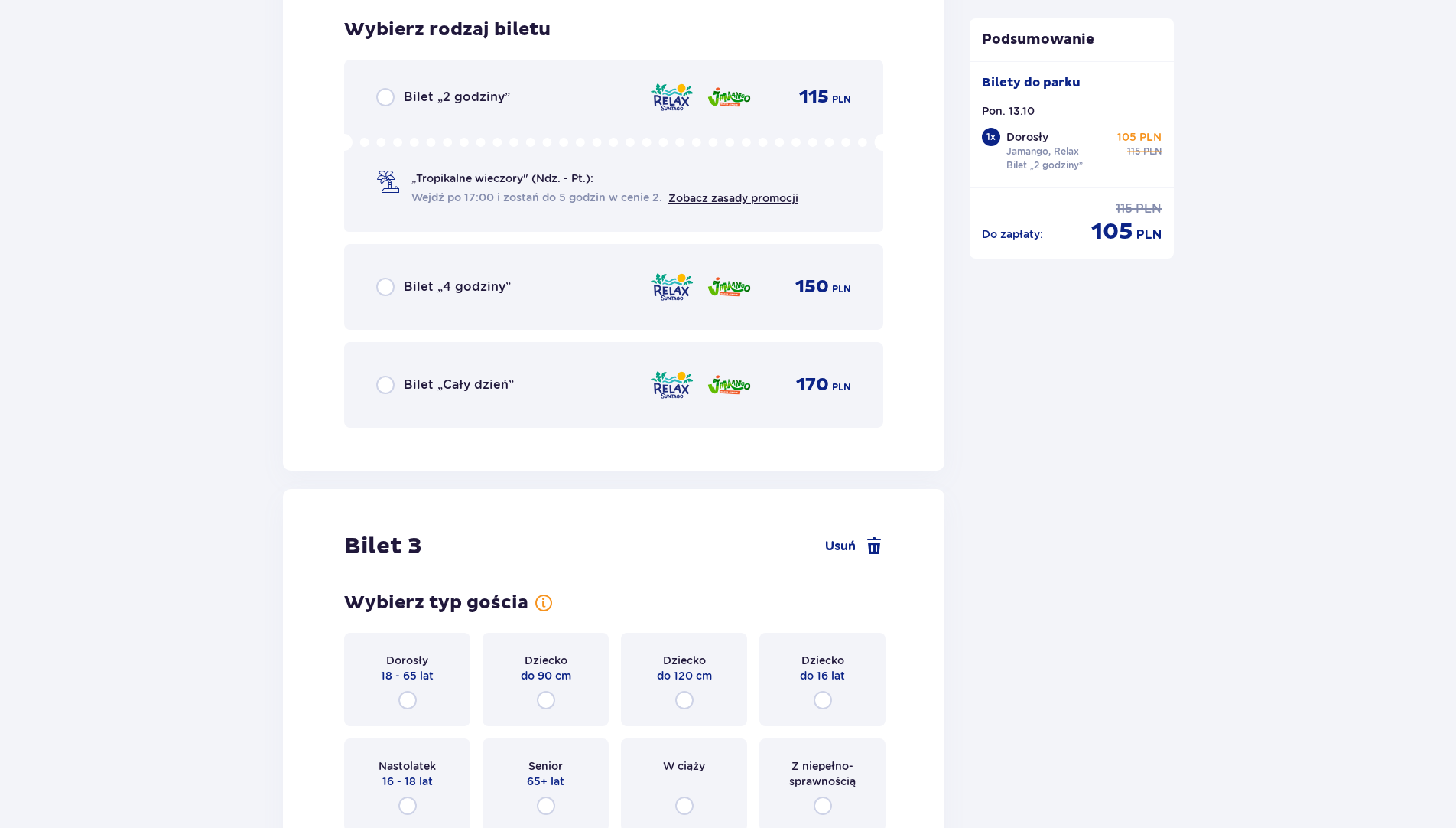
click at [388, 98] on input "radio" at bounding box center [385, 97] width 19 height 19
radio input "true"
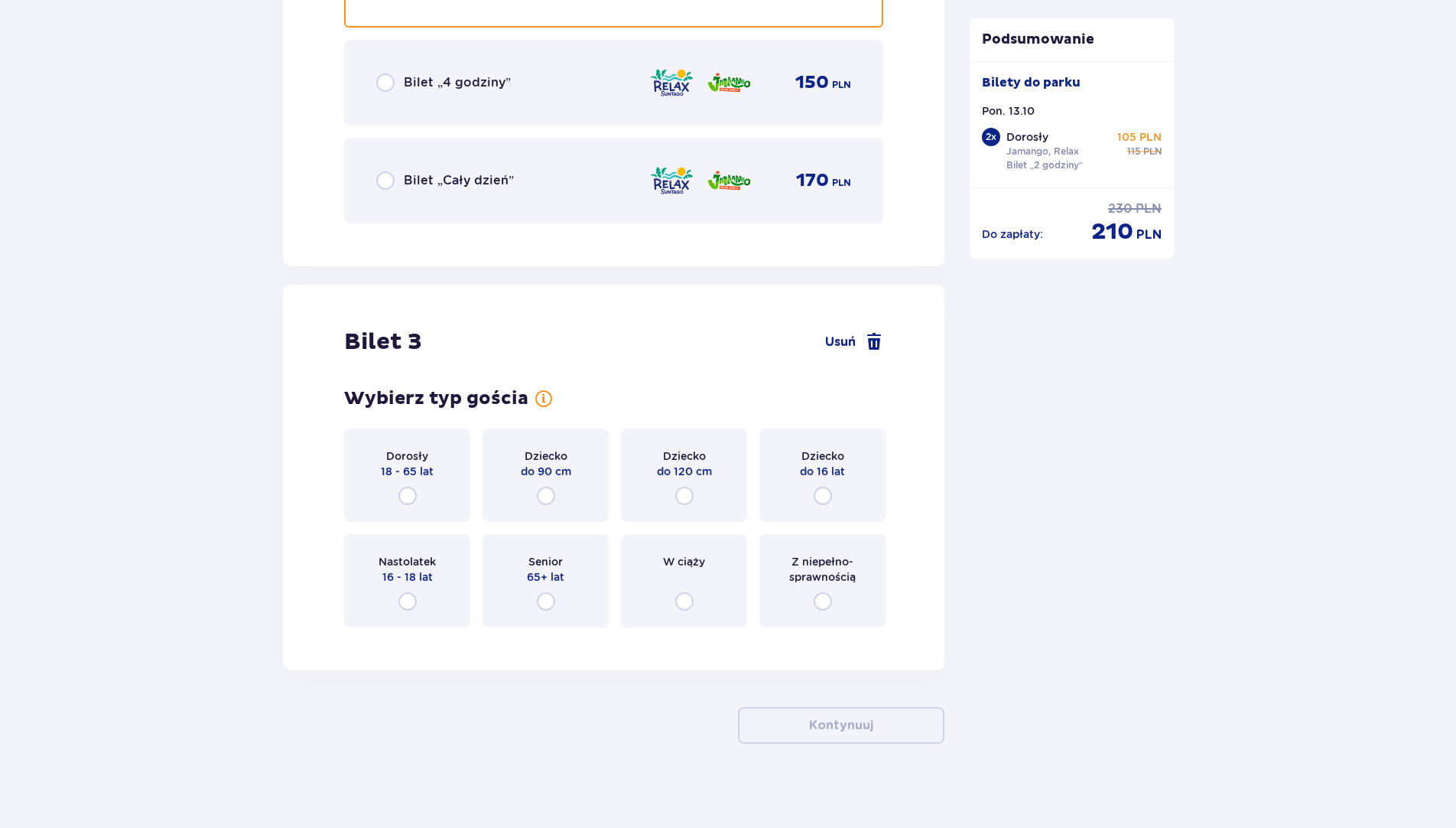
scroll to position [2903, 0]
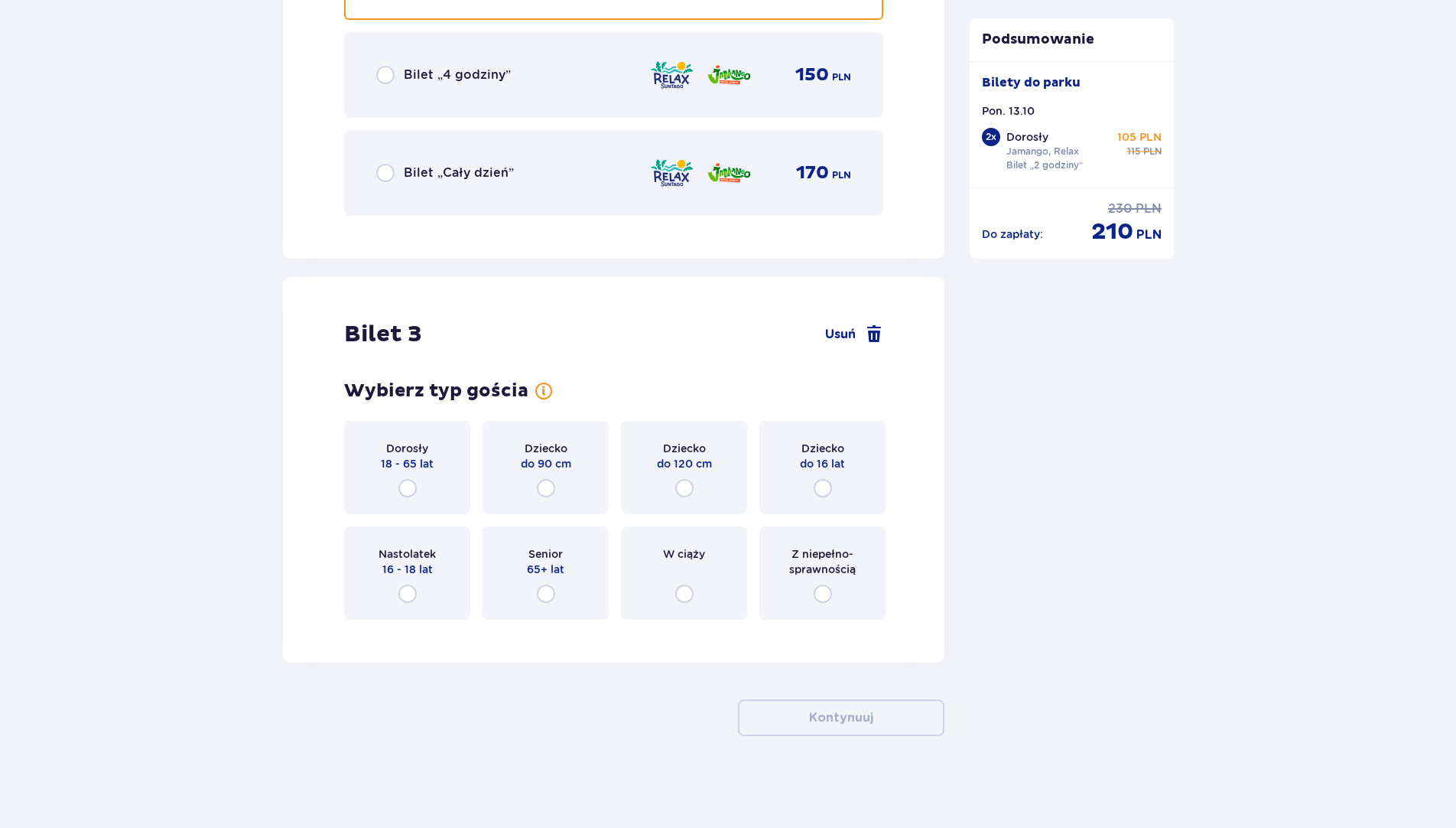
click at [413, 488] on input "radio" at bounding box center [407, 488] width 19 height 19
radio input "true"
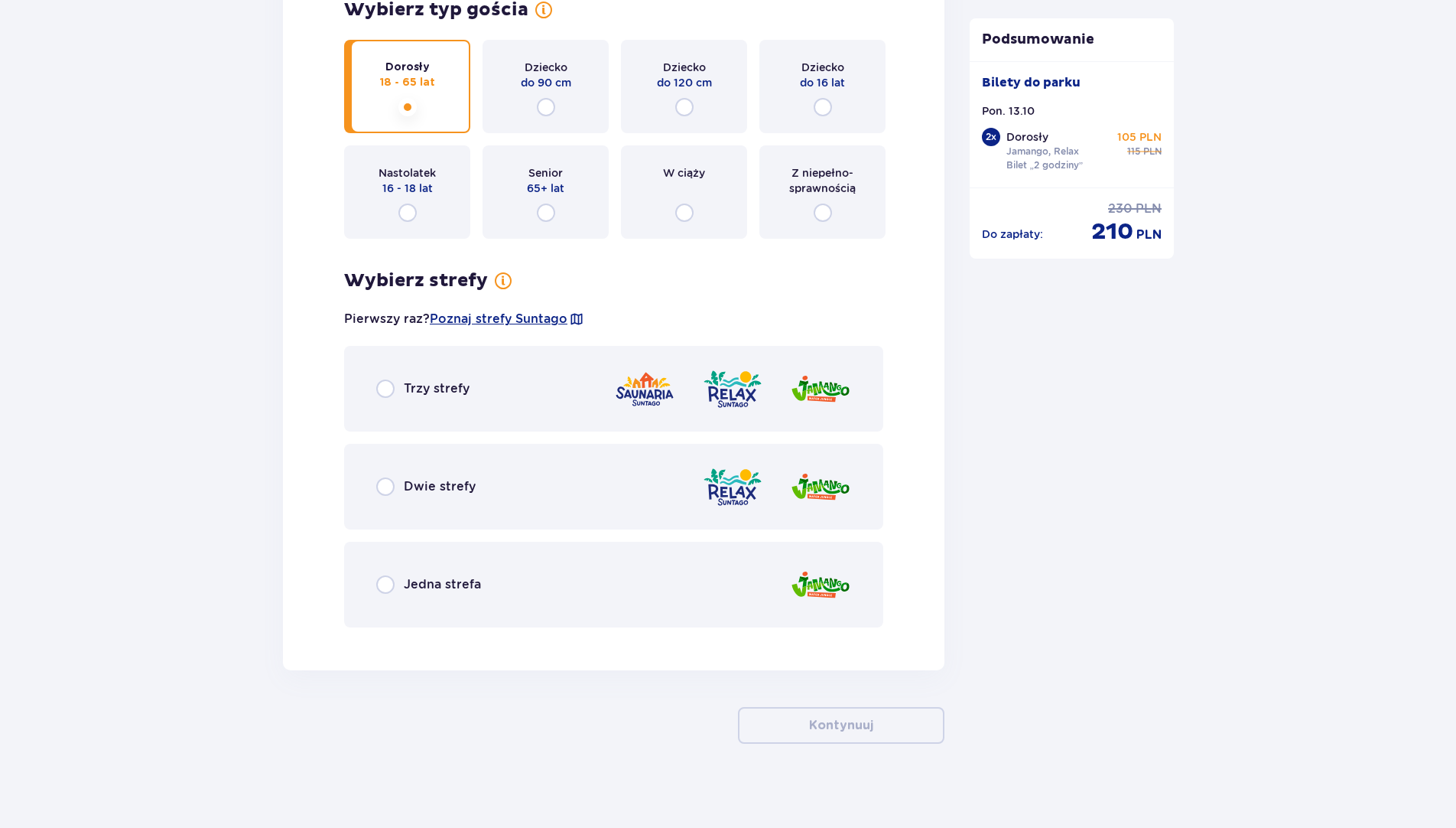
scroll to position [3292, 0]
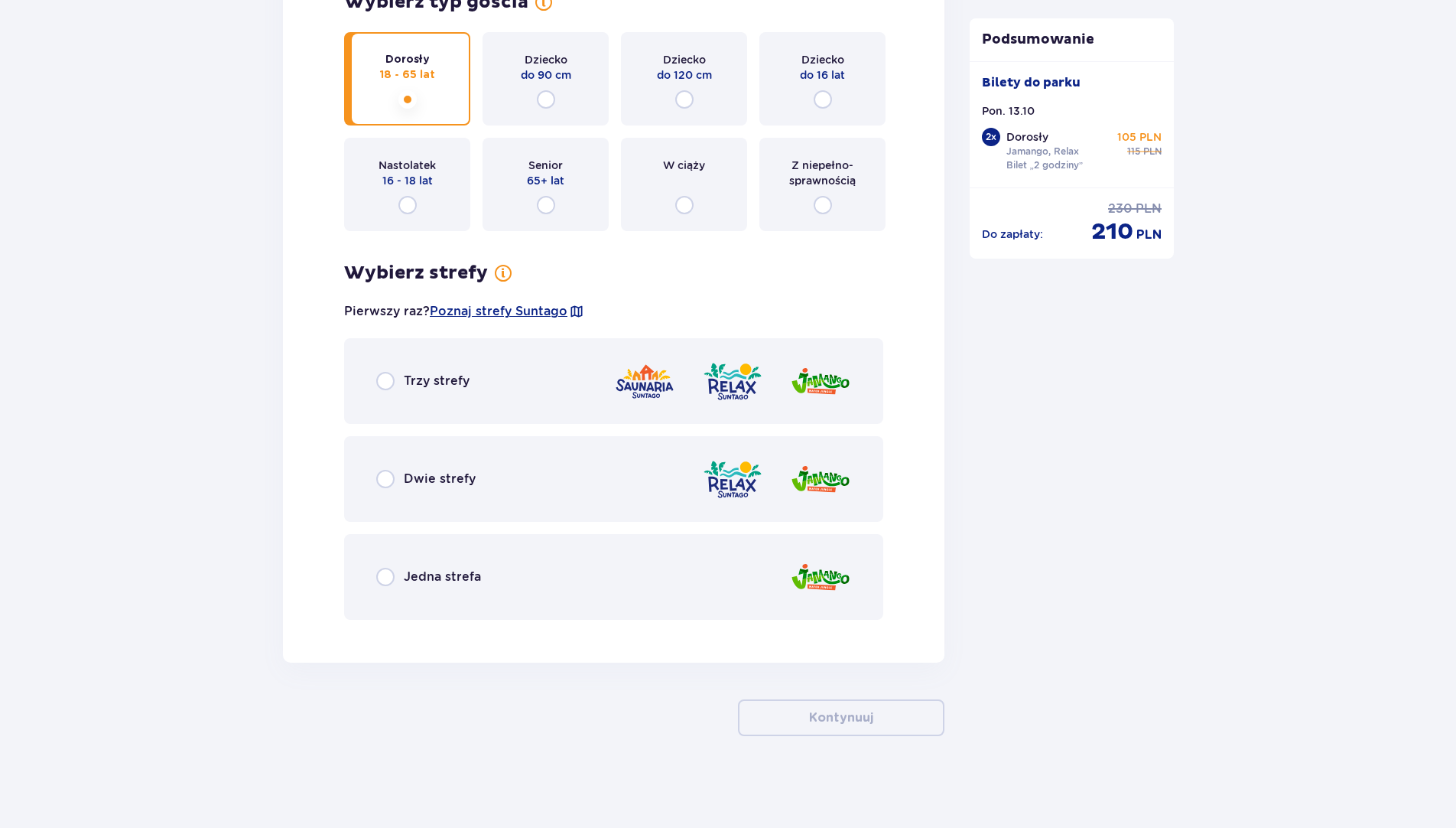
click at [385, 481] on input "radio" at bounding box center [385, 479] width 19 height 19
radio input "true"
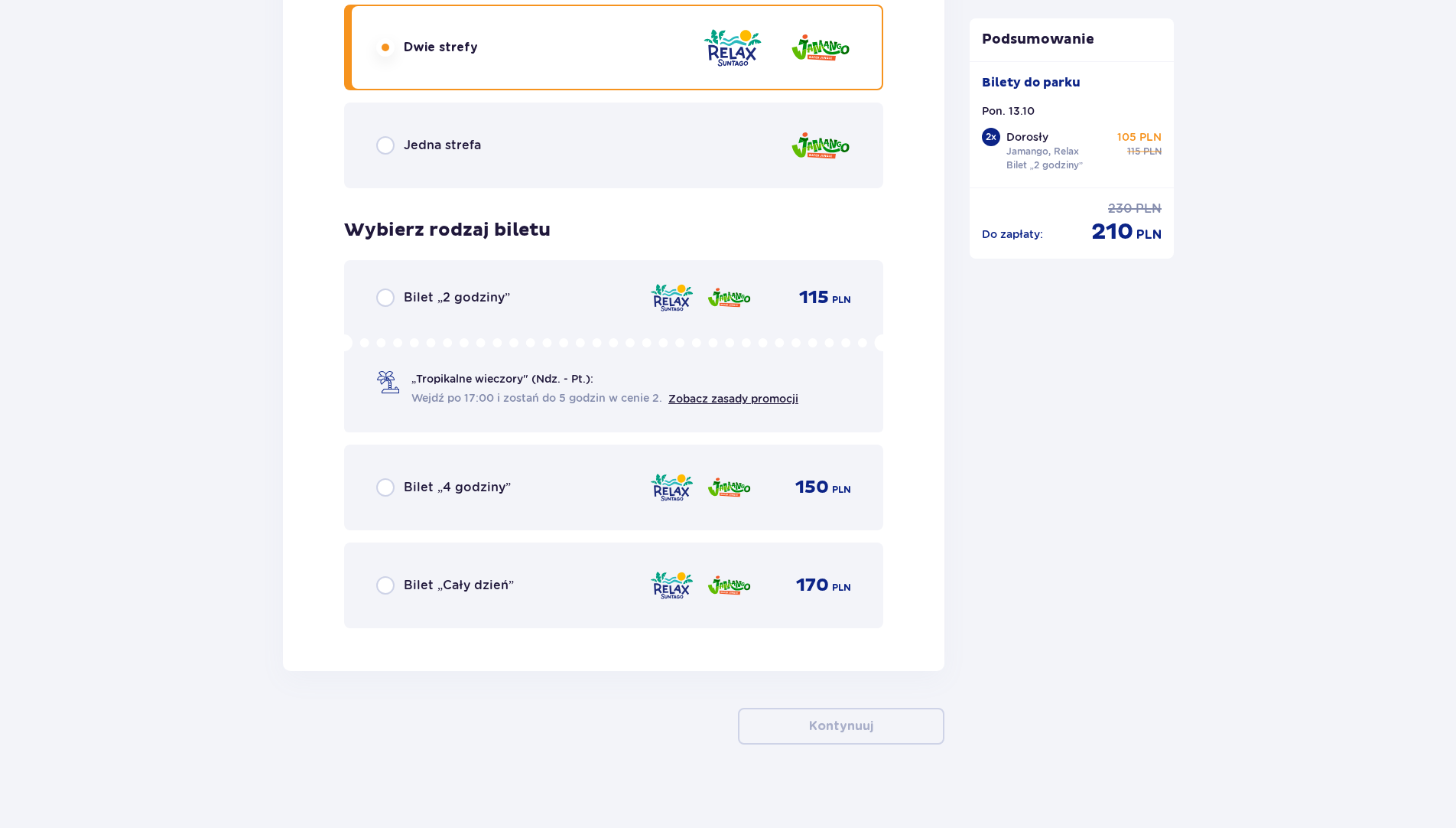
scroll to position [3732, 0]
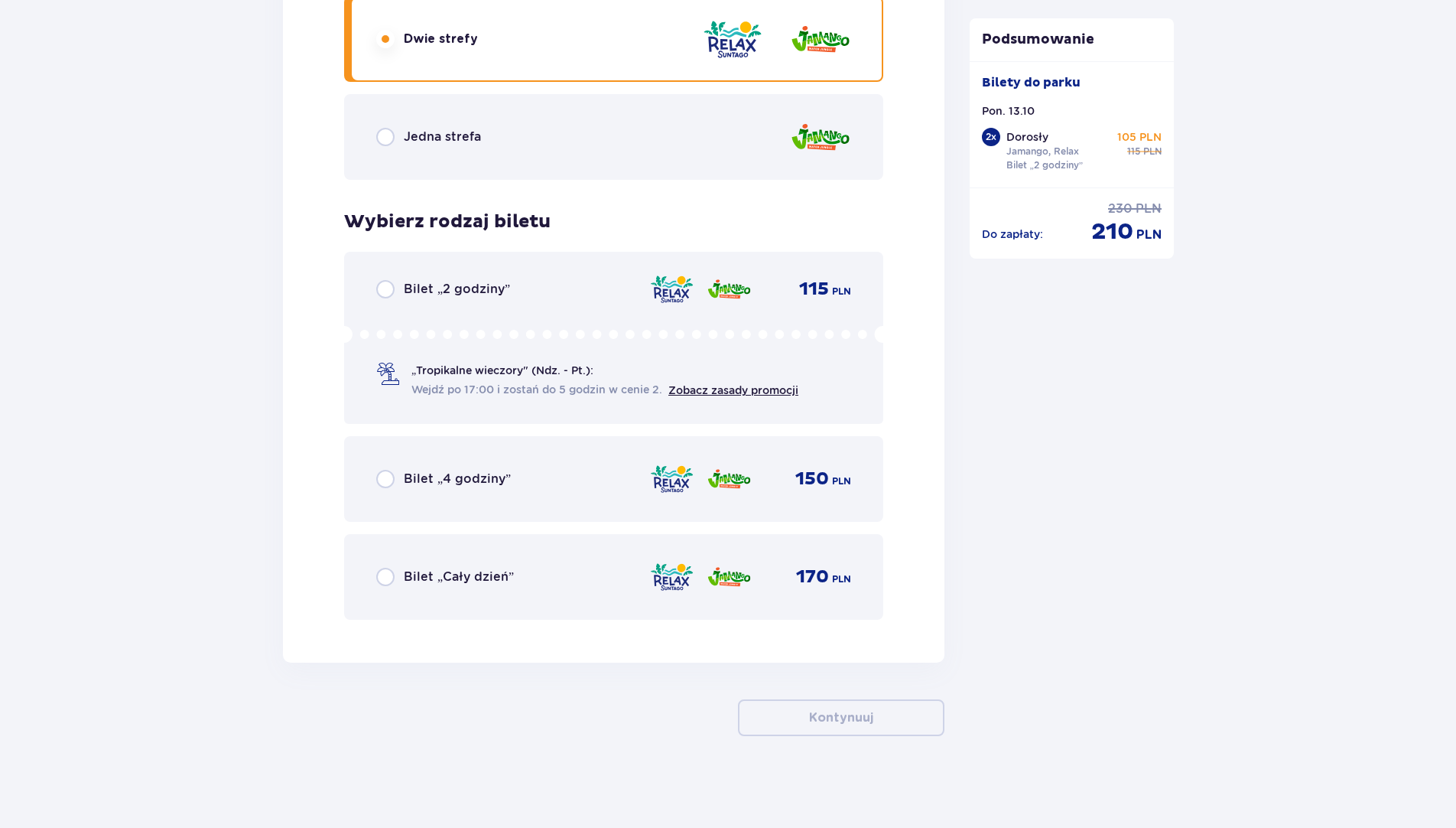
click at [384, 284] on input "radio" at bounding box center [385, 289] width 19 height 19
radio input "true"
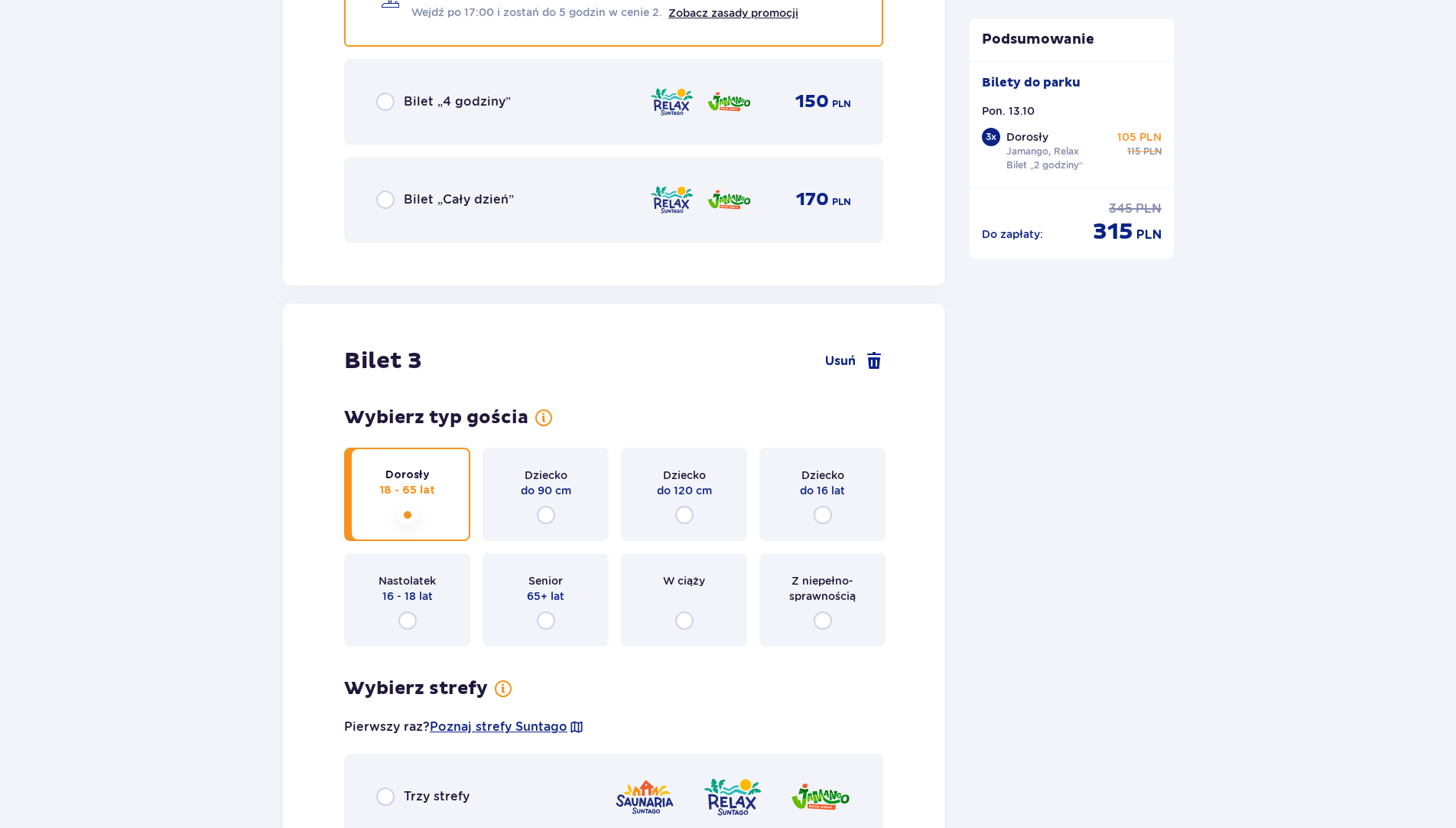
scroll to position [2893, 0]
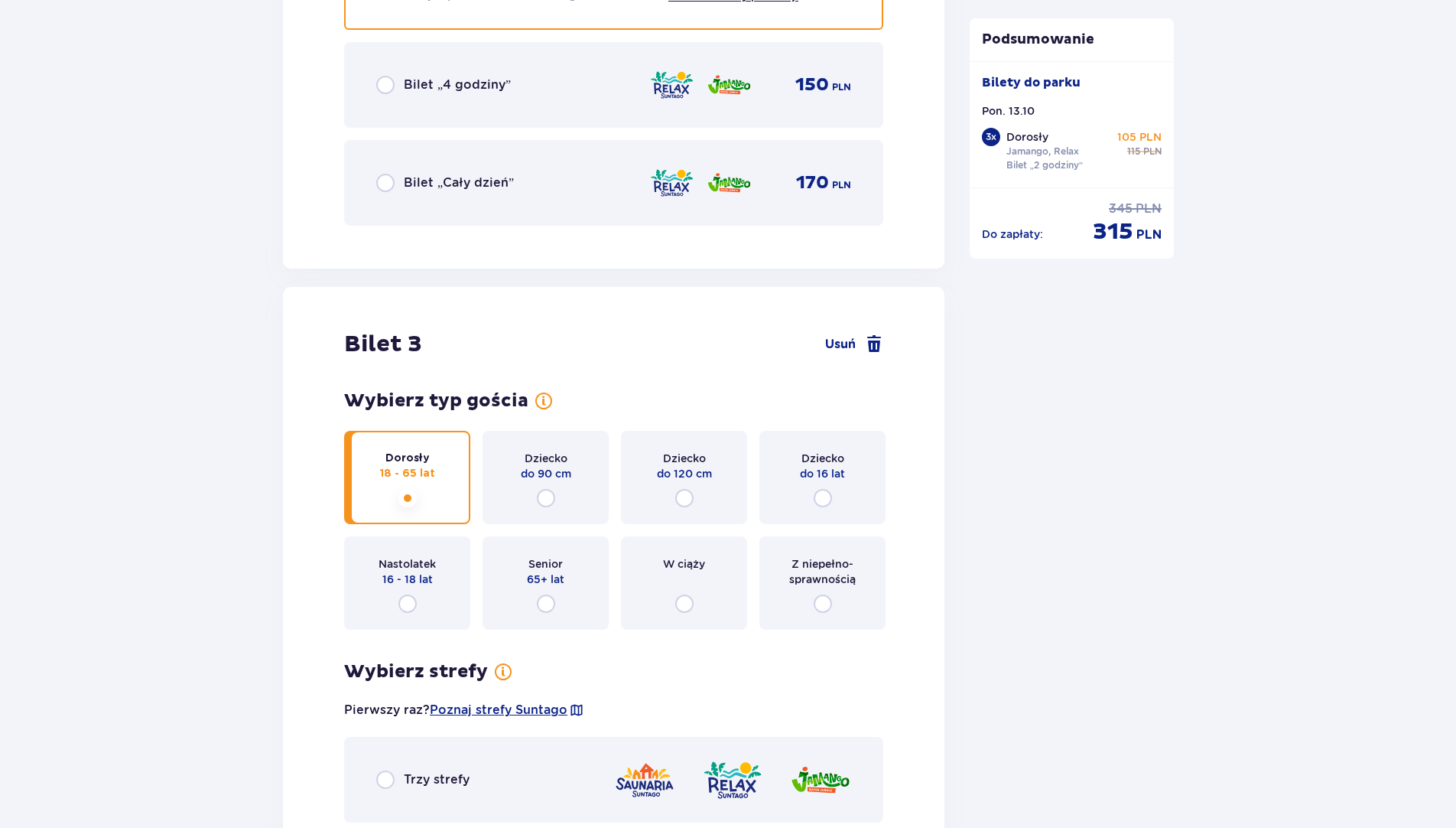
click at [411, 601] on input "radio" at bounding box center [407, 604] width 19 height 19
radio input "true"
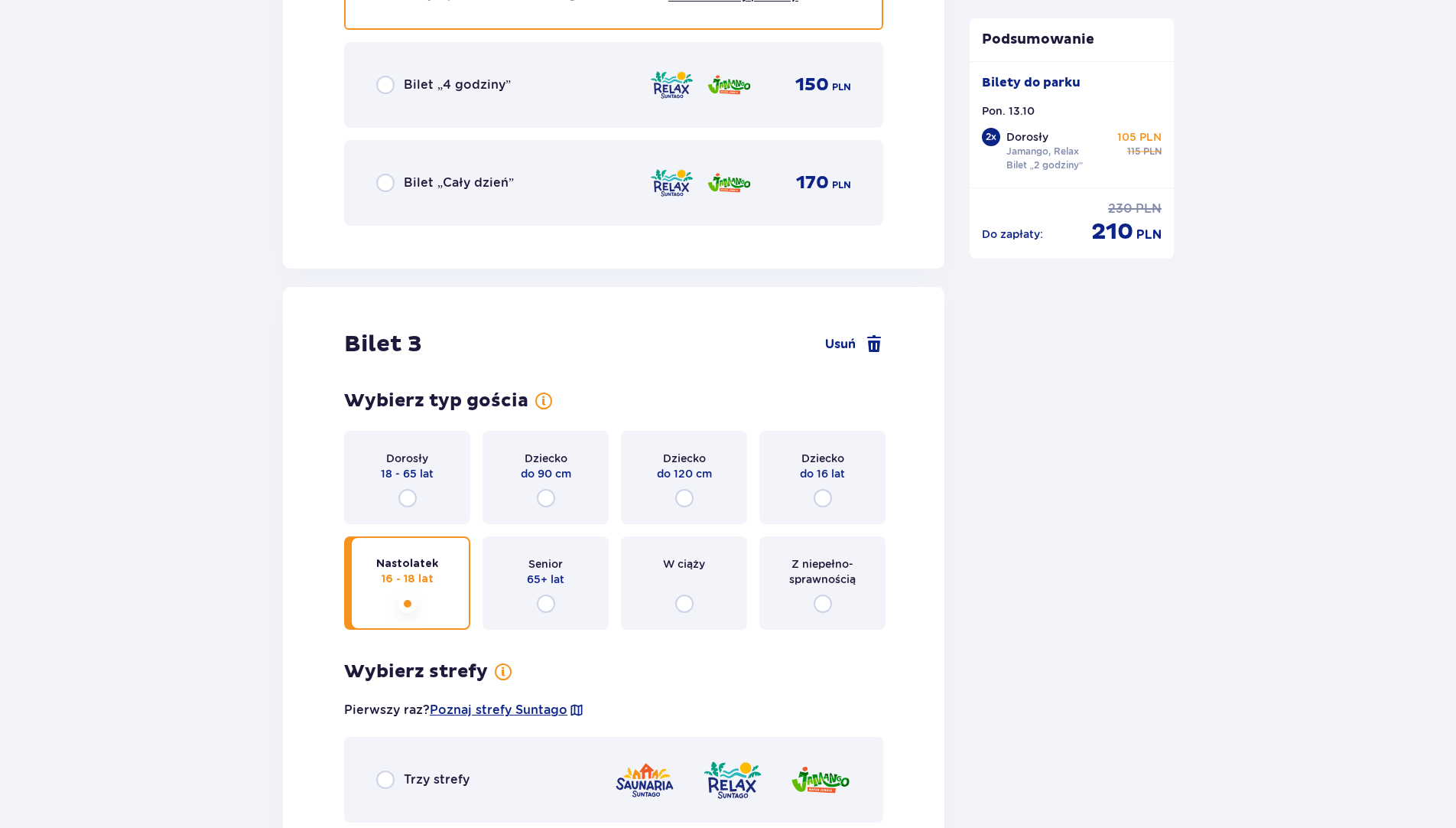
scroll to position [3292, 0]
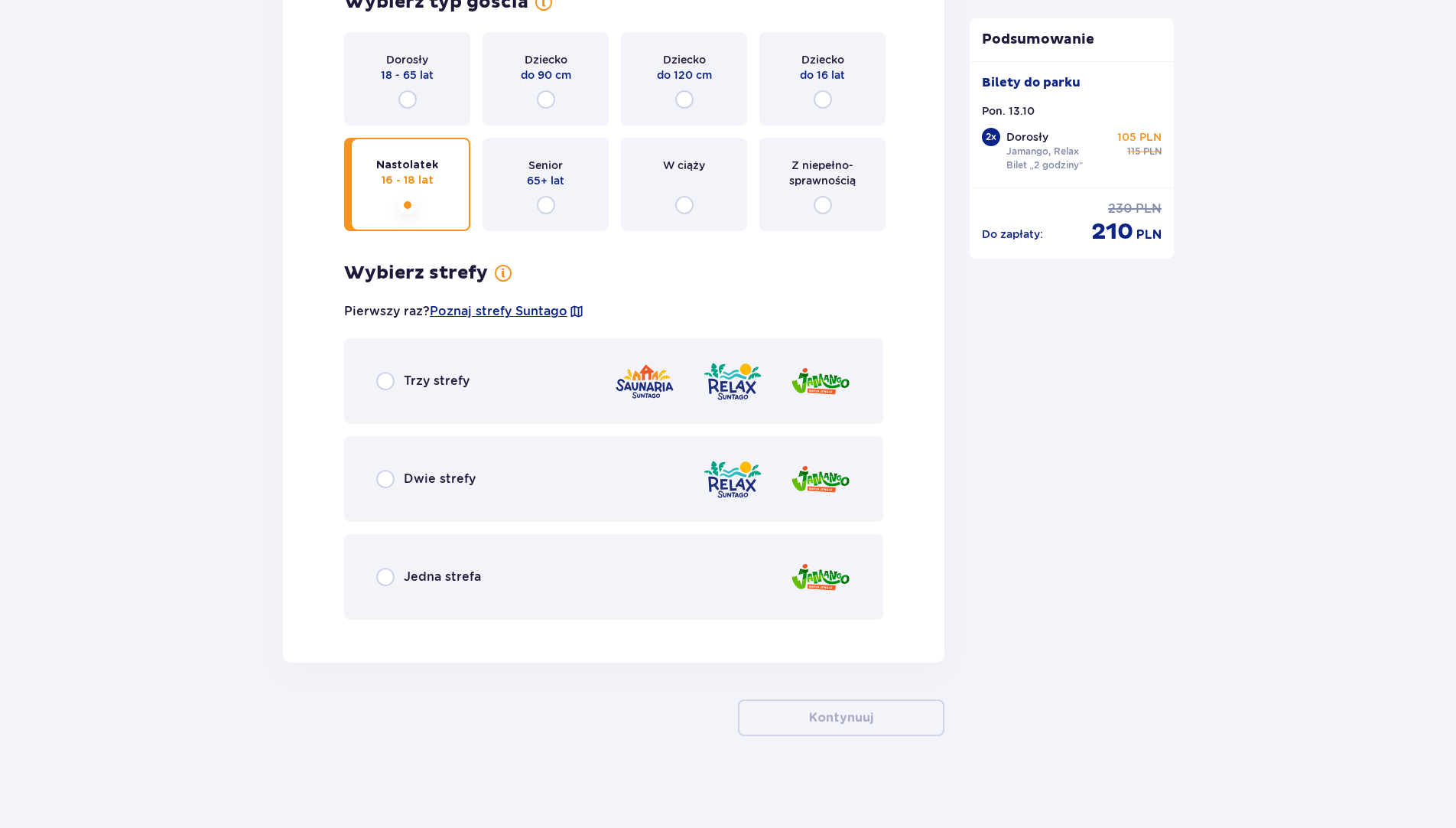
click at [390, 476] on input "radio" at bounding box center [385, 479] width 19 height 19
radio input "true"
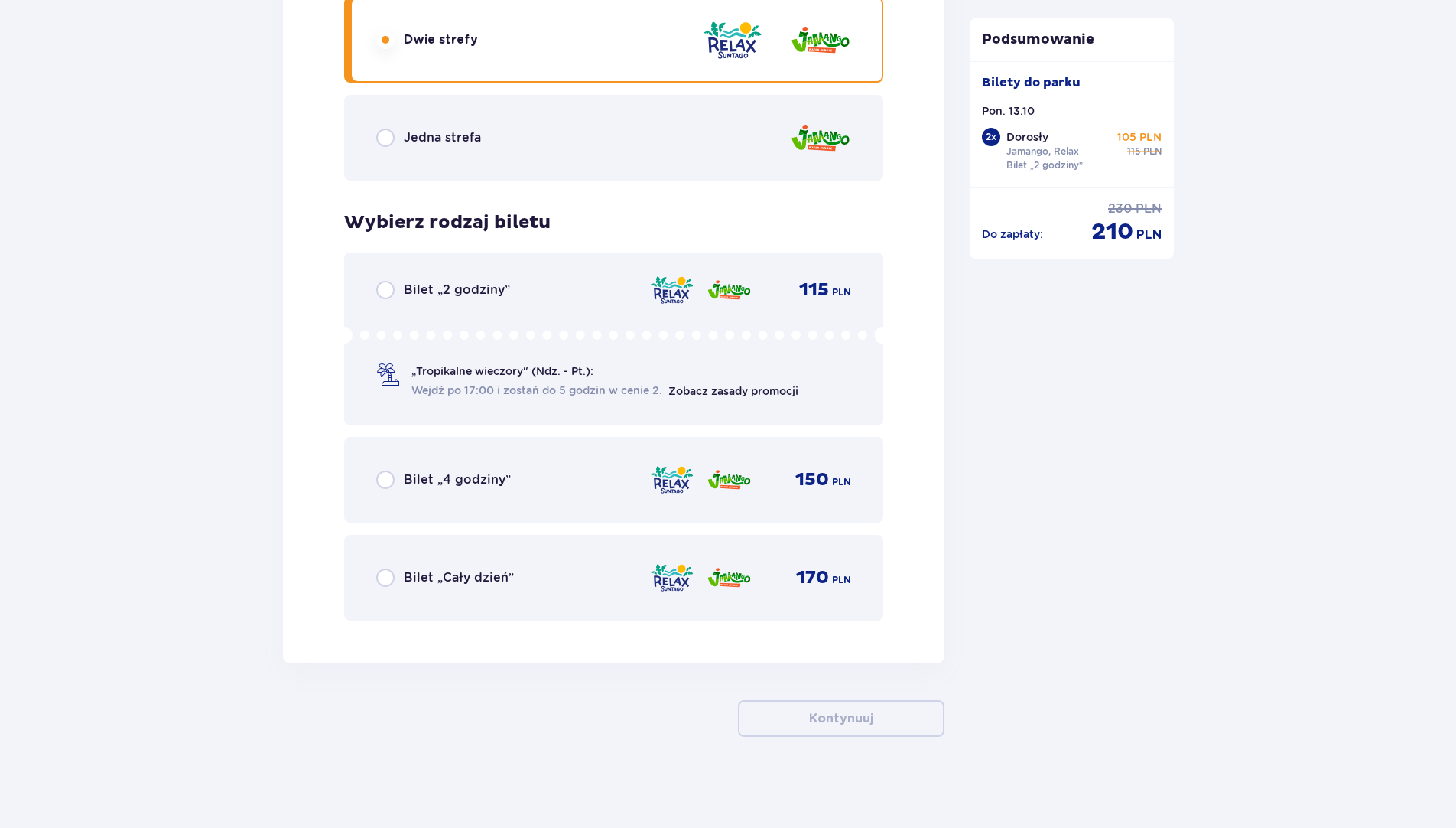
scroll to position [3732, 0]
click at [391, 291] on input "radio" at bounding box center [385, 289] width 19 height 19
radio input "true"
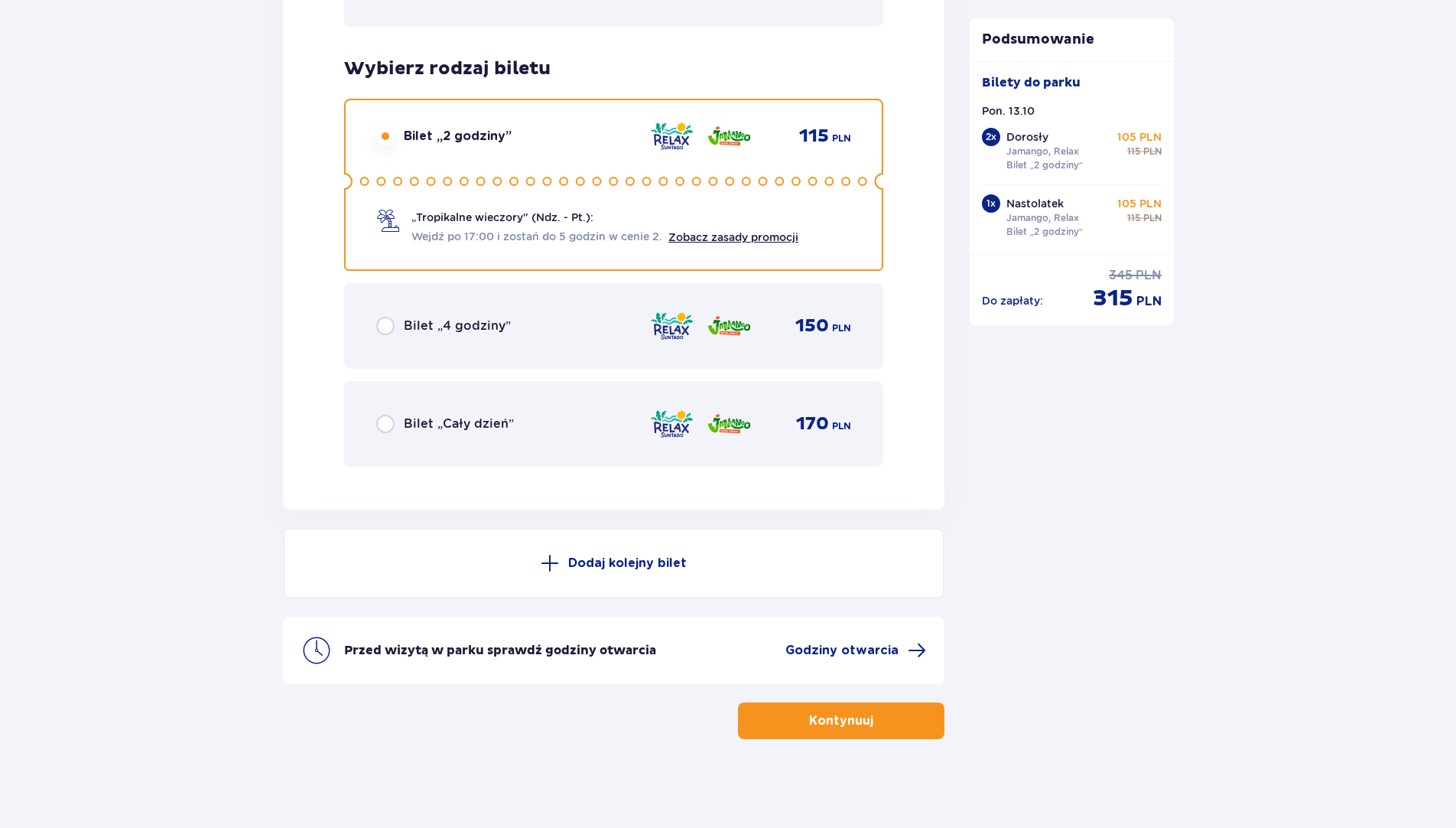
scroll to position [3888, 0]
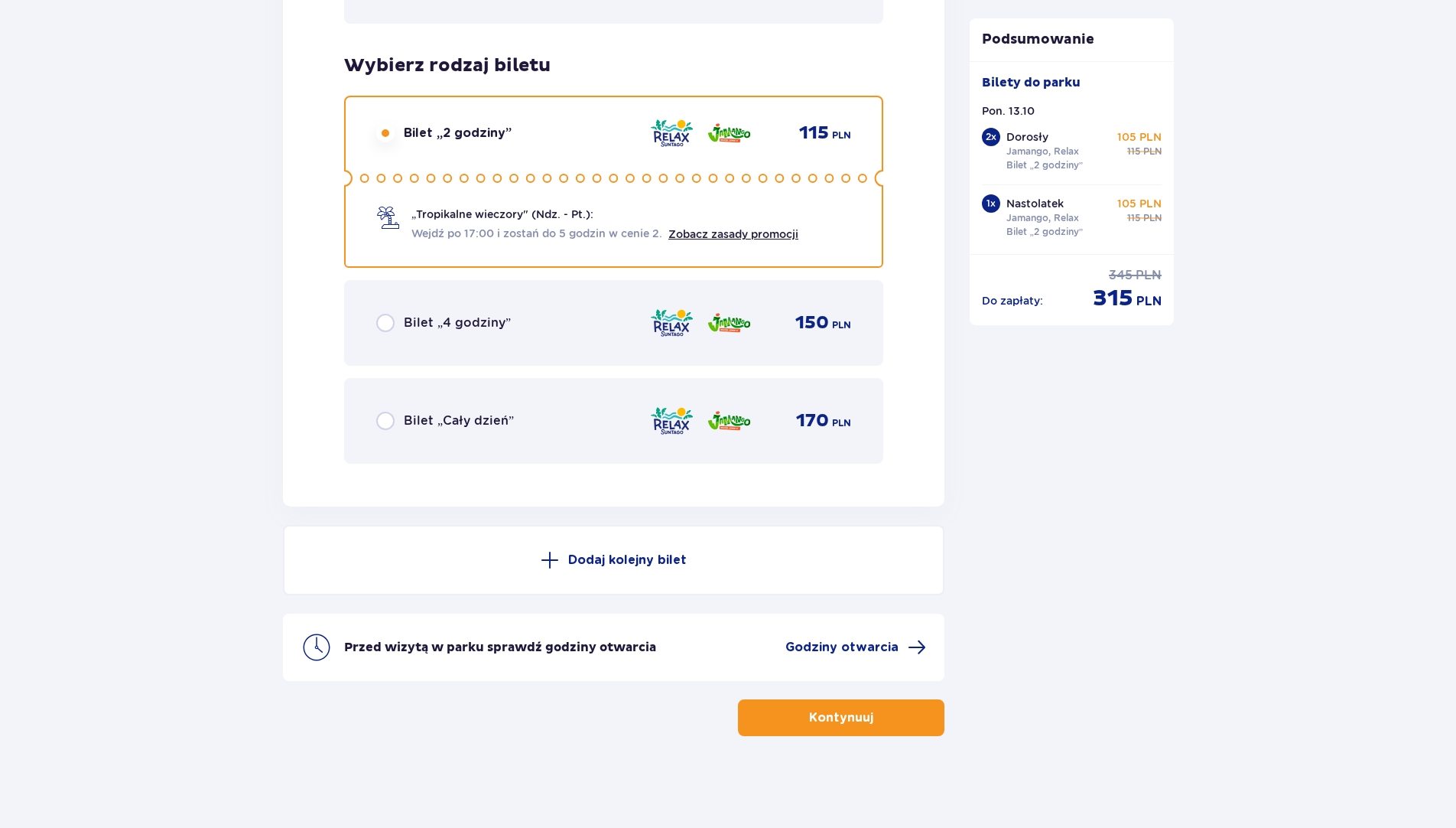
click at [607, 557] on p "Dodaj kolejny bilet" at bounding box center [628, 560] width 118 height 17
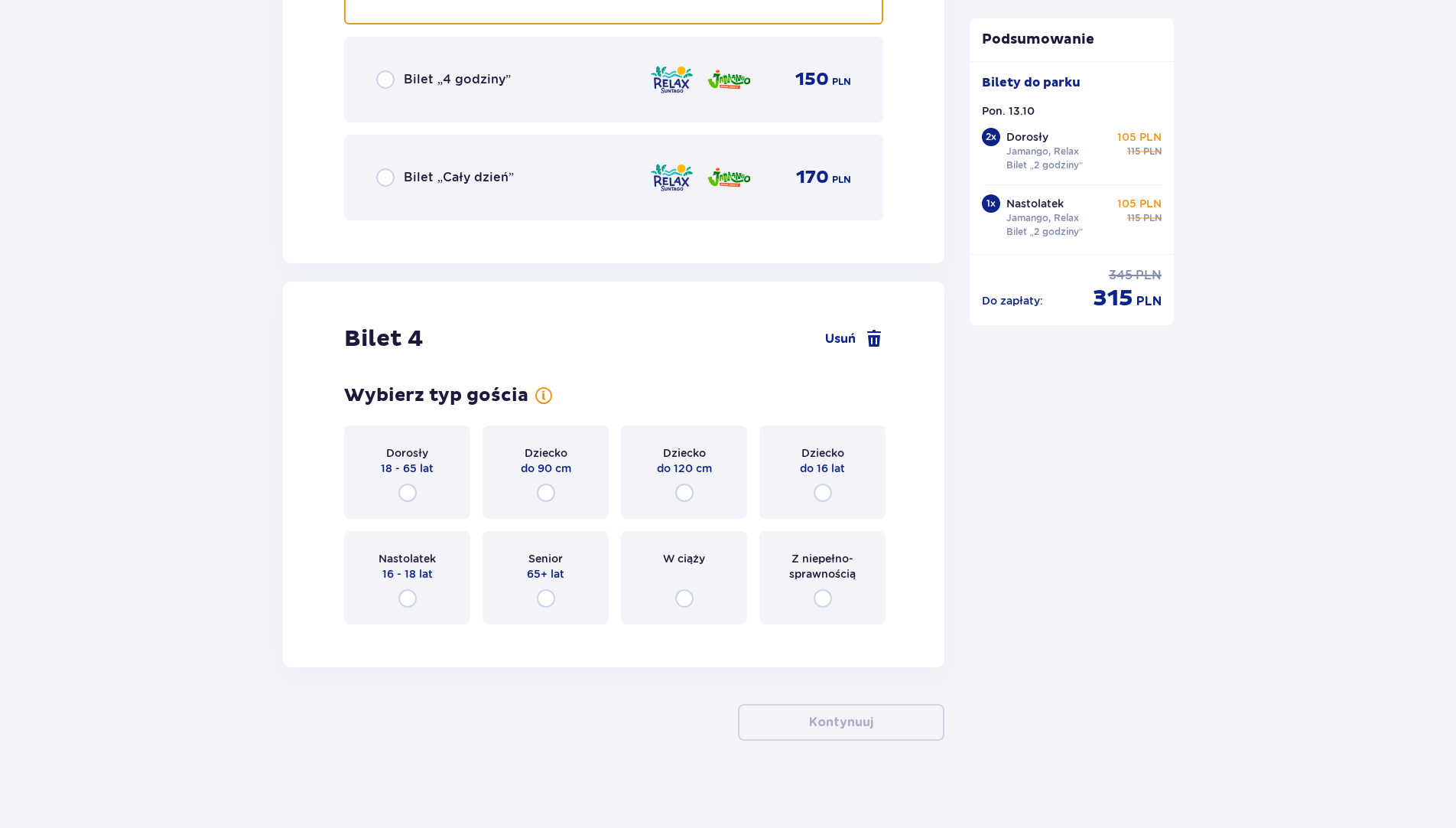
scroll to position [4136, 0]
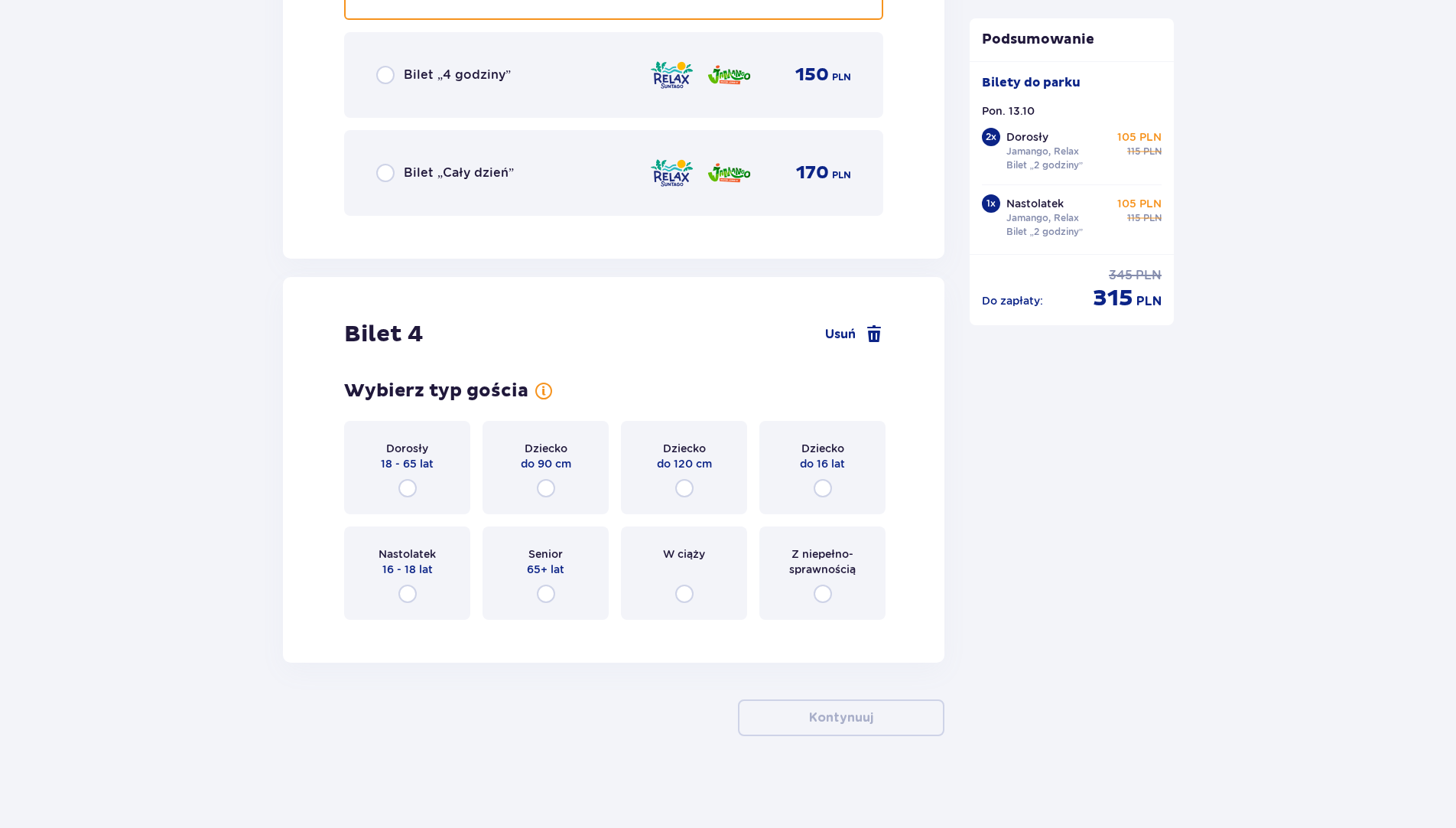
click at [409, 492] on input "radio" at bounding box center [407, 488] width 19 height 19
radio input "true"
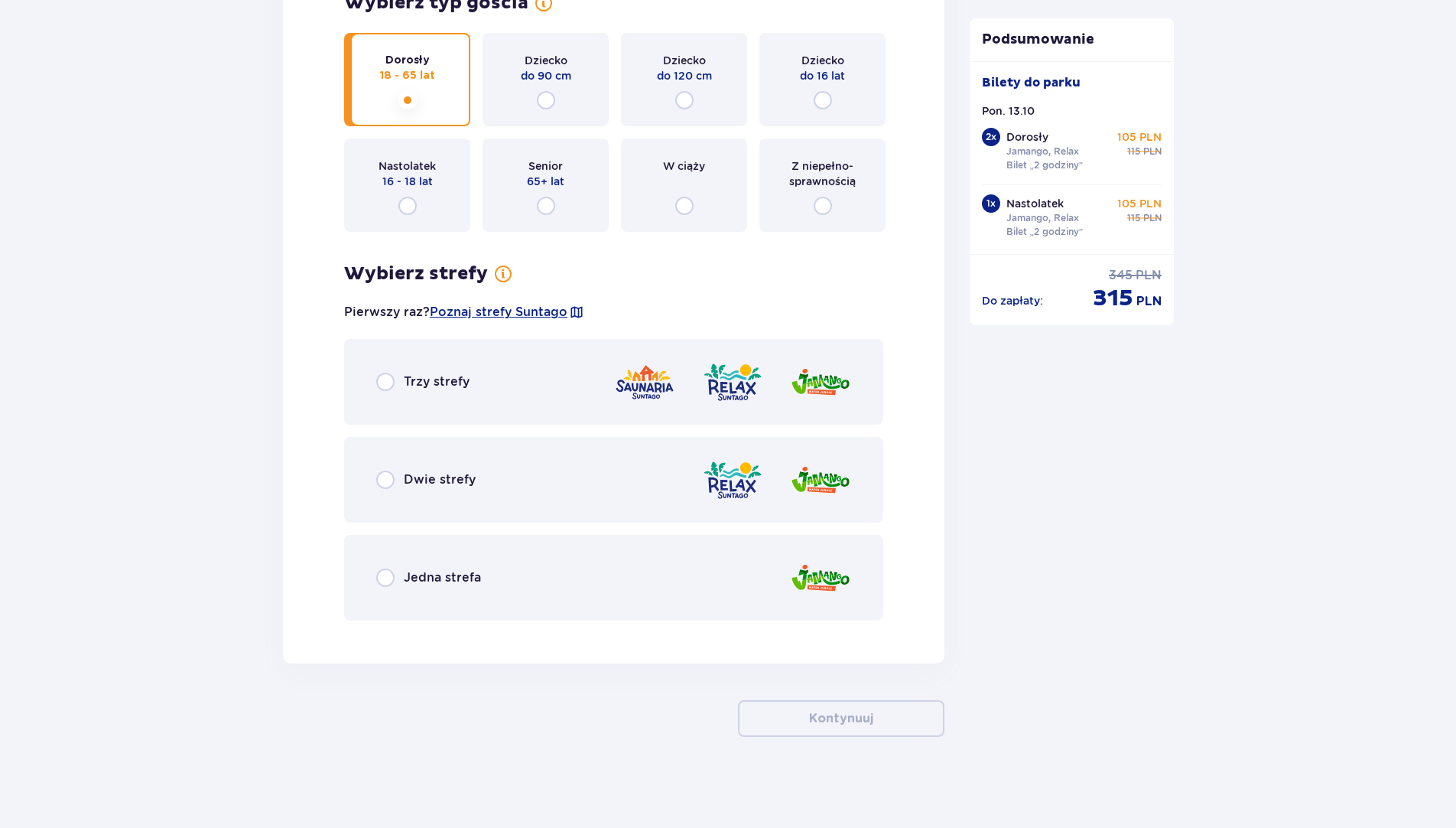
scroll to position [4525, 0]
click at [390, 477] on input "radio" at bounding box center [385, 479] width 19 height 19
radio input "true"
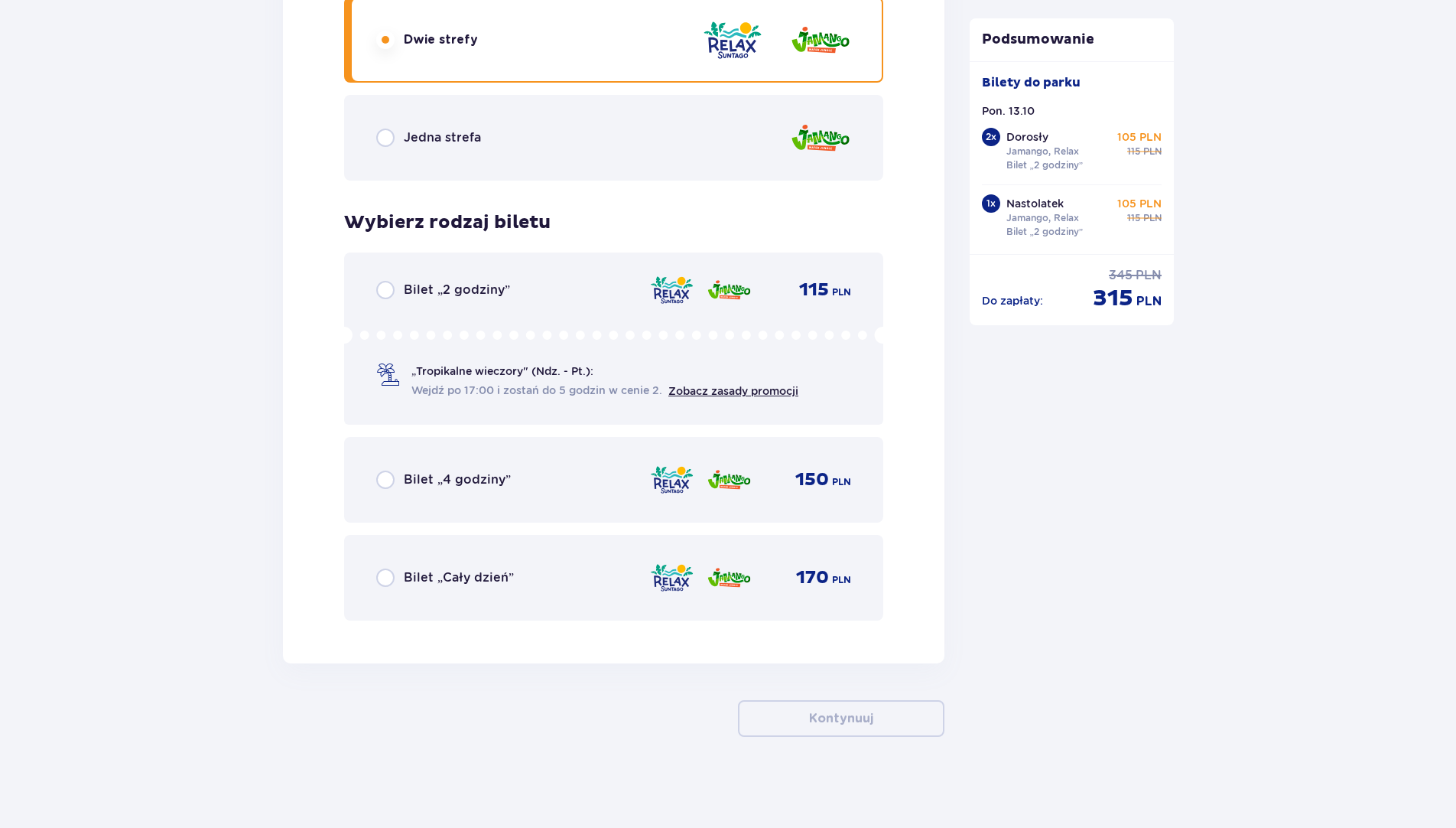
scroll to position [4965, 0]
click at [386, 292] on input "radio" at bounding box center [385, 289] width 19 height 19
radio input "true"
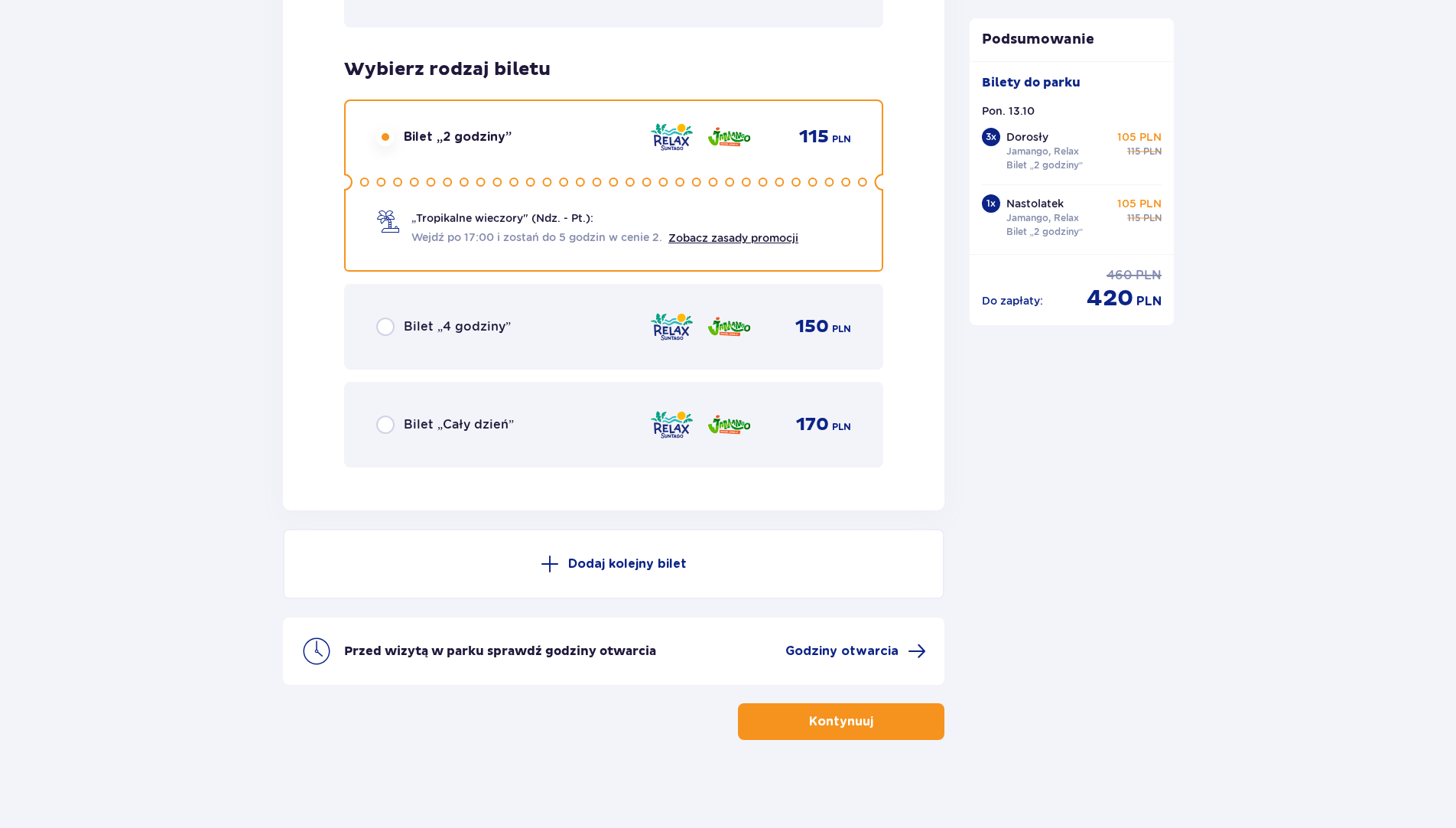
scroll to position [5121, 0]
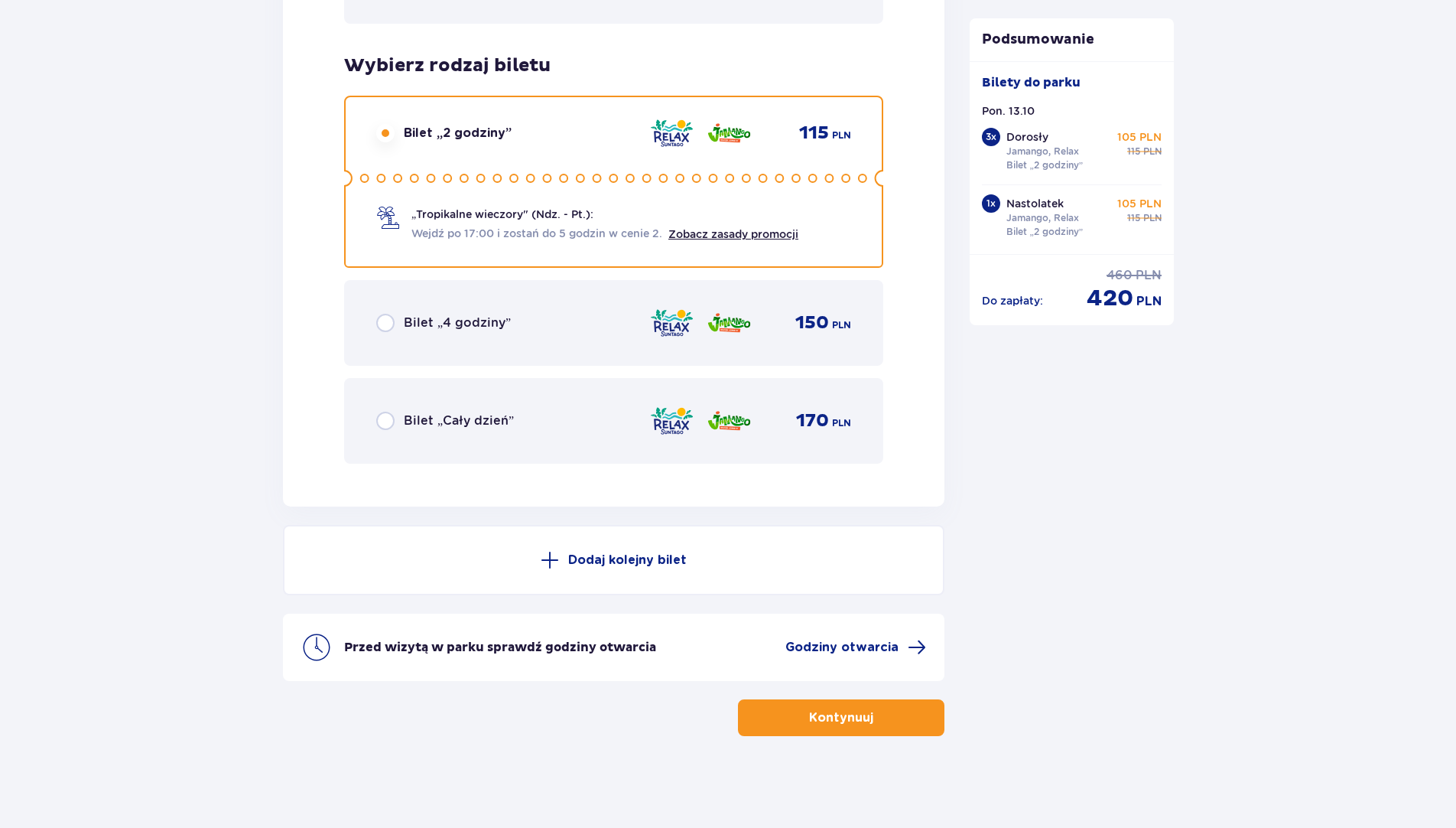
click at [852, 719] on p "Kontynuuj" at bounding box center [841, 718] width 64 height 17
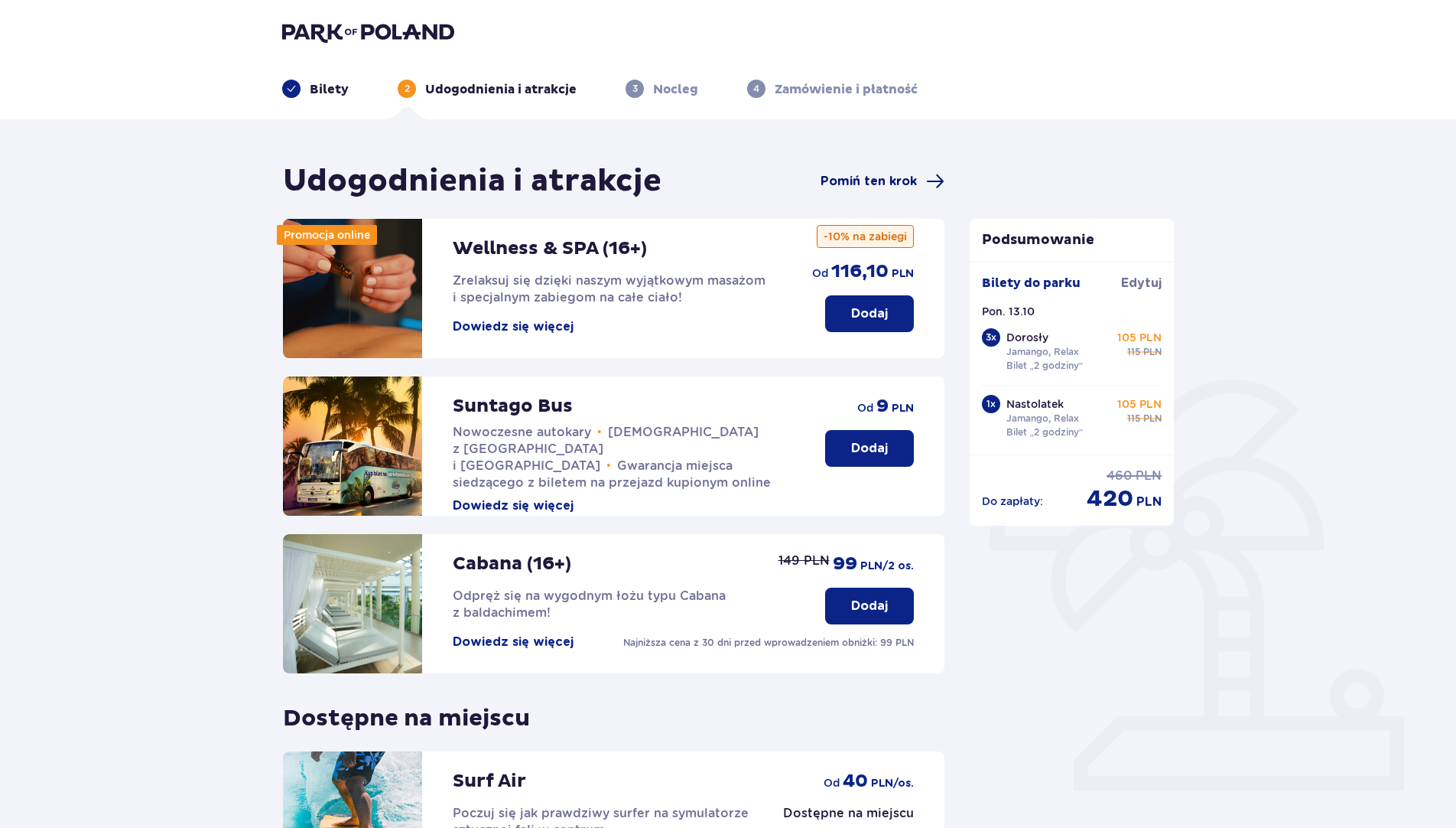
click at [878, 179] on span "Pomiń ten krok" at bounding box center [868, 181] width 96 height 17
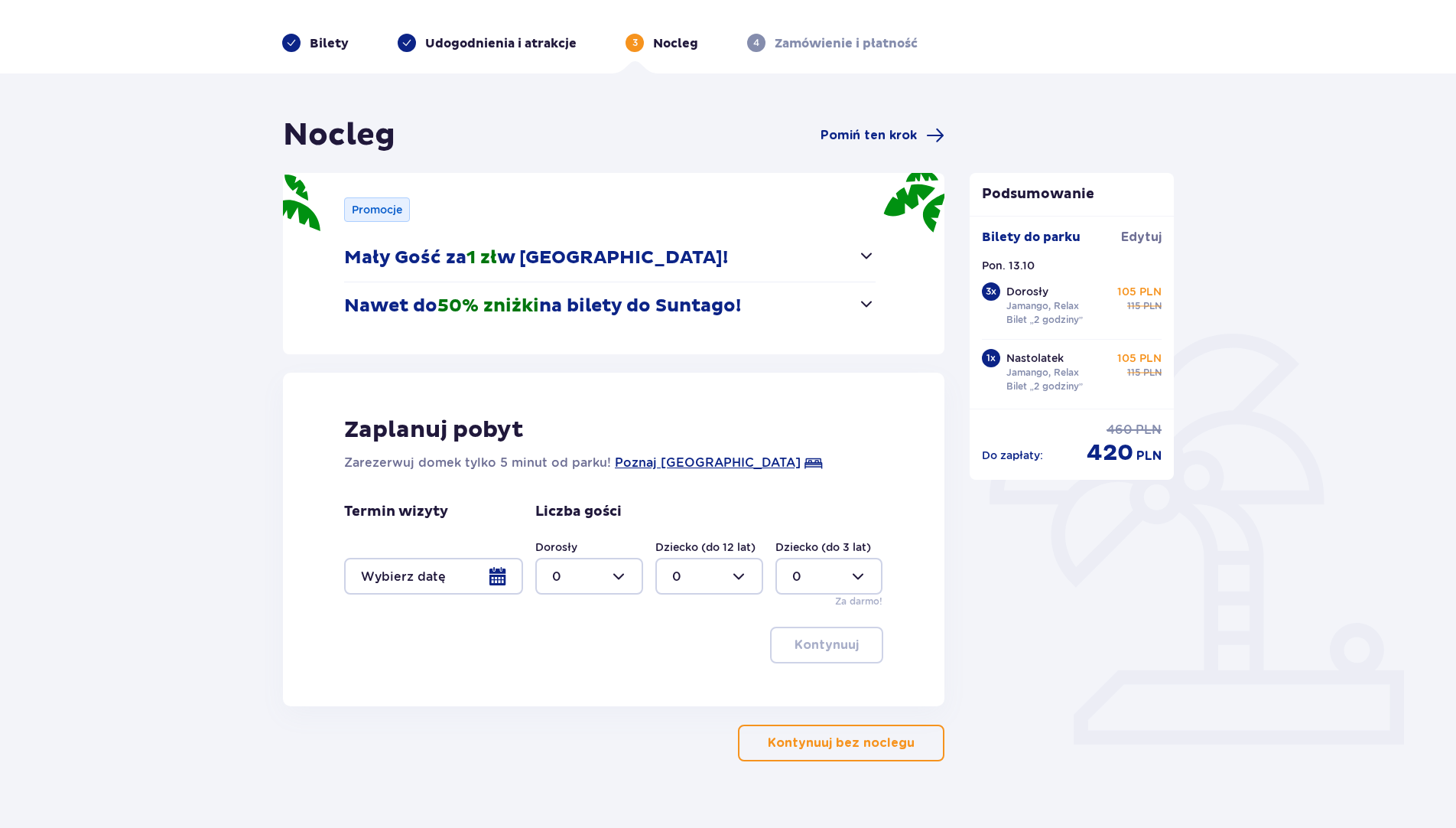
scroll to position [71, 0]
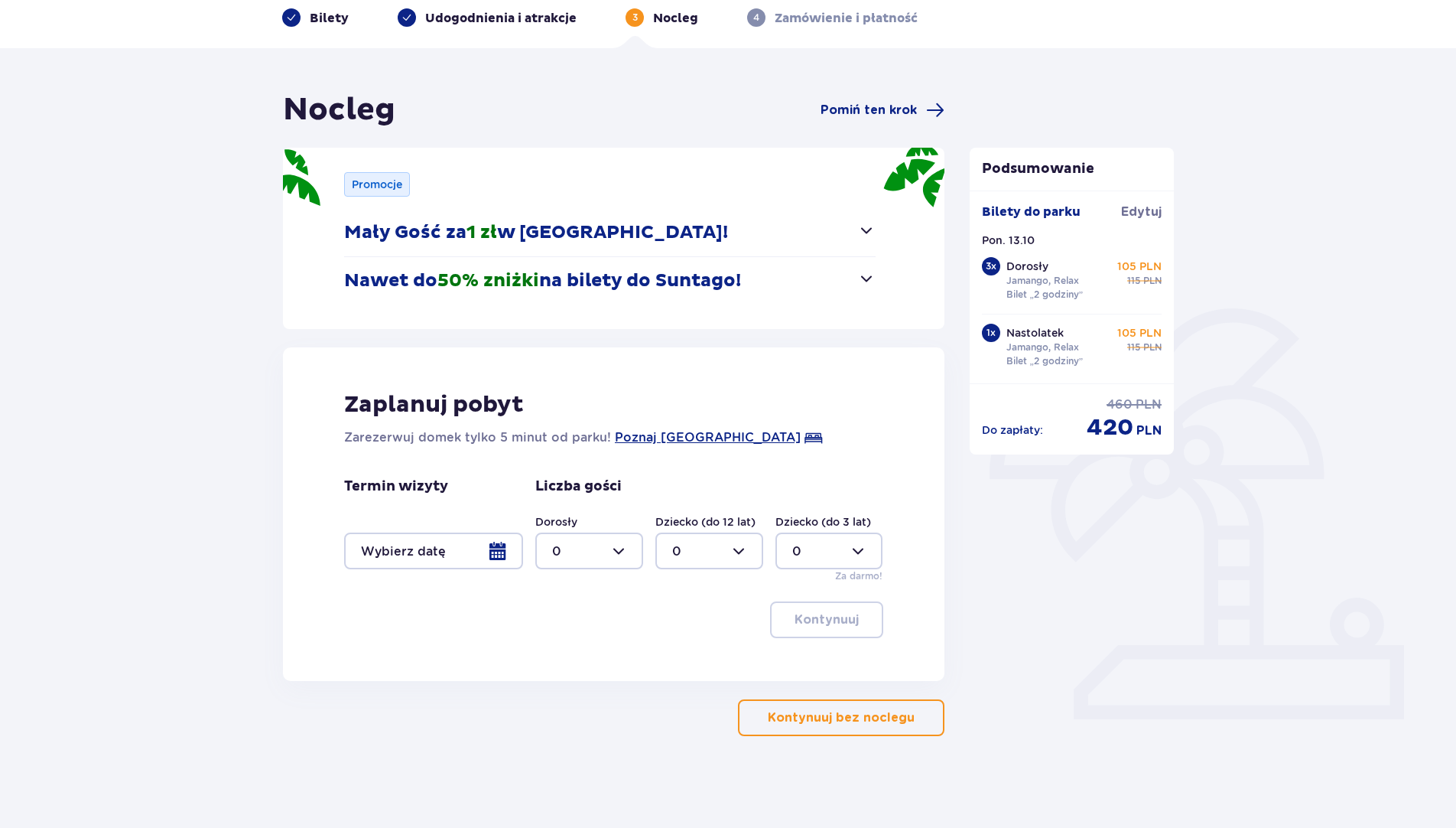
click at [864, 280] on span "button" at bounding box center [866, 278] width 19 height 19
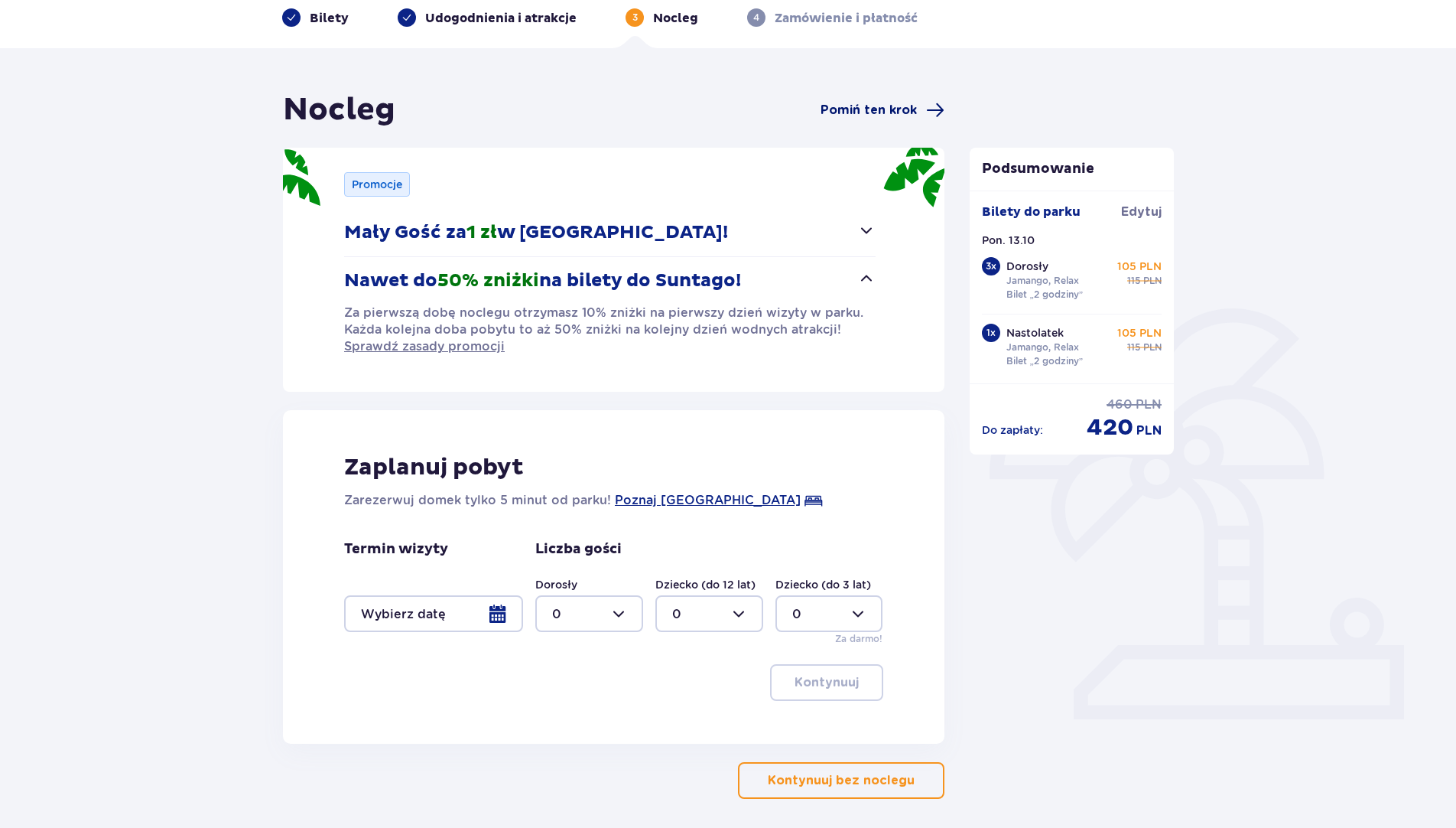
click at [891, 102] on span "Pomiń ten krok" at bounding box center [868, 110] width 96 height 17
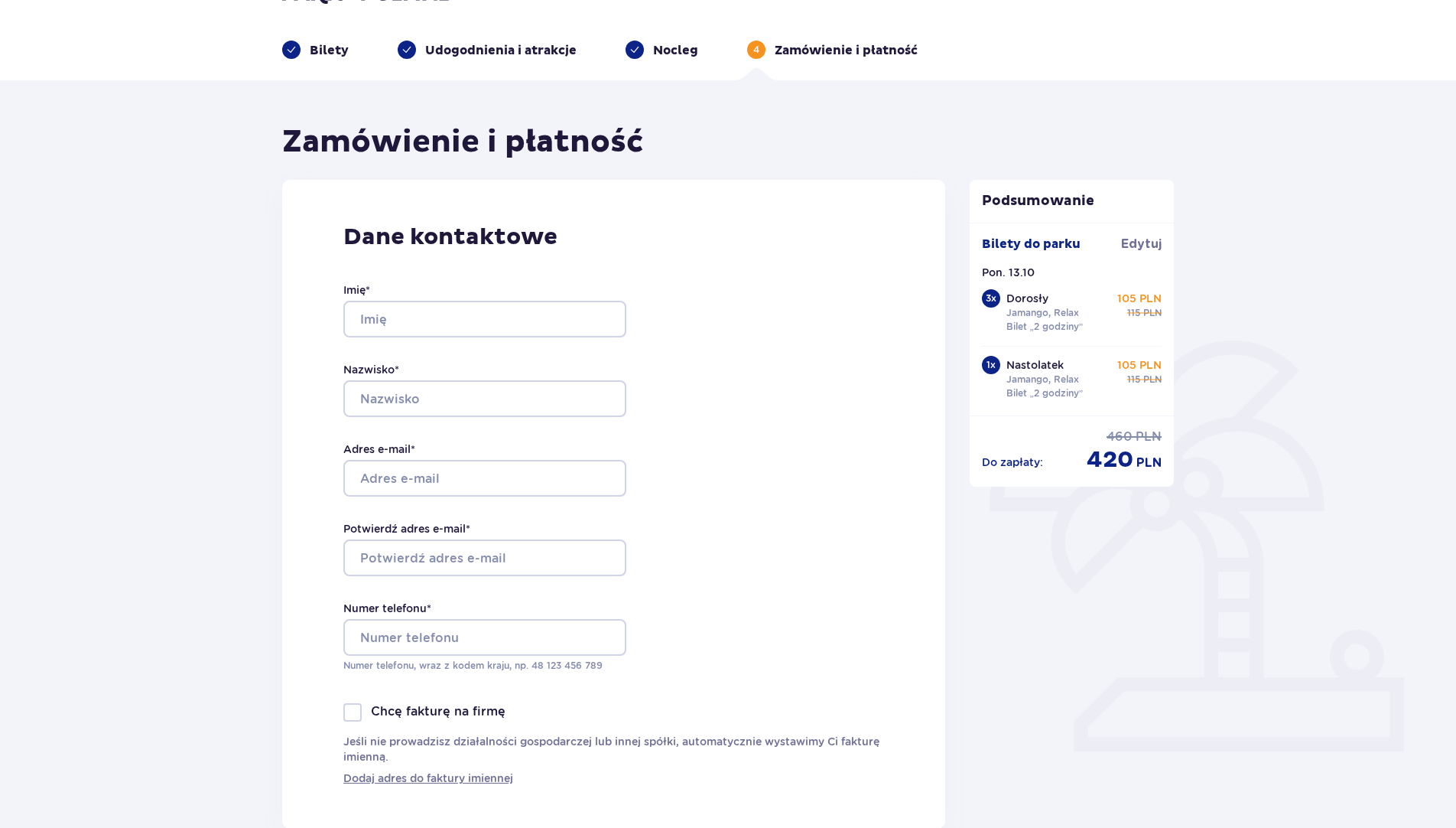
scroll to position [49, 0]
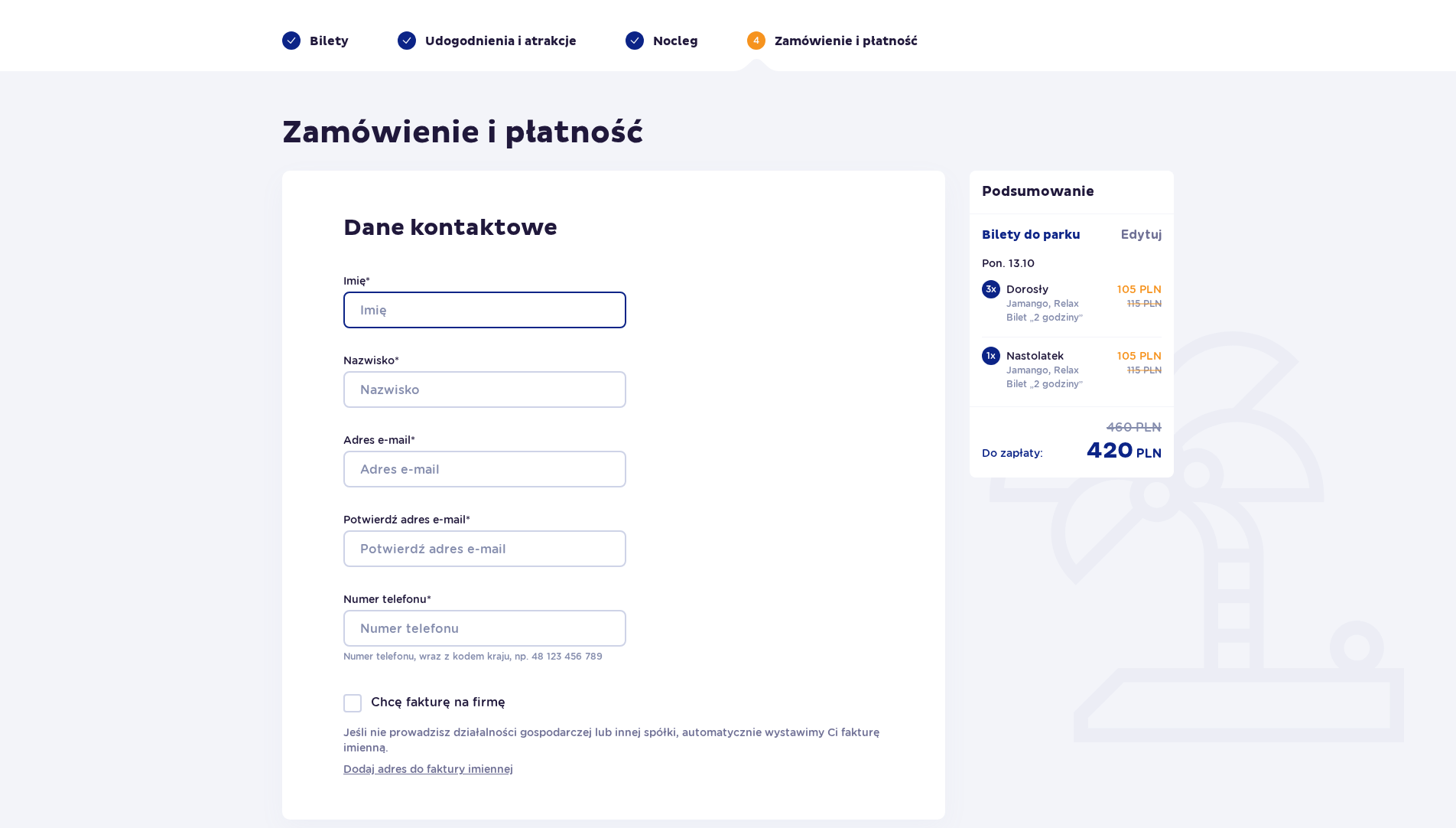
click at [416, 314] on input "Imię *" at bounding box center [484, 309] width 283 height 36
type input "[PERSON_NAME]"
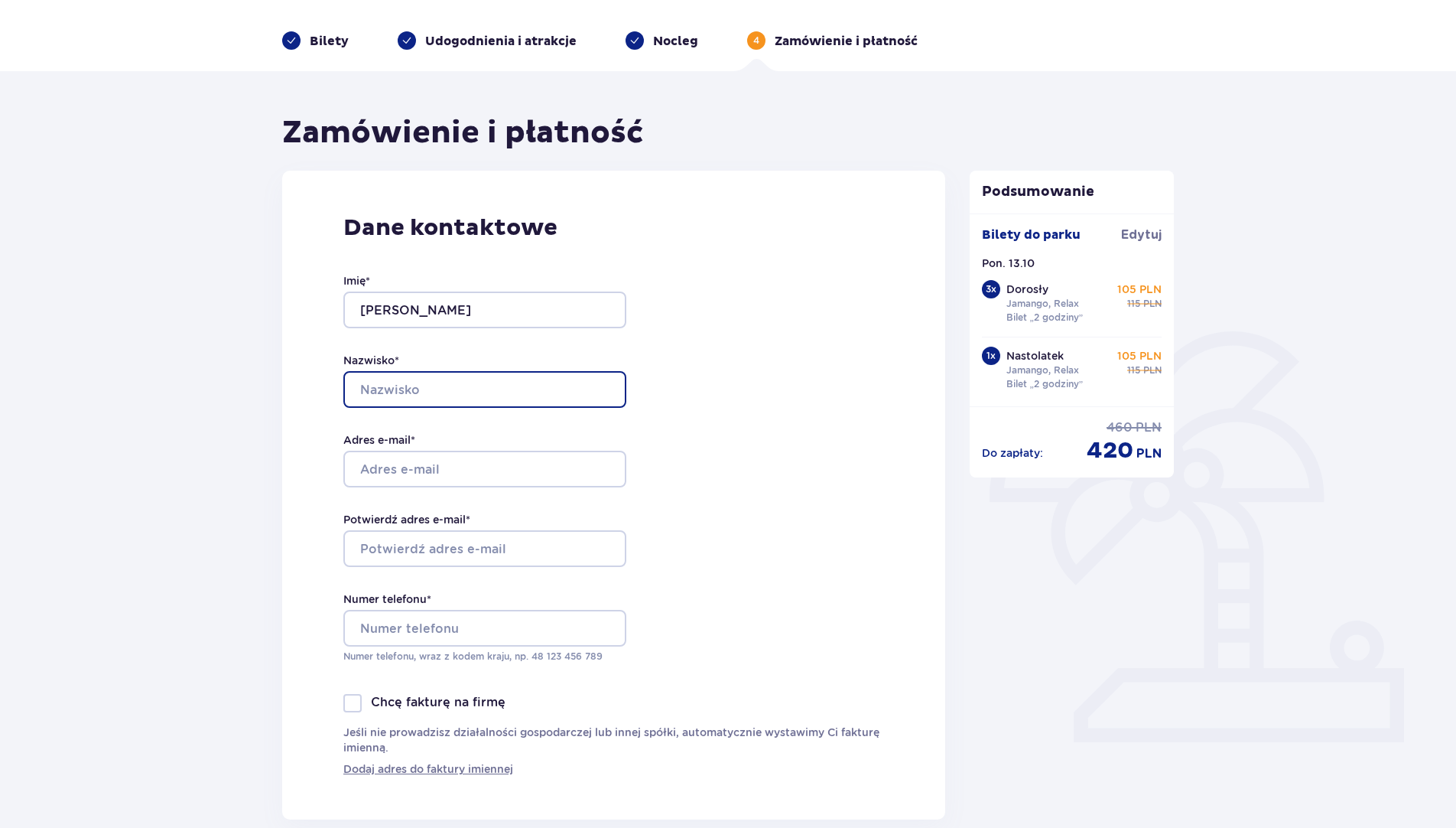
type input "Kluska"
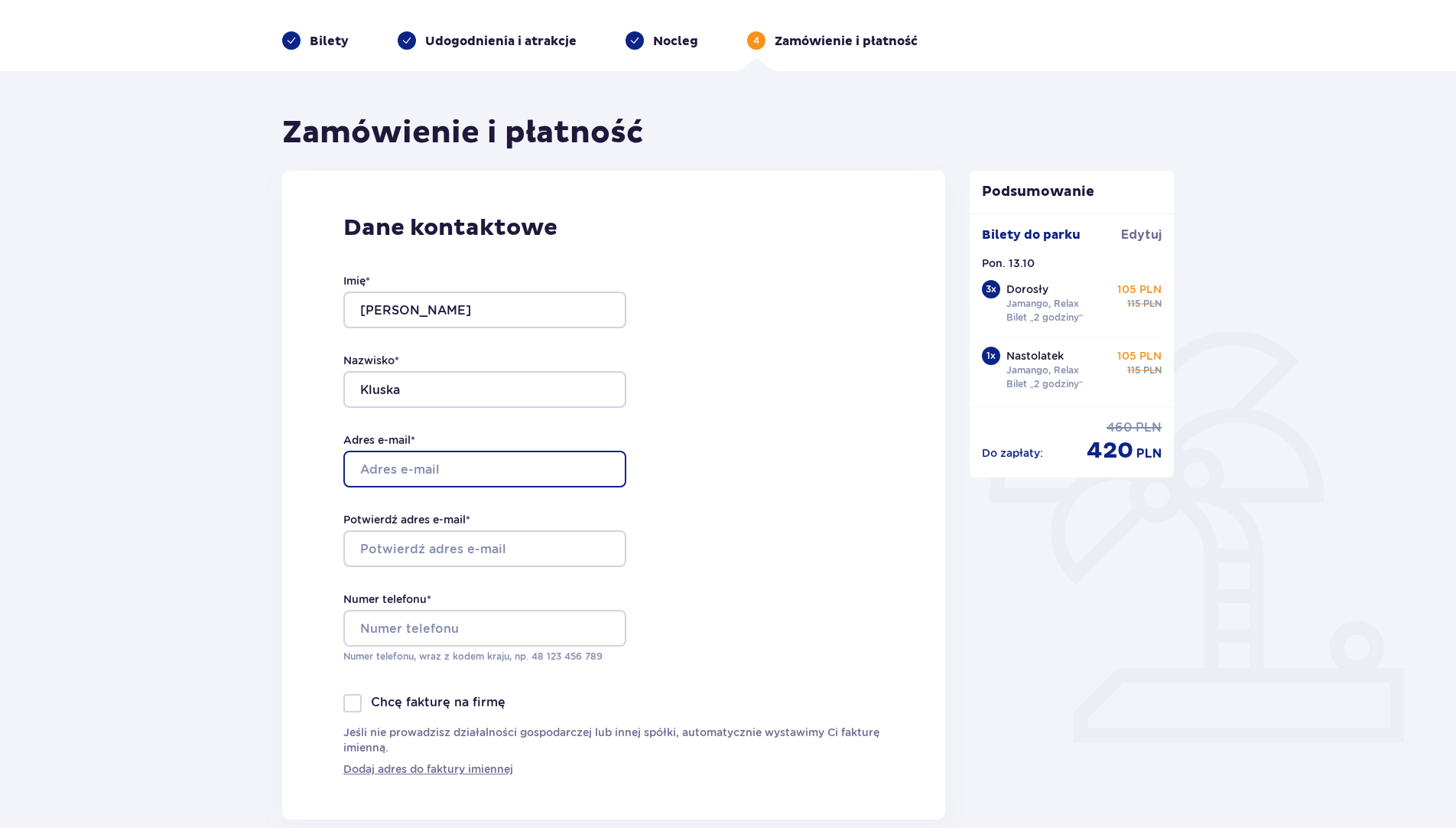
type input "[PERSON_NAME][EMAIL_ADDRESS][DOMAIN_NAME]"
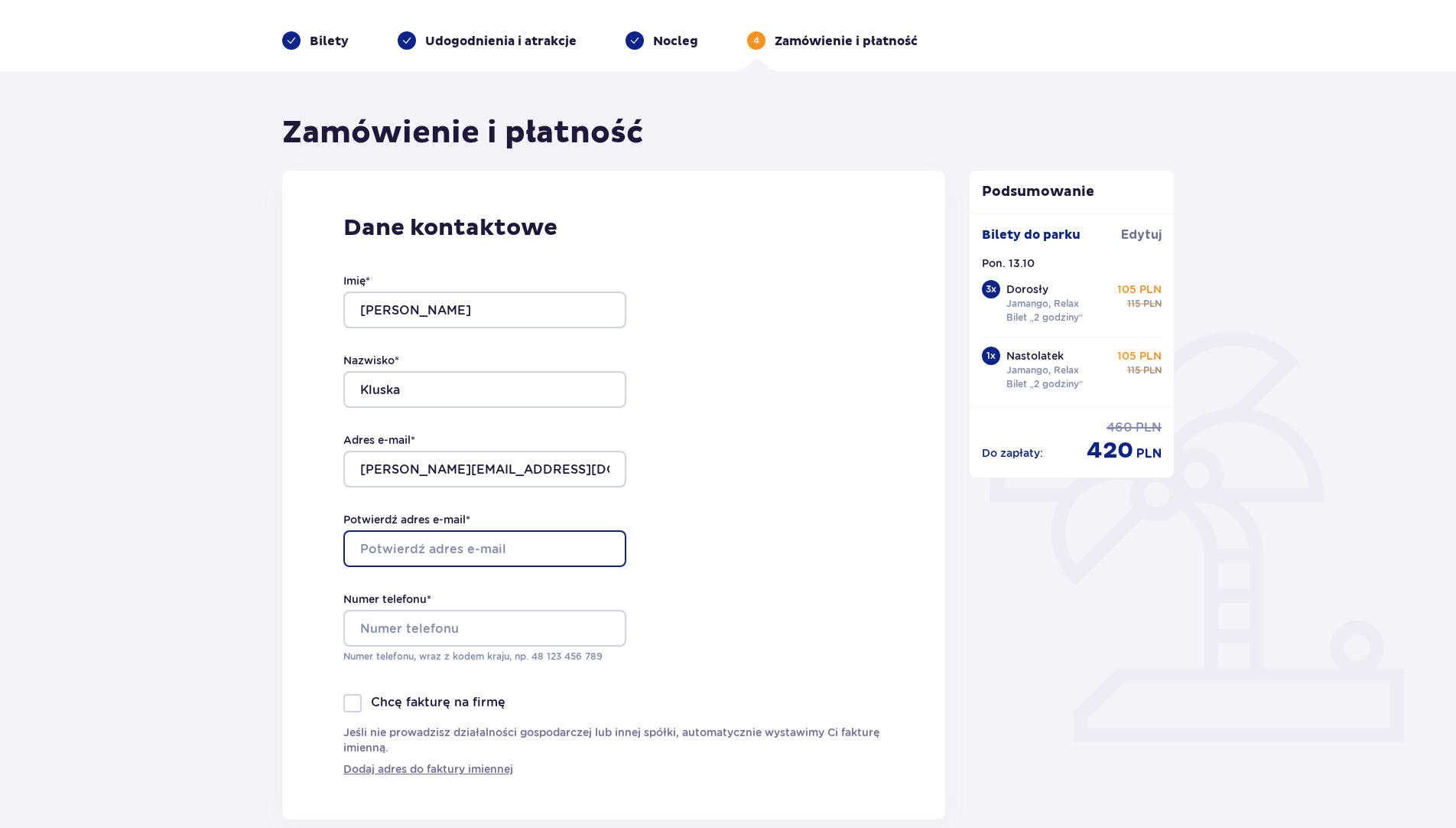
type input "[PERSON_NAME][EMAIL_ADDRESS][DOMAIN_NAME]"
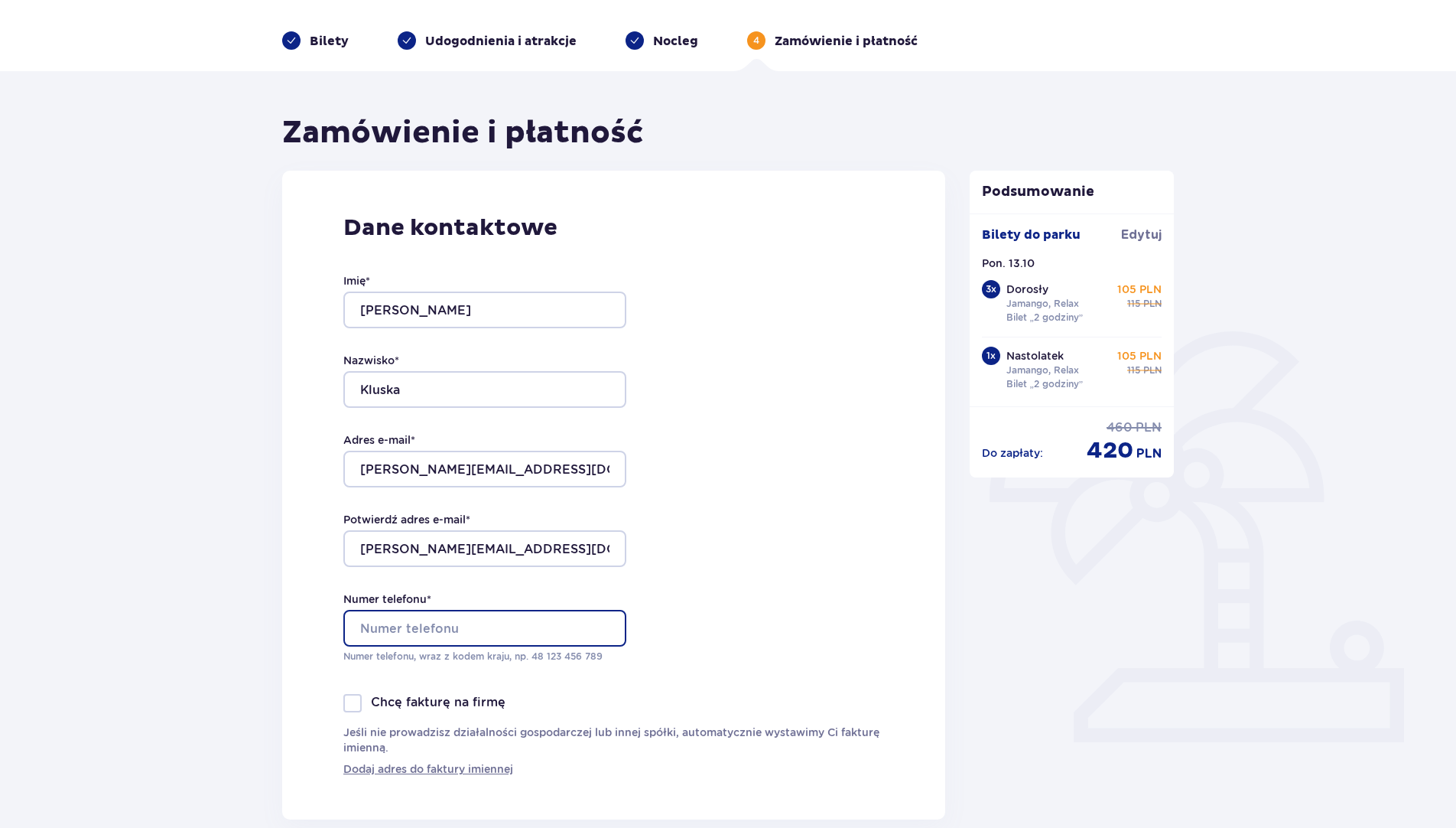
type input "600886664"
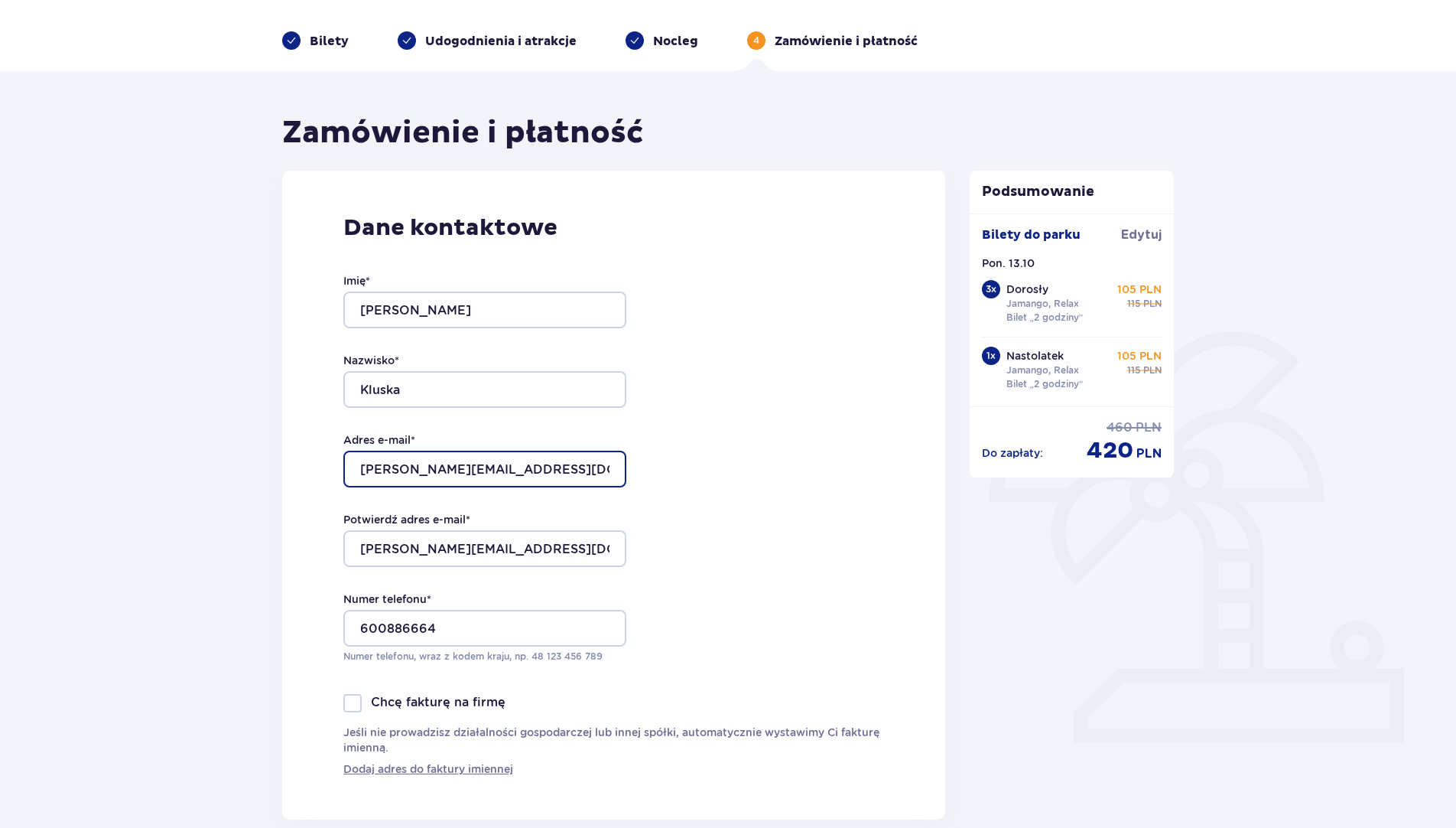
drag, startPoint x: 521, startPoint y: 463, endPoint x: 325, endPoint y: 456, distance: 196.1
click at [325, 456] on div "Dane kontaktowe Imię * [PERSON_NAME] * Kluska Adres e-mail * [PERSON_NAME][EMAI…" at bounding box center [614, 495] width 663 height 649
type input "[EMAIL_ADDRESS][DOMAIN_NAME]"
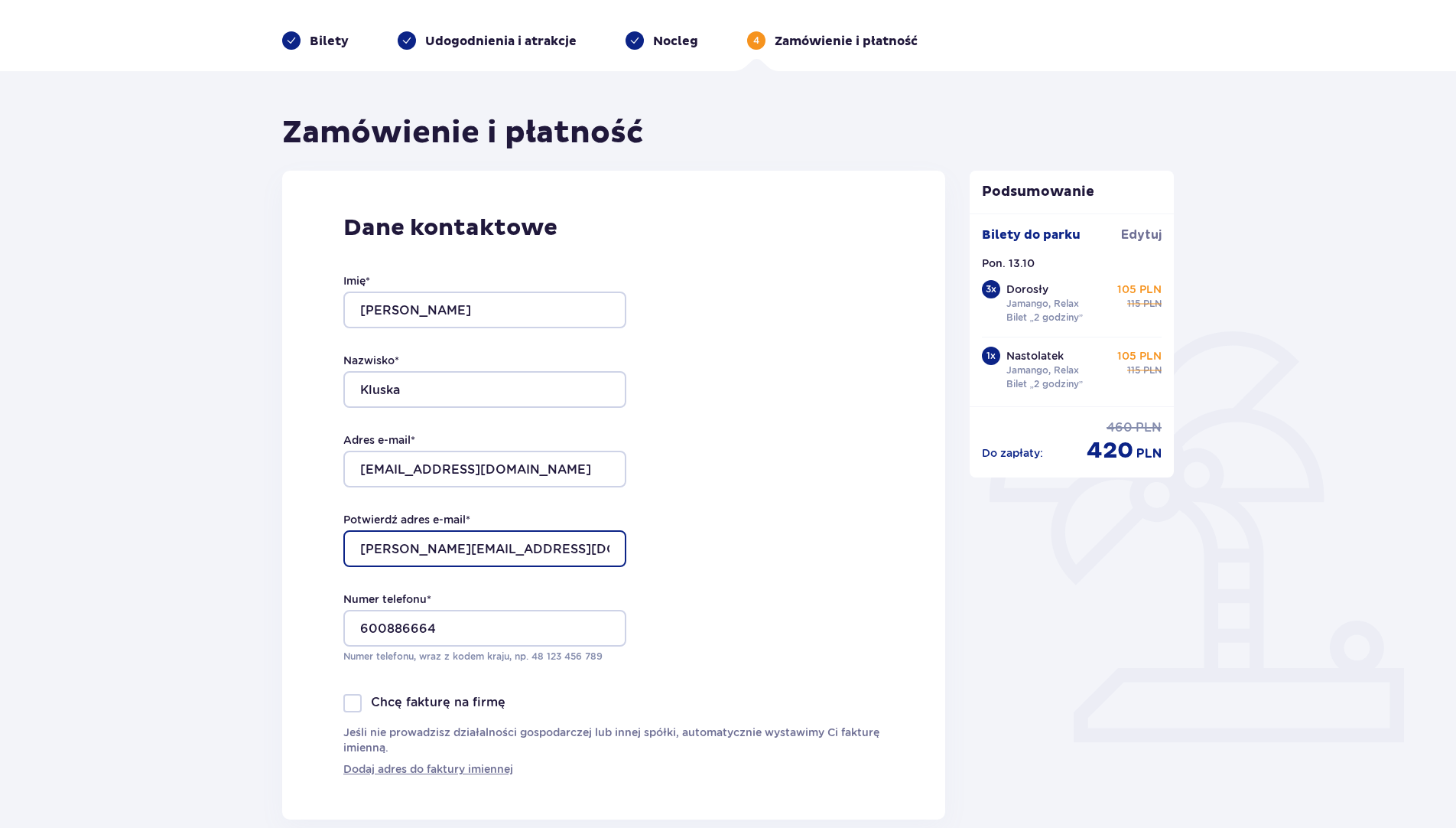
click at [490, 544] on input "[PERSON_NAME][EMAIL_ADDRESS][DOMAIN_NAME]" at bounding box center [484, 548] width 283 height 36
click at [483, 544] on input "[PERSON_NAME]@mwomp.plpiotrek.straz@[DOMAIN_NAME]" at bounding box center [484, 548] width 283 height 36
type input "[EMAIL_ADDRESS][DOMAIN_NAME]"
click at [717, 516] on div "Dane kontaktowe Imię * [PERSON_NAME] * [PERSON_NAME] e-mail * [EMAIL_ADDRESS][D…" at bounding box center [614, 495] width 663 height 649
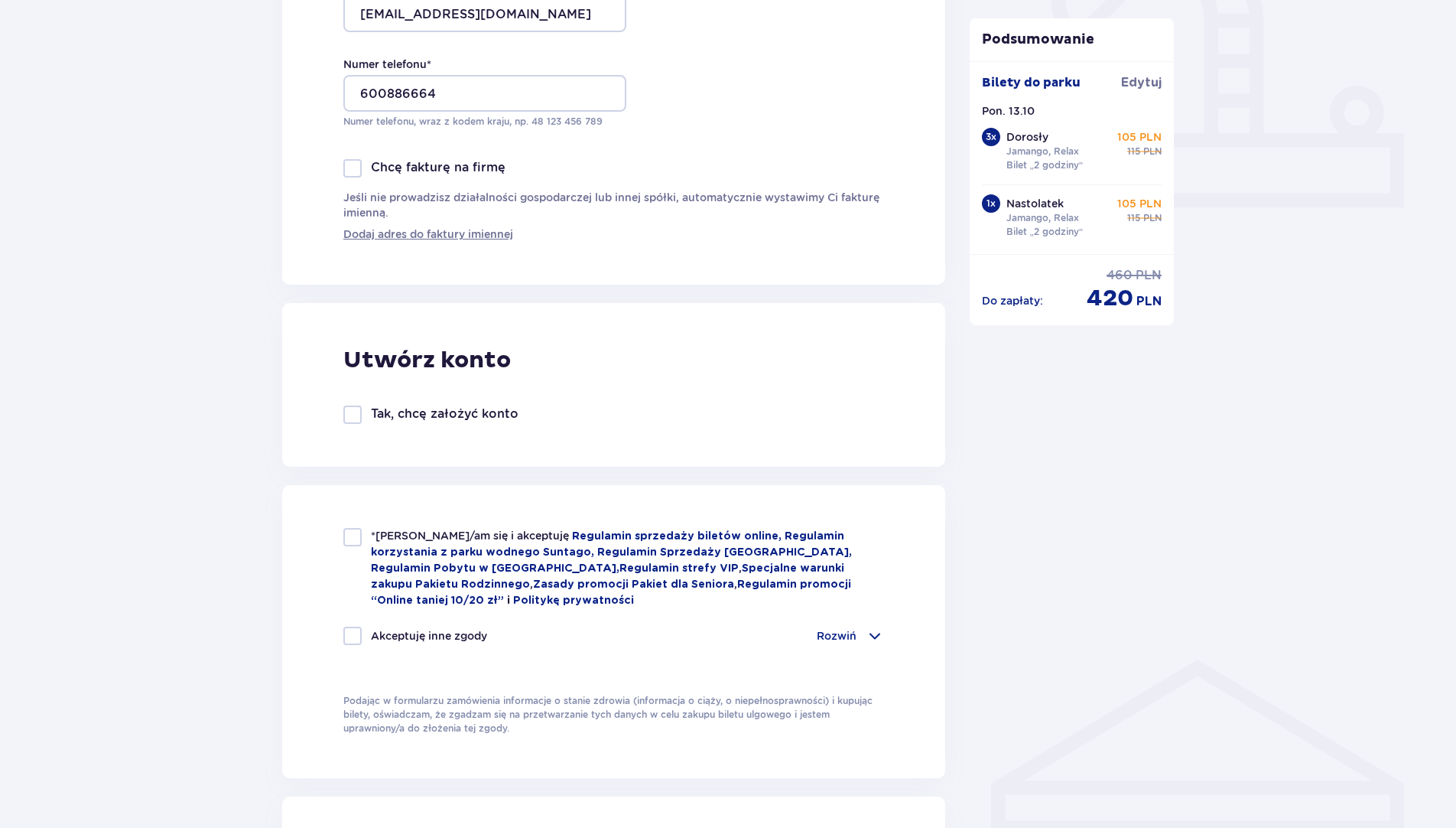
scroll to position [584, 0]
click at [350, 541] on div at bounding box center [352, 536] width 19 height 19
checkbox input "true"
click at [351, 626] on div at bounding box center [352, 635] width 19 height 19
checkbox input "true"
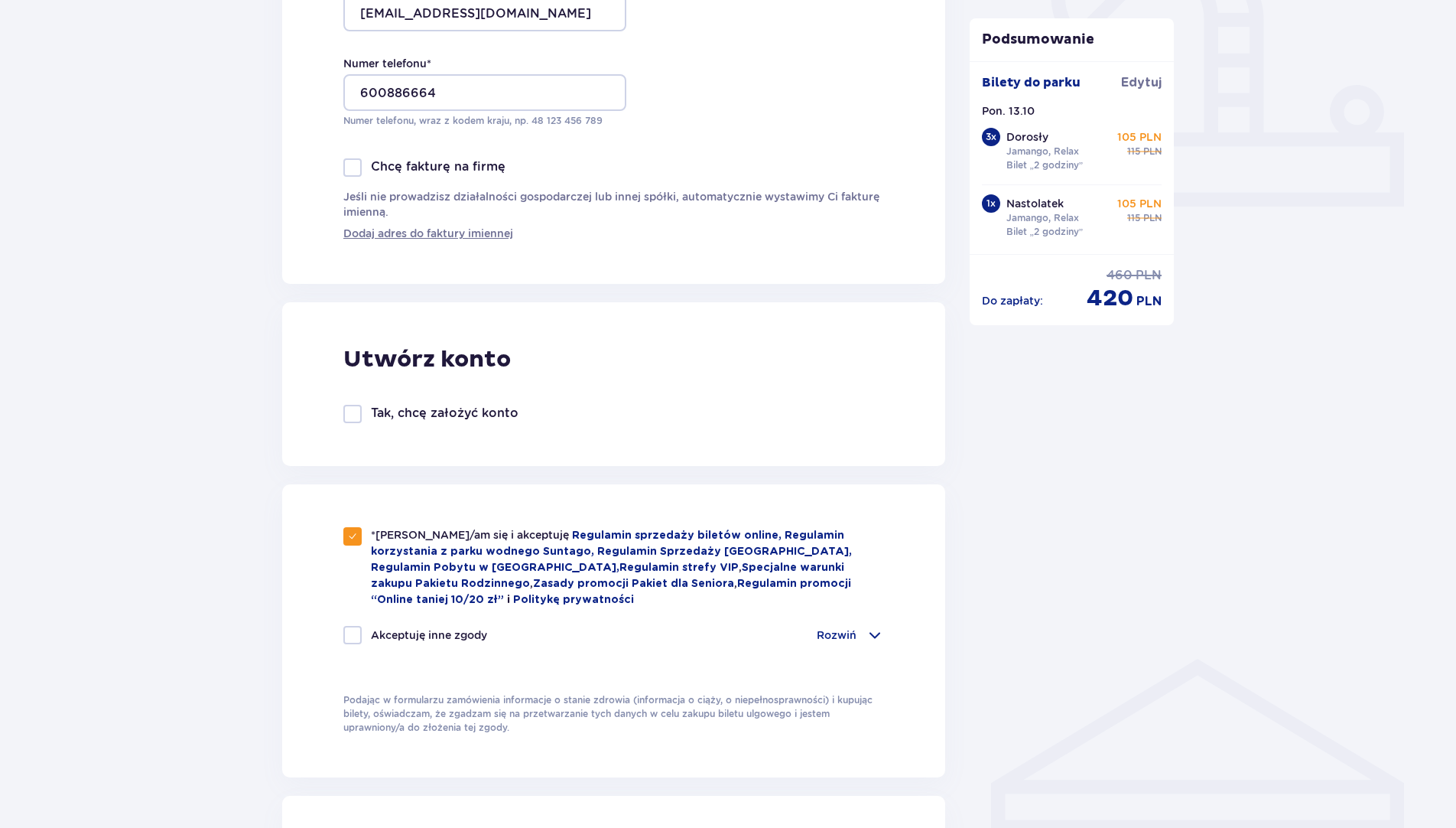
checkbox input "true"
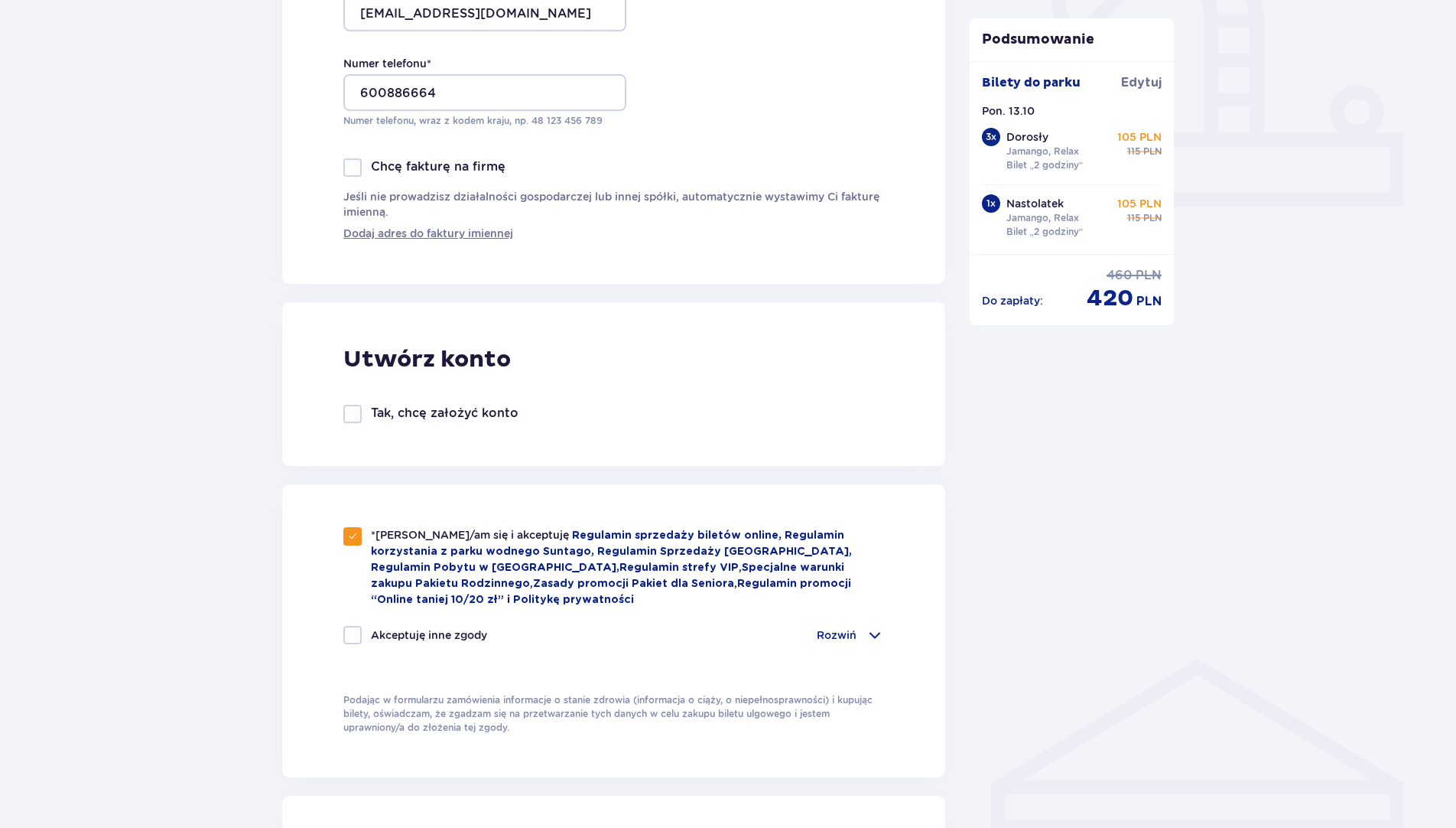
checkbox input "true"
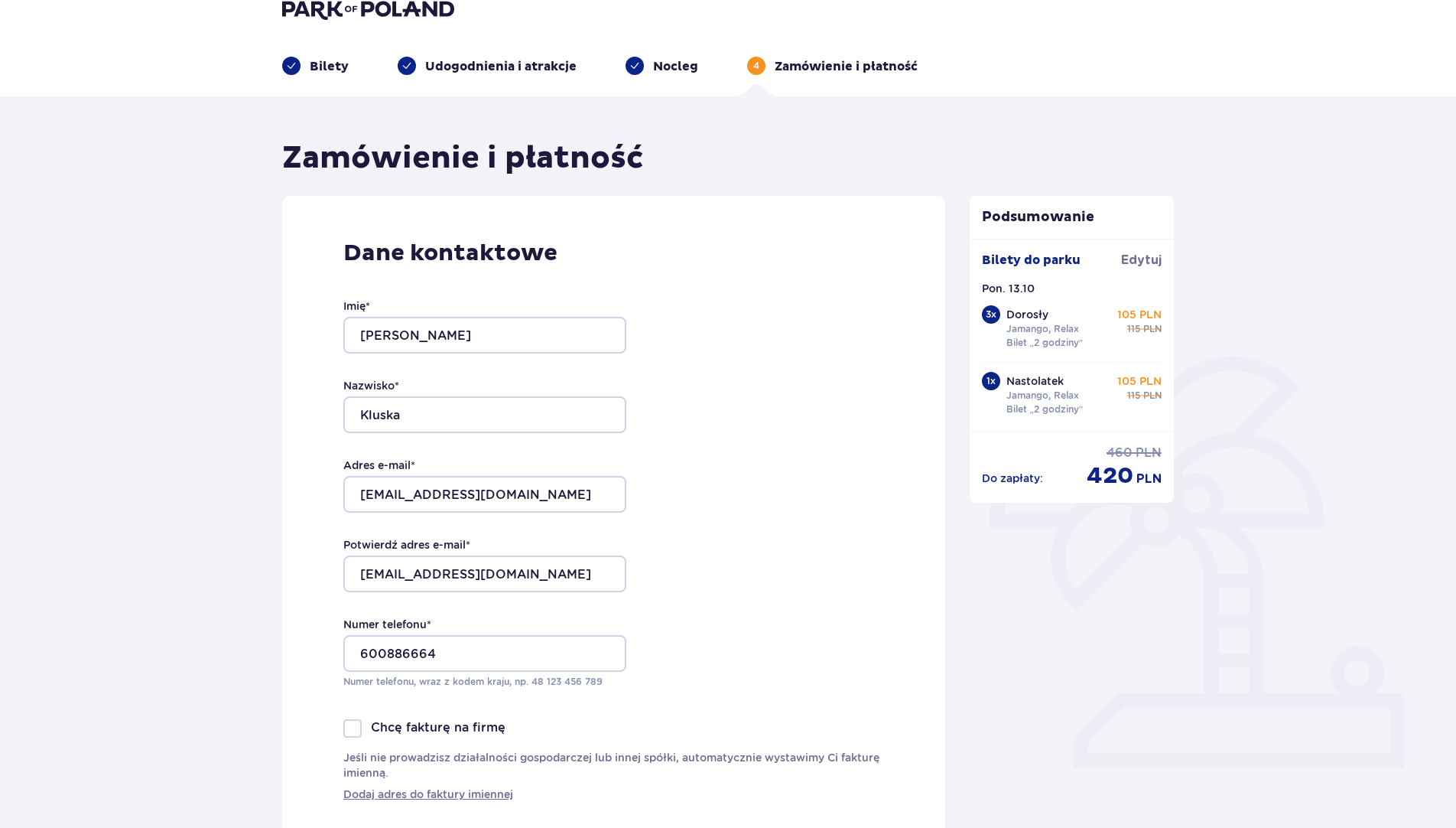
scroll to position [0, 0]
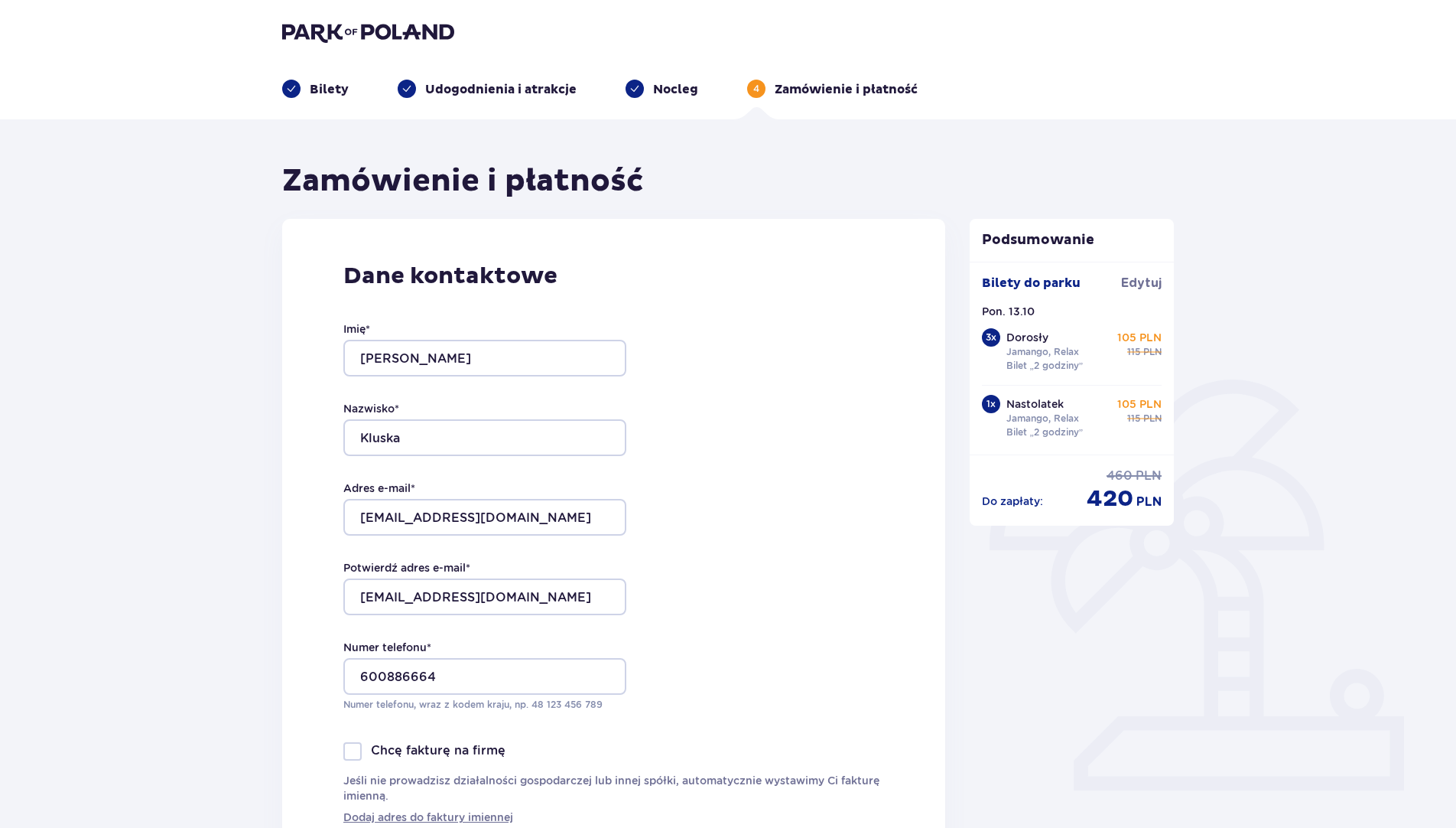
click at [319, 86] on p "Bilety" at bounding box center [330, 89] width 39 height 17
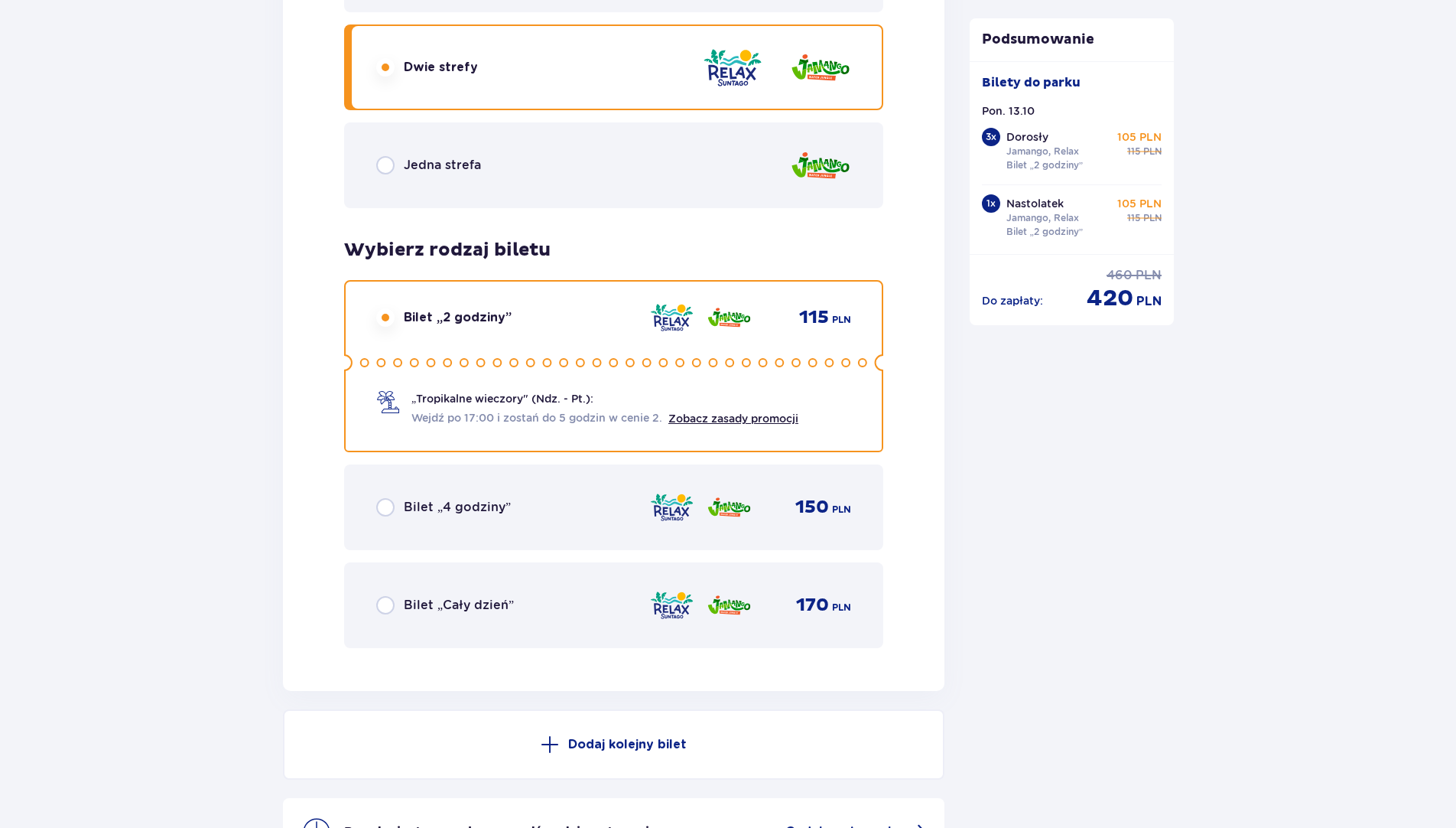
scroll to position [5121, 0]
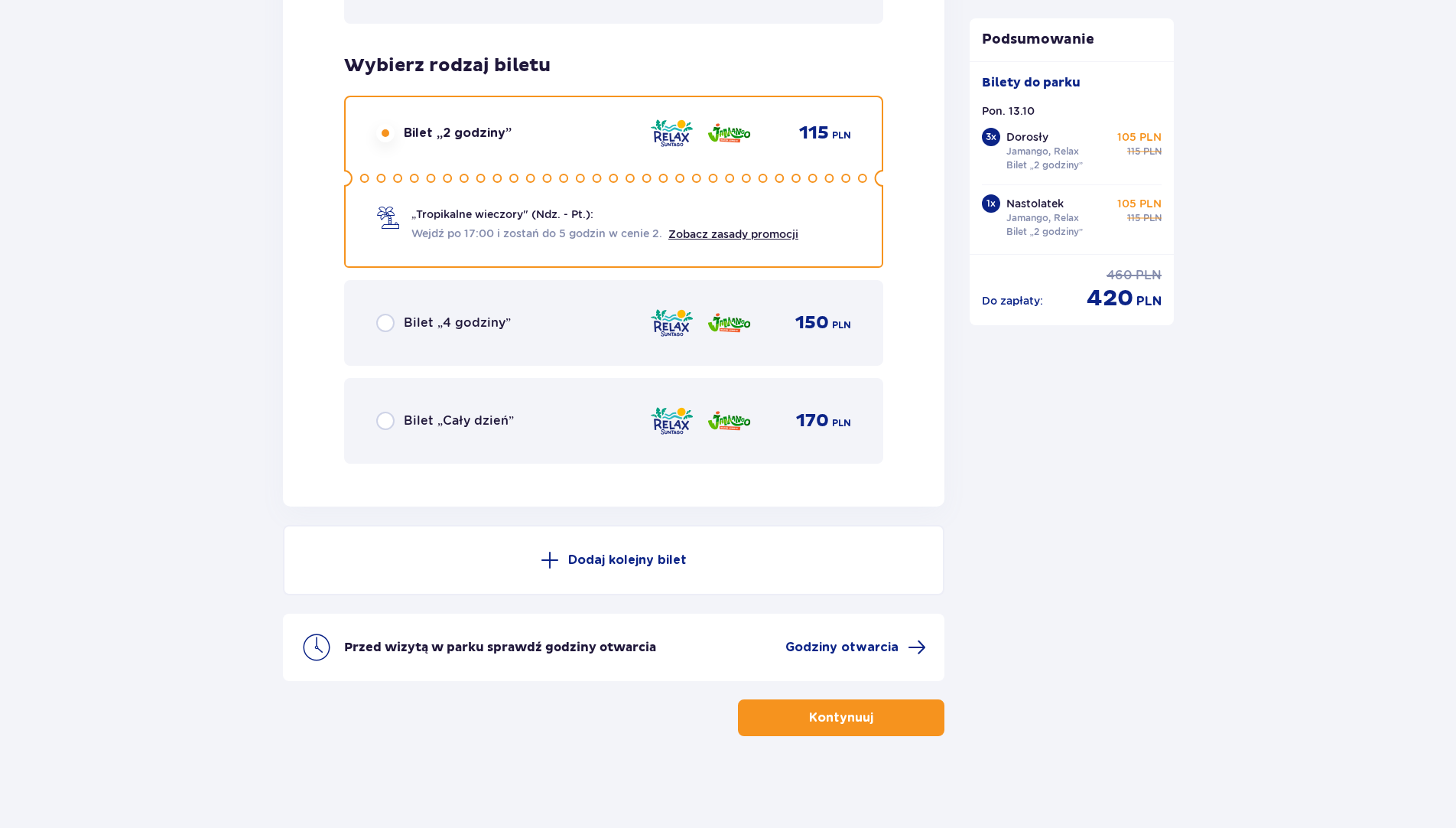
click at [627, 558] on p "Dodaj kolejny bilet" at bounding box center [628, 560] width 118 height 17
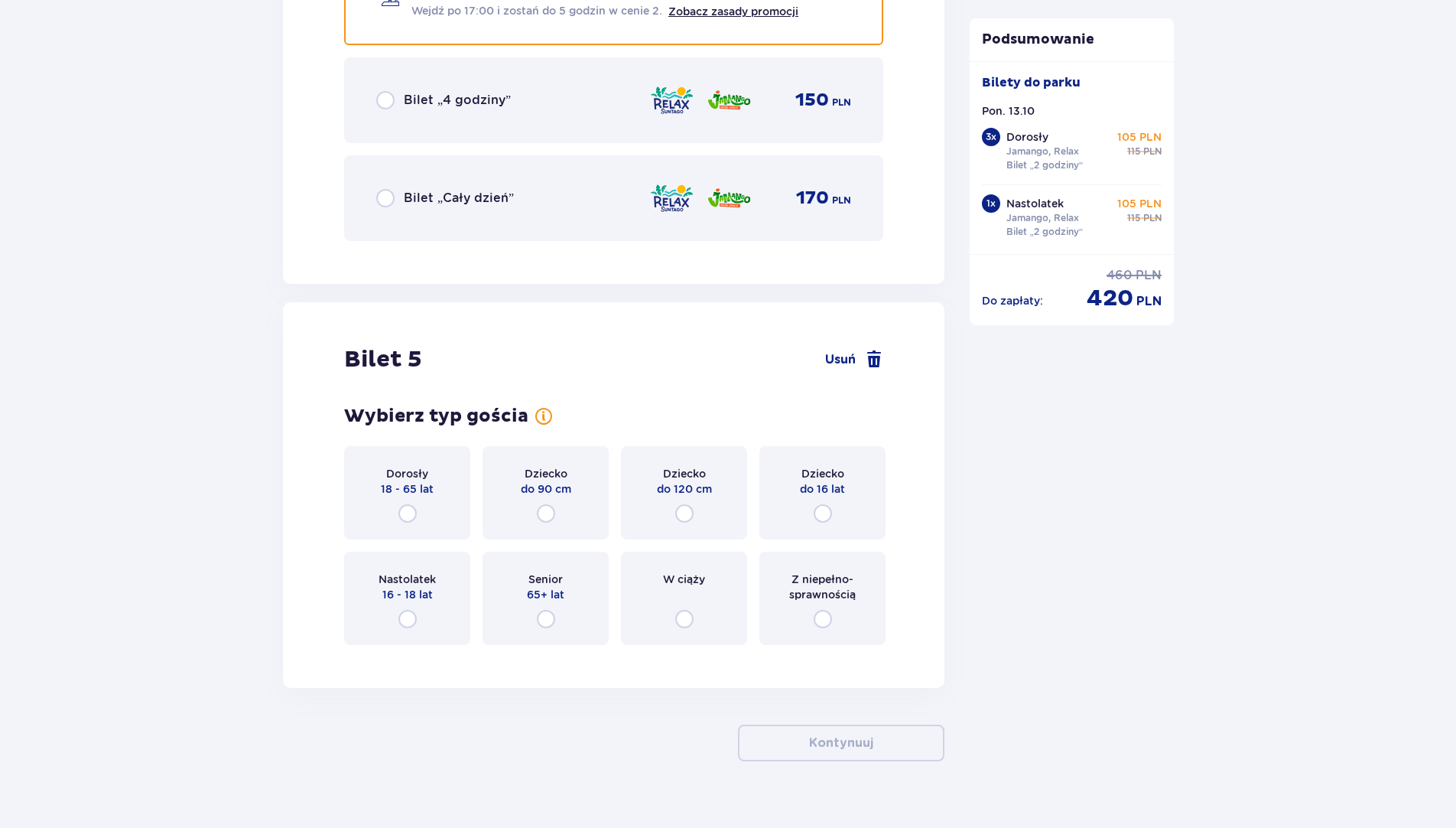
scroll to position [5369, 0]
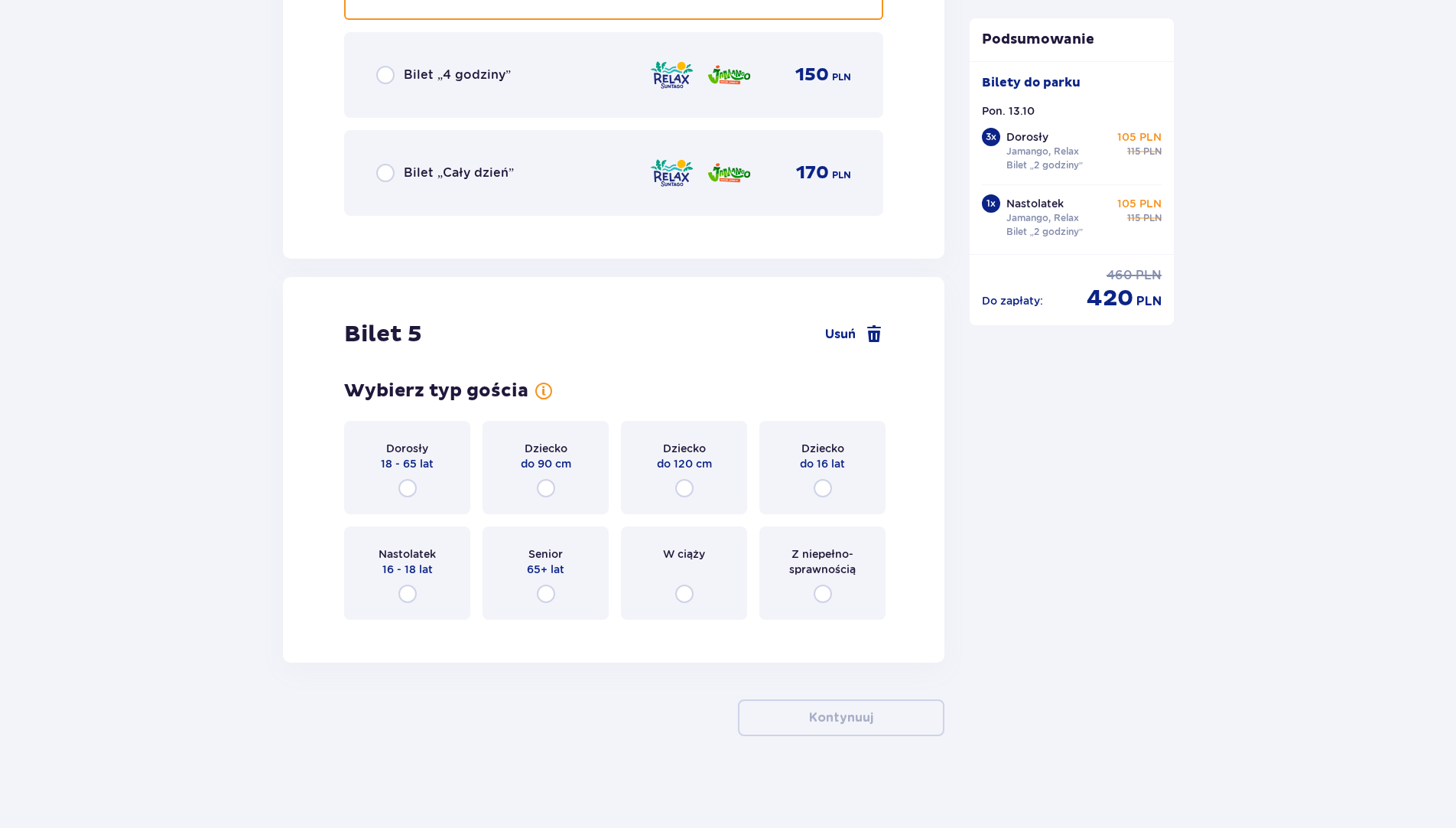
click at [409, 484] on input "radio" at bounding box center [407, 488] width 19 height 19
radio input "true"
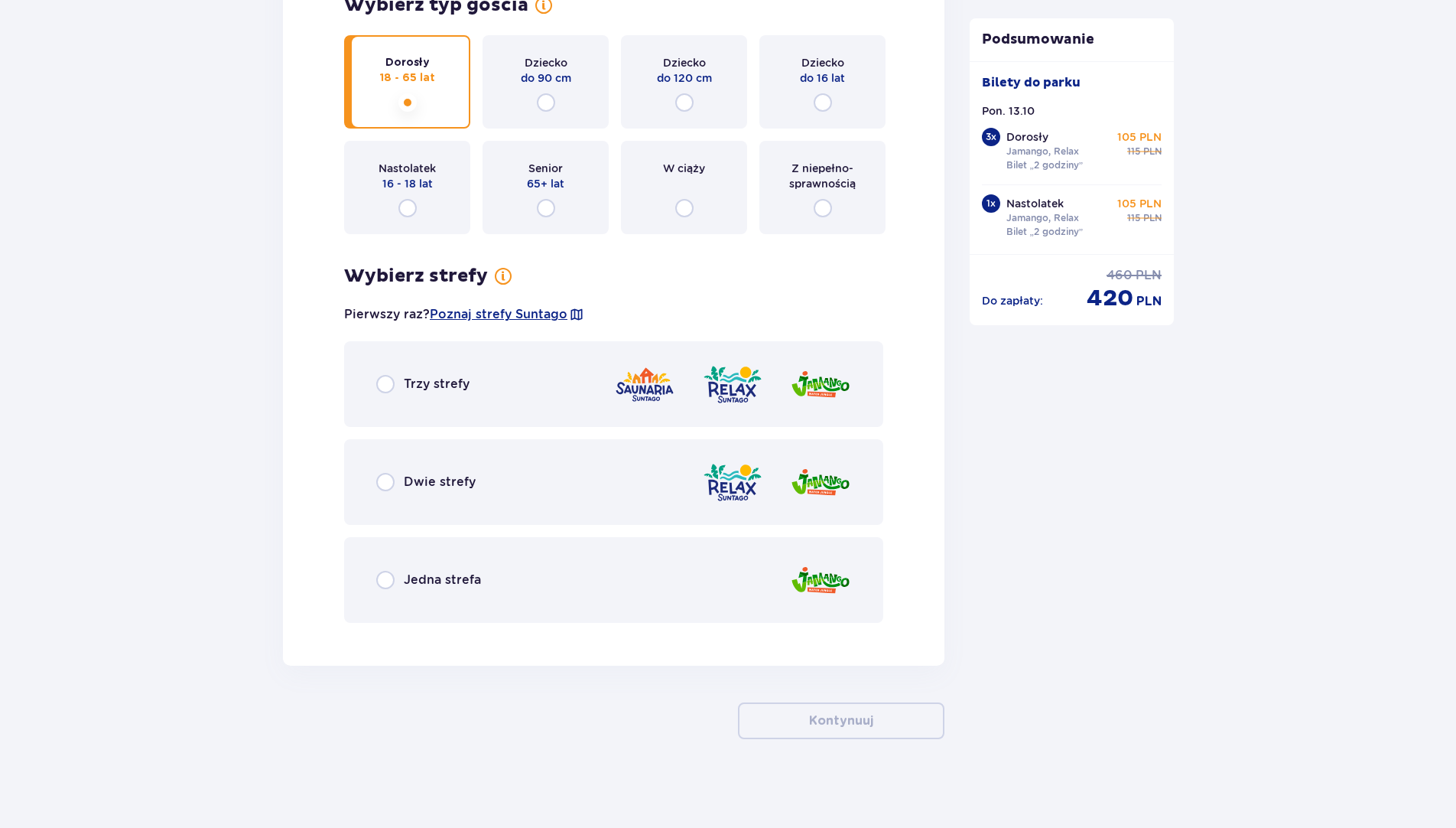
scroll to position [5758, 0]
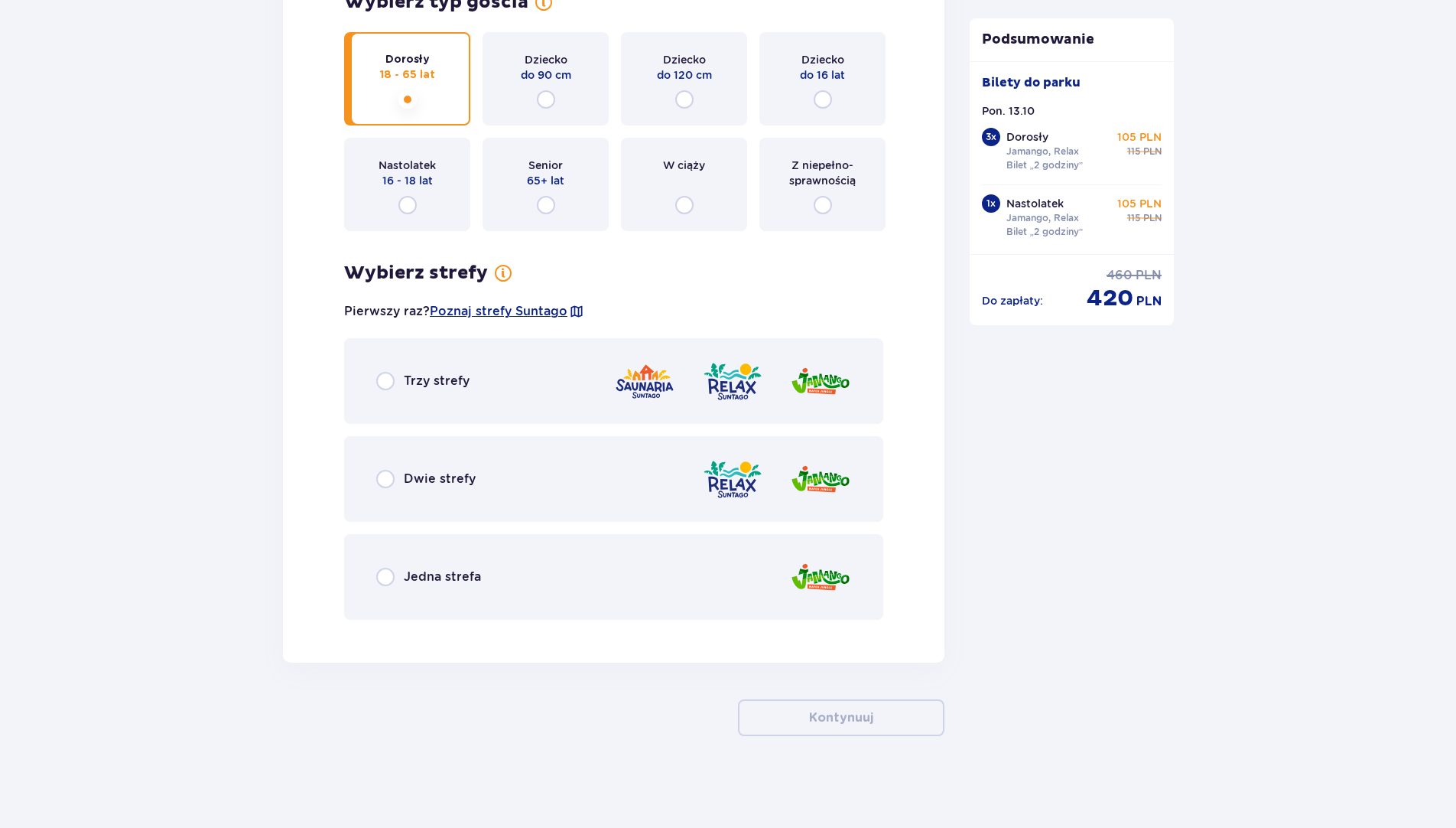
click at [391, 477] on input "radio" at bounding box center [385, 479] width 19 height 19
radio input "true"
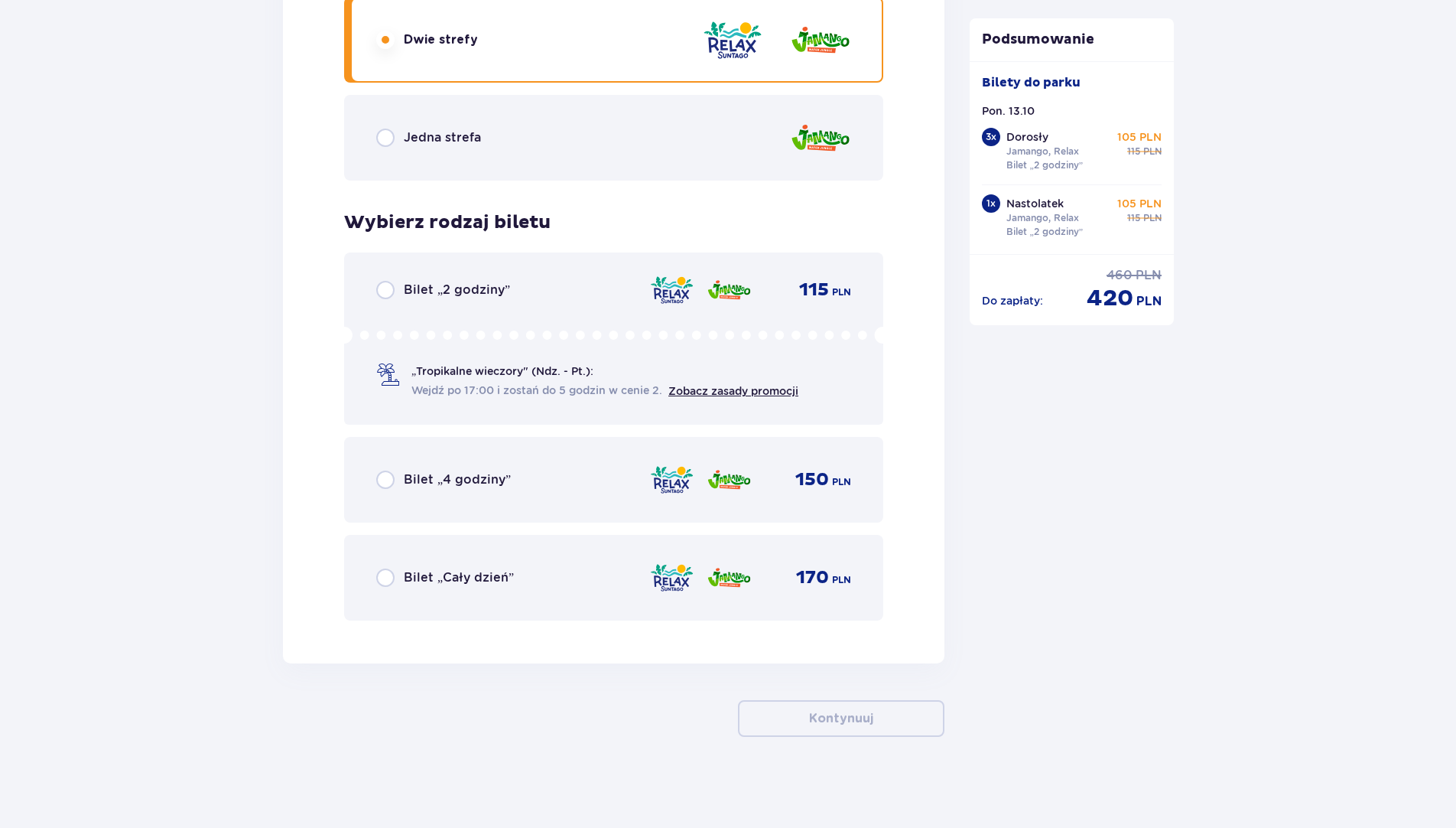
scroll to position [6198, 0]
click at [382, 283] on input "radio" at bounding box center [385, 289] width 19 height 19
radio input "true"
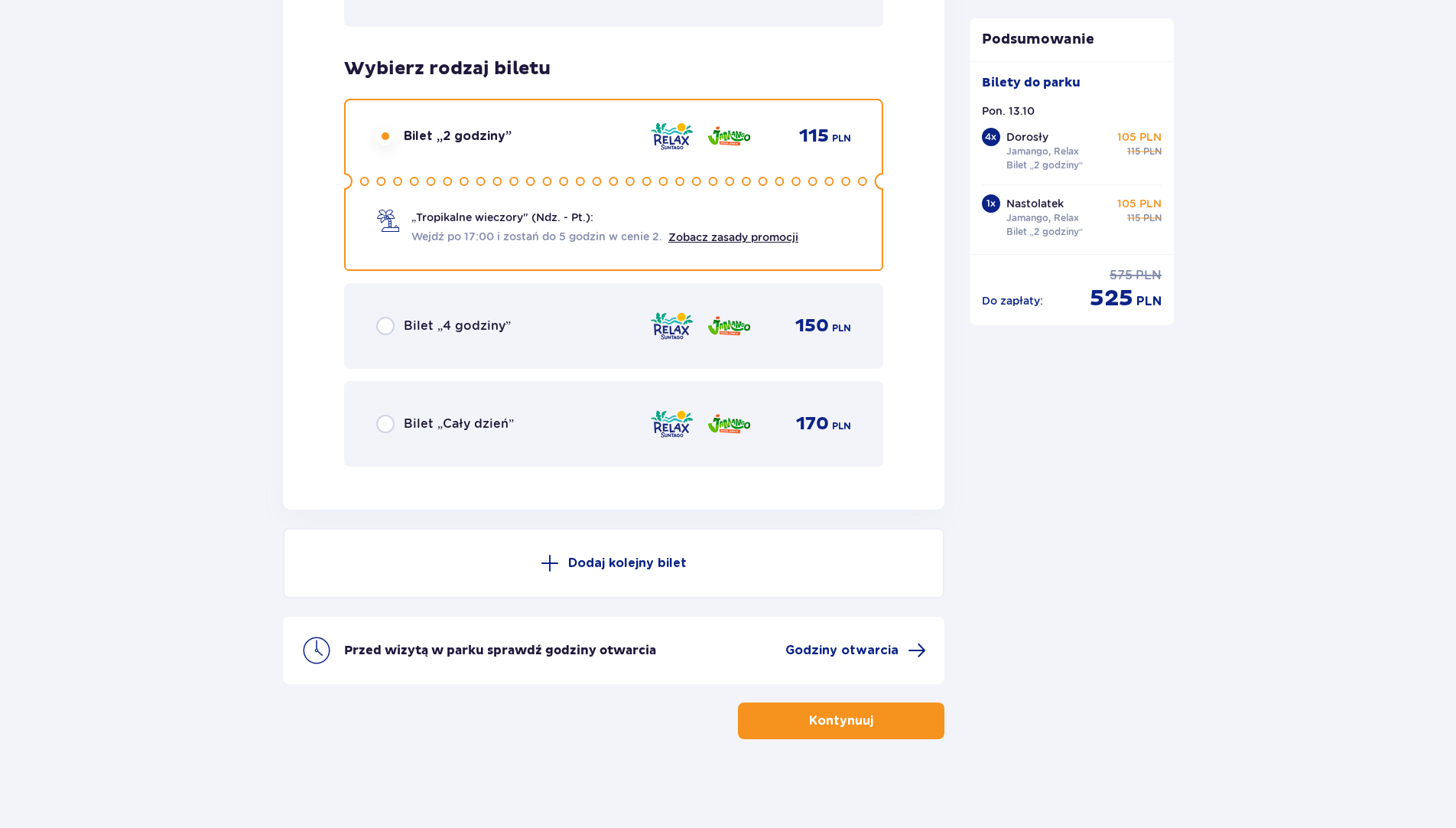
scroll to position [6353, 0]
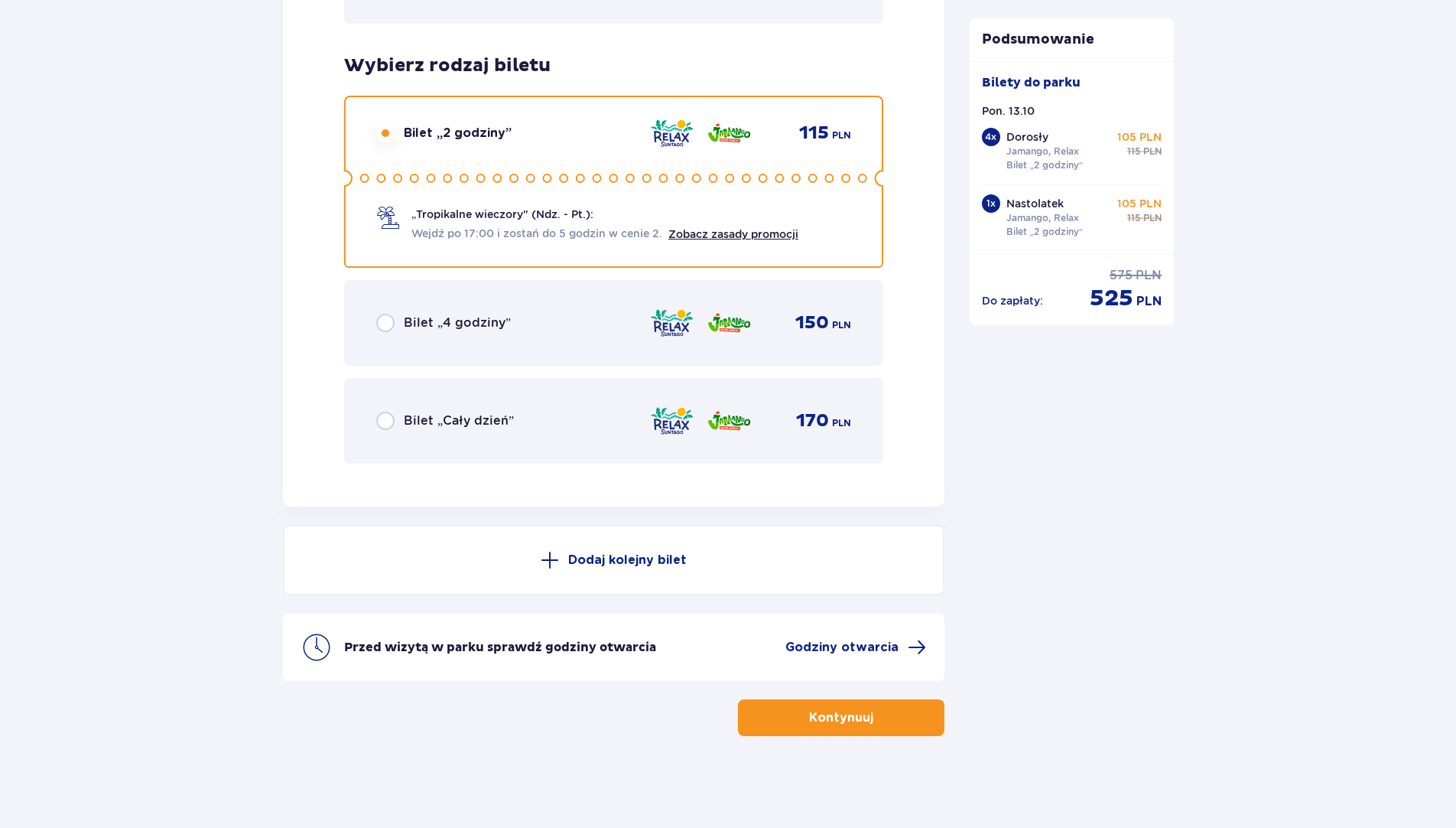
click at [873, 719] on span "button" at bounding box center [876, 718] width 19 height 19
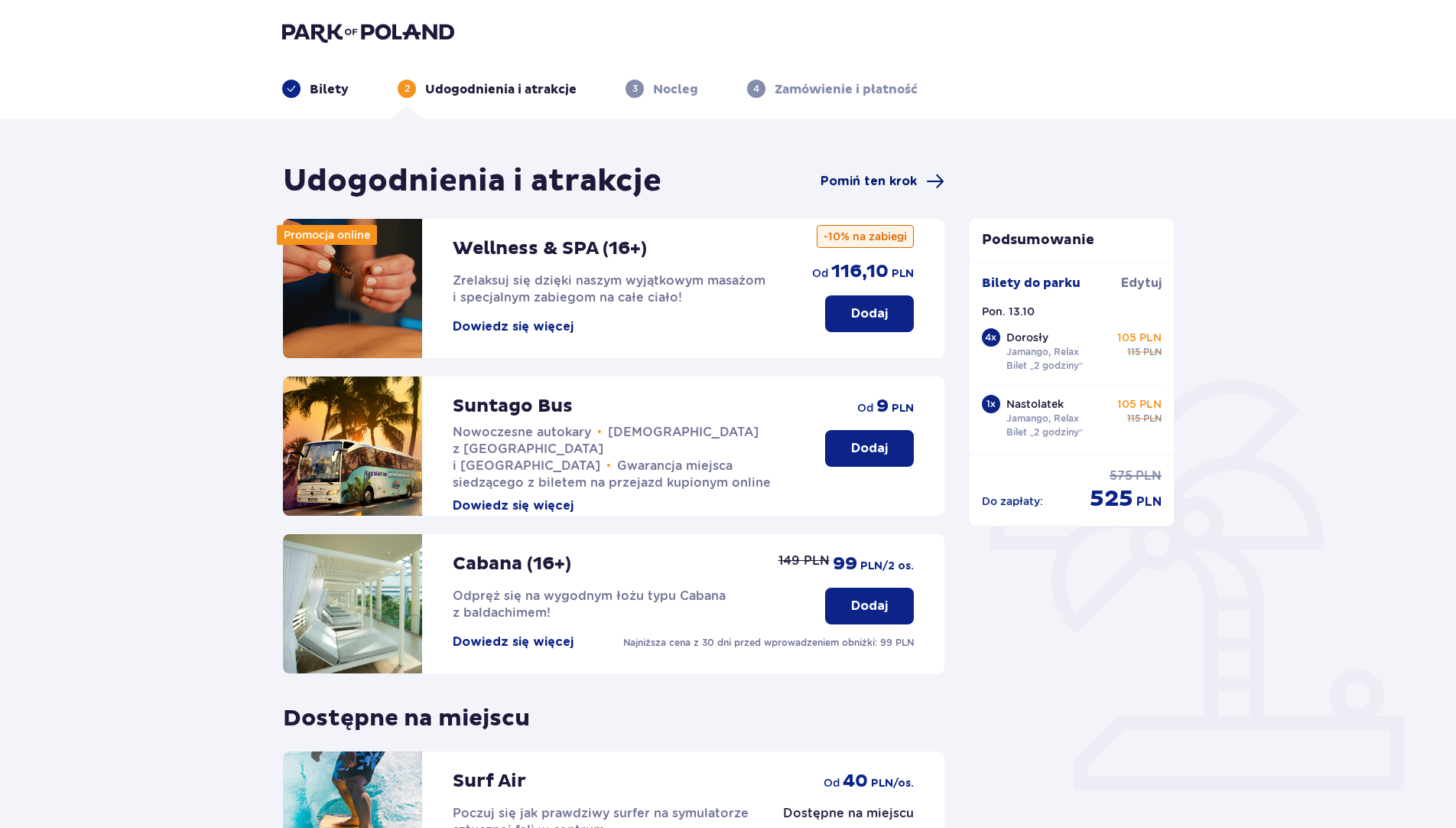
click at [893, 177] on span "Pomiń ten krok" at bounding box center [868, 181] width 96 height 17
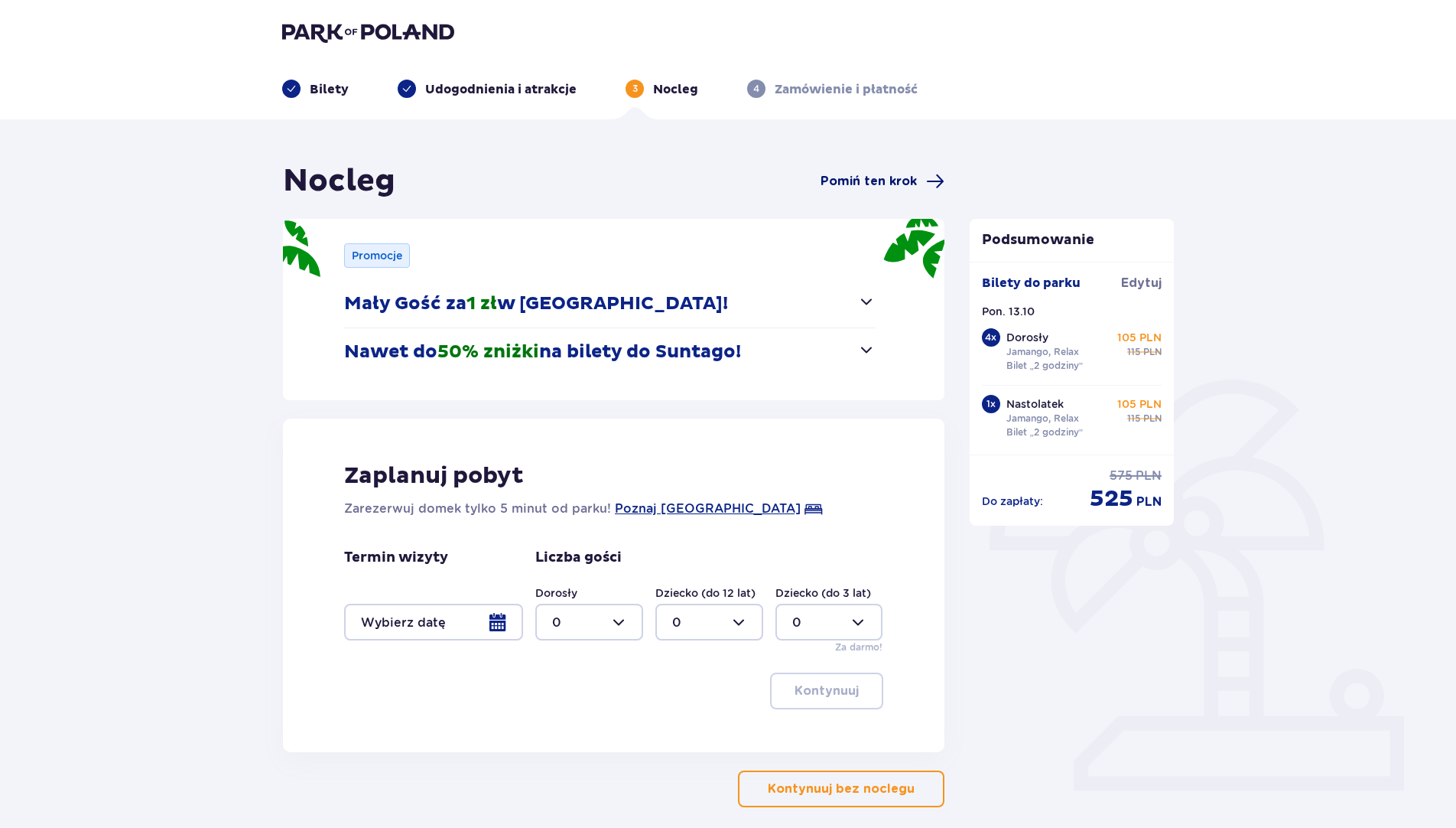
click at [898, 177] on span "Pomiń ten krok" at bounding box center [868, 181] width 96 height 17
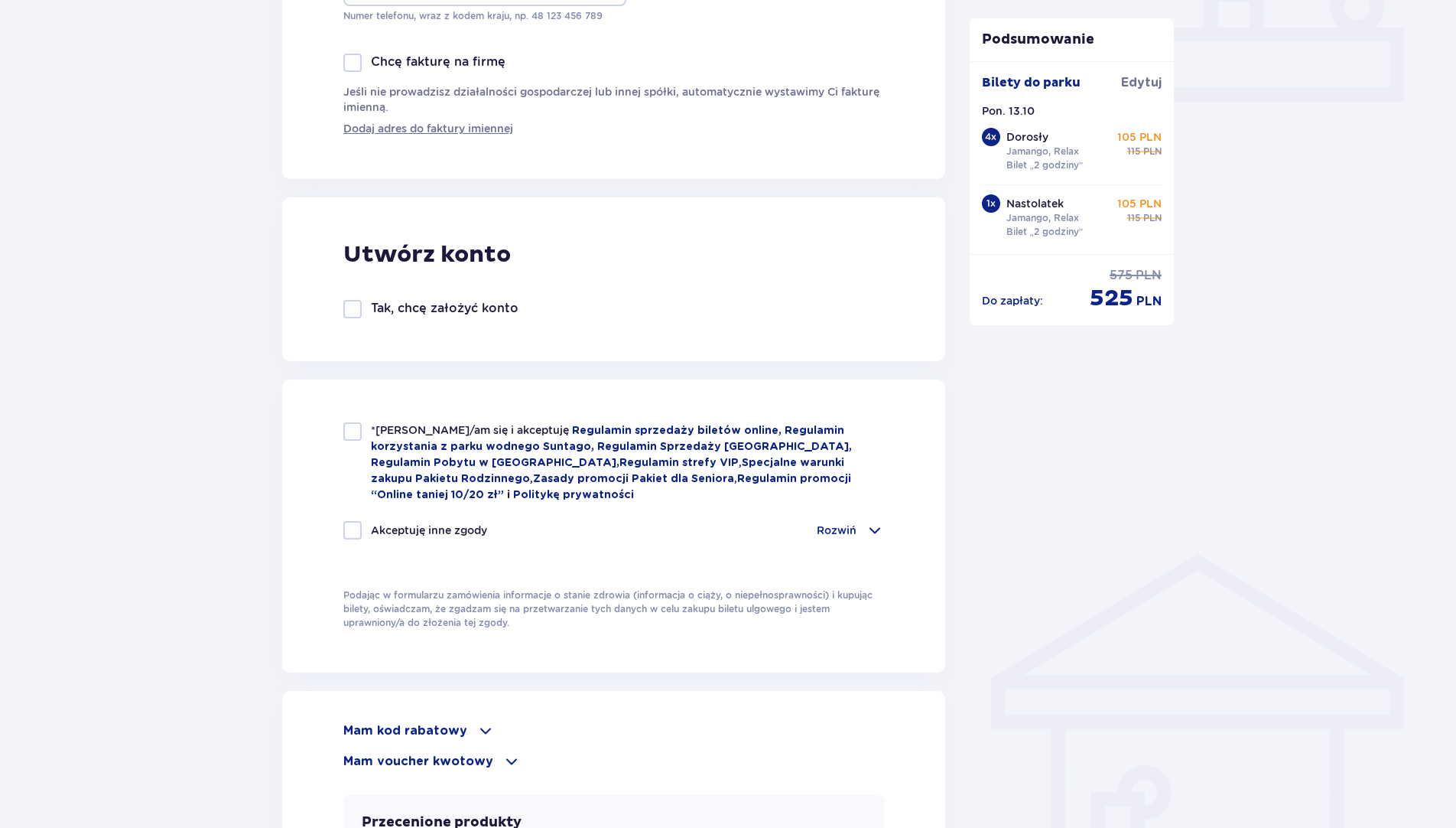
scroll to position [995, 0]
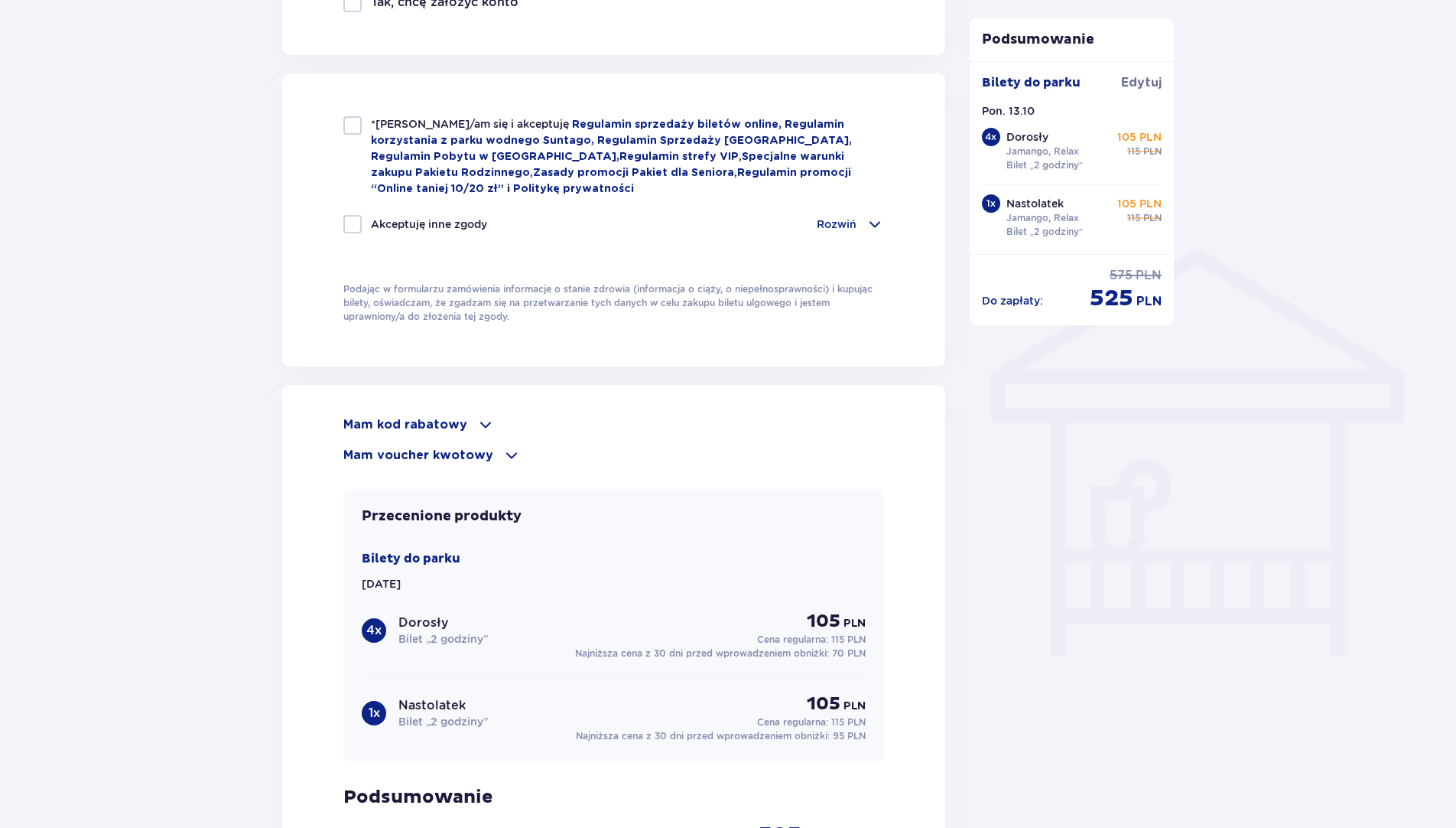
click at [483, 420] on span at bounding box center [485, 425] width 19 height 19
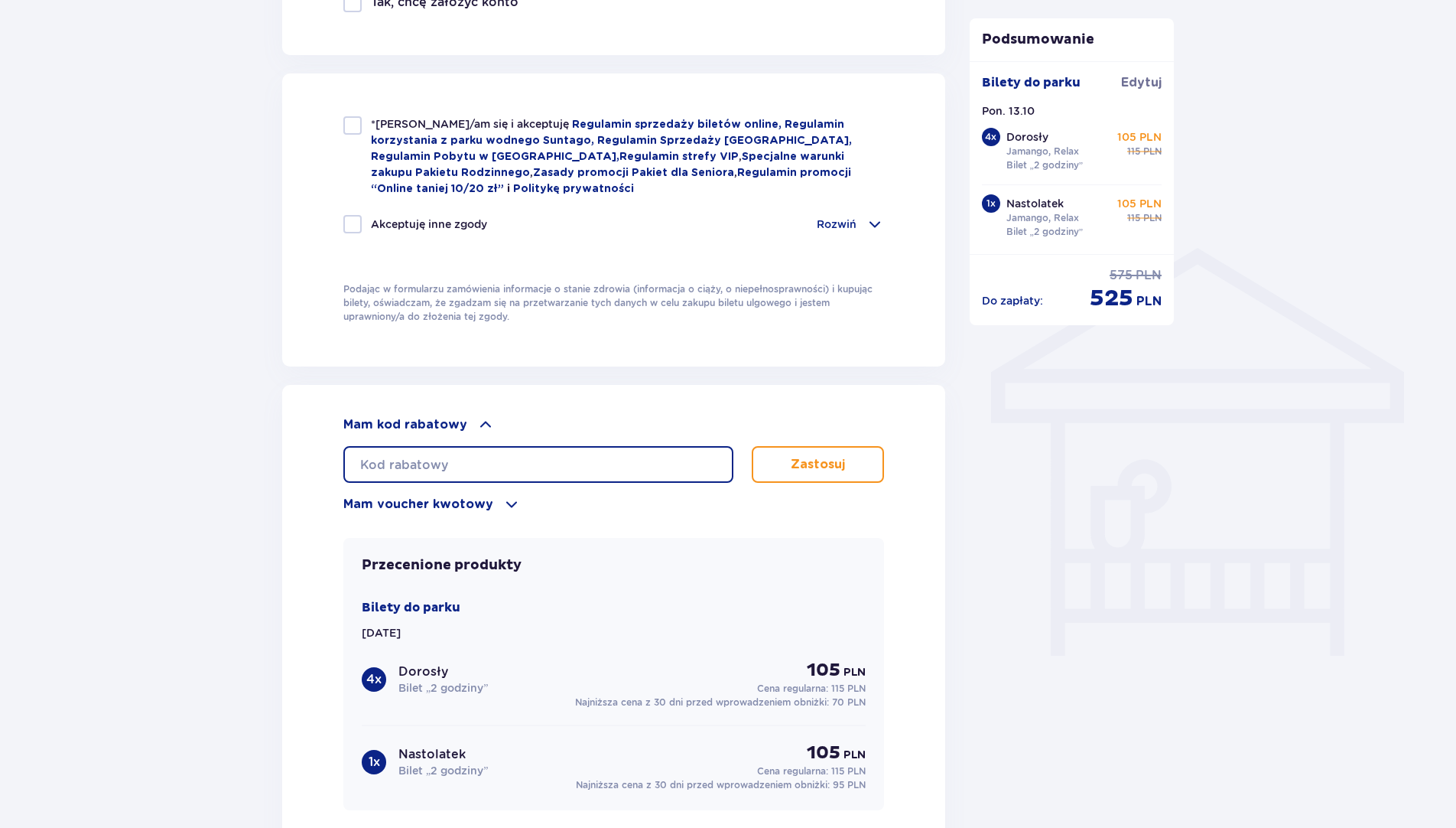
click at [467, 463] on input "text" at bounding box center [539, 464] width 390 height 36
type input "LDDN3OPK7EW5PN"
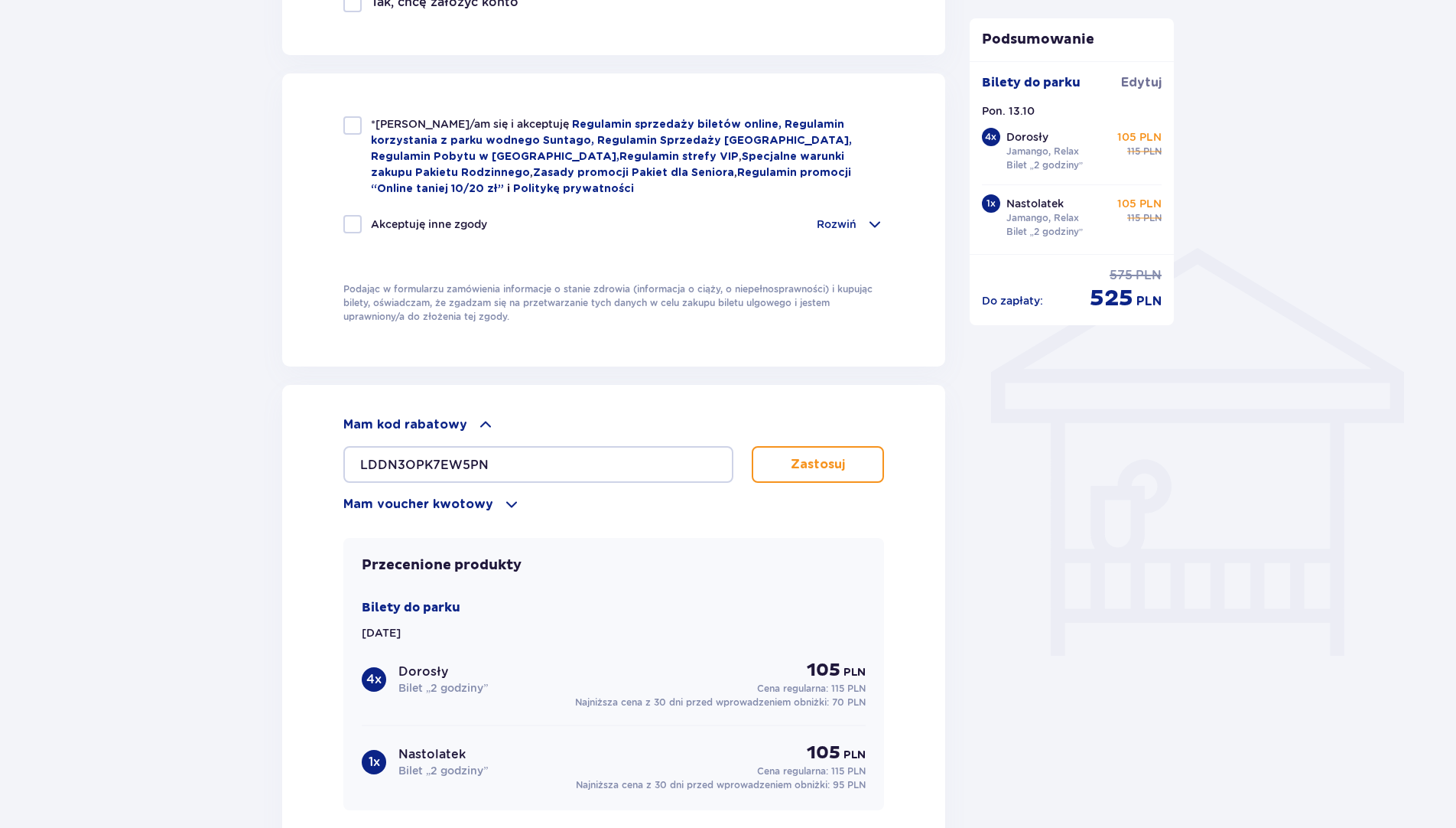
click at [826, 460] on p "Zastosuj" at bounding box center [818, 464] width 54 height 17
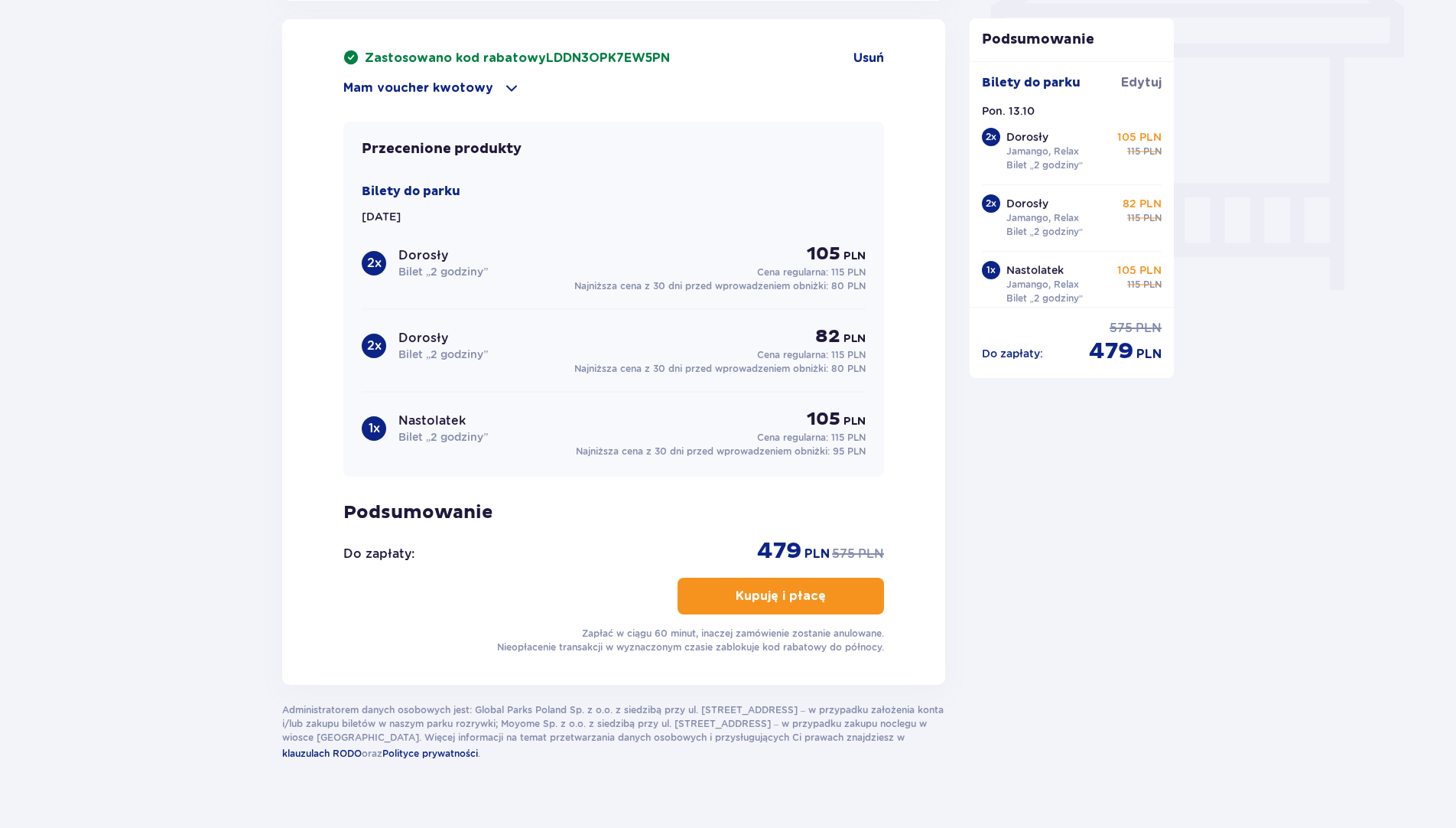
scroll to position [1382, 0]
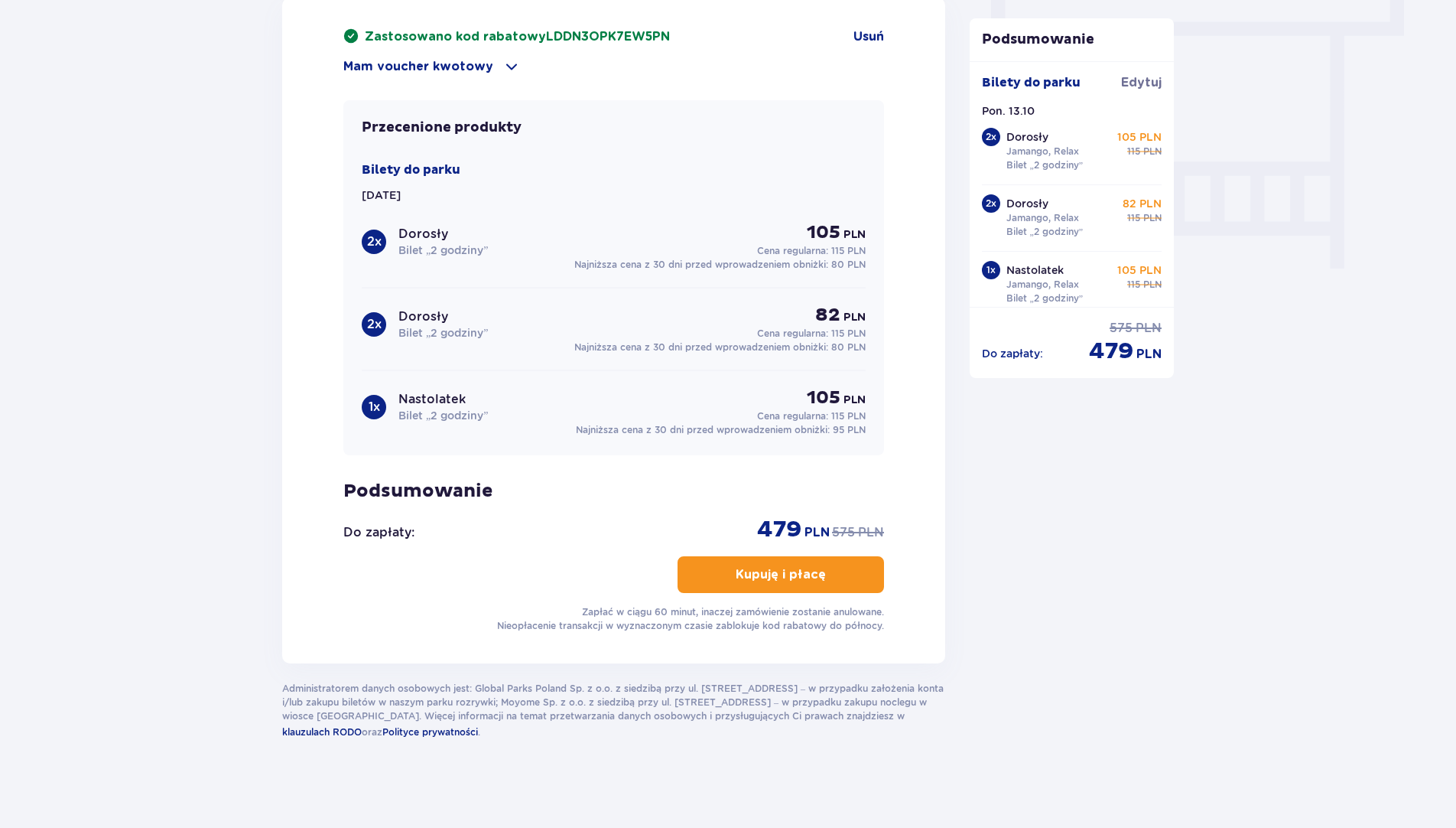
click at [506, 66] on span at bounding box center [512, 66] width 19 height 19
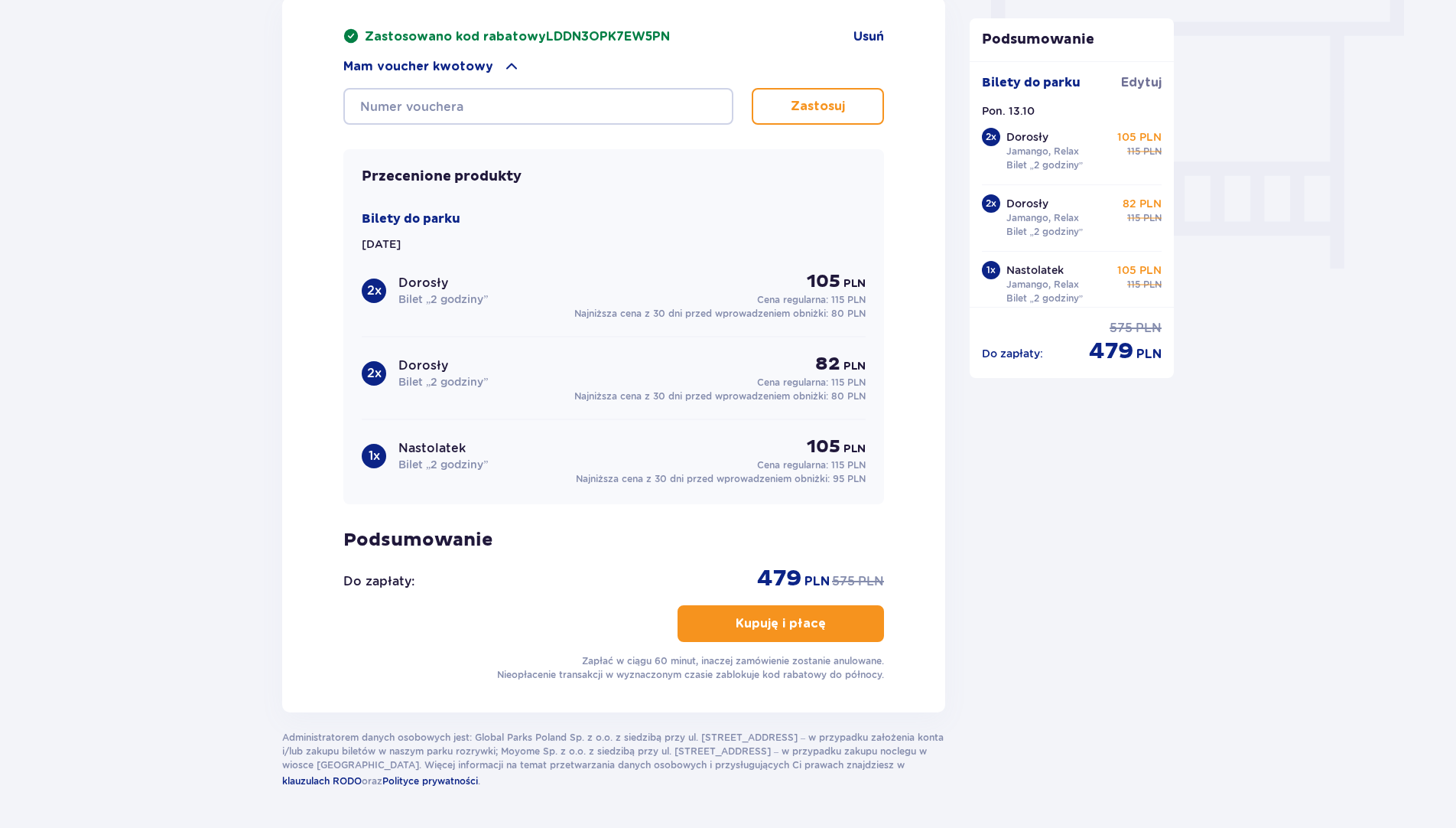
click at [506, 66] on span at bounding box center [512, 66] width 19 height 19
